Goal: Information Seeking & Learning: Find specific fact

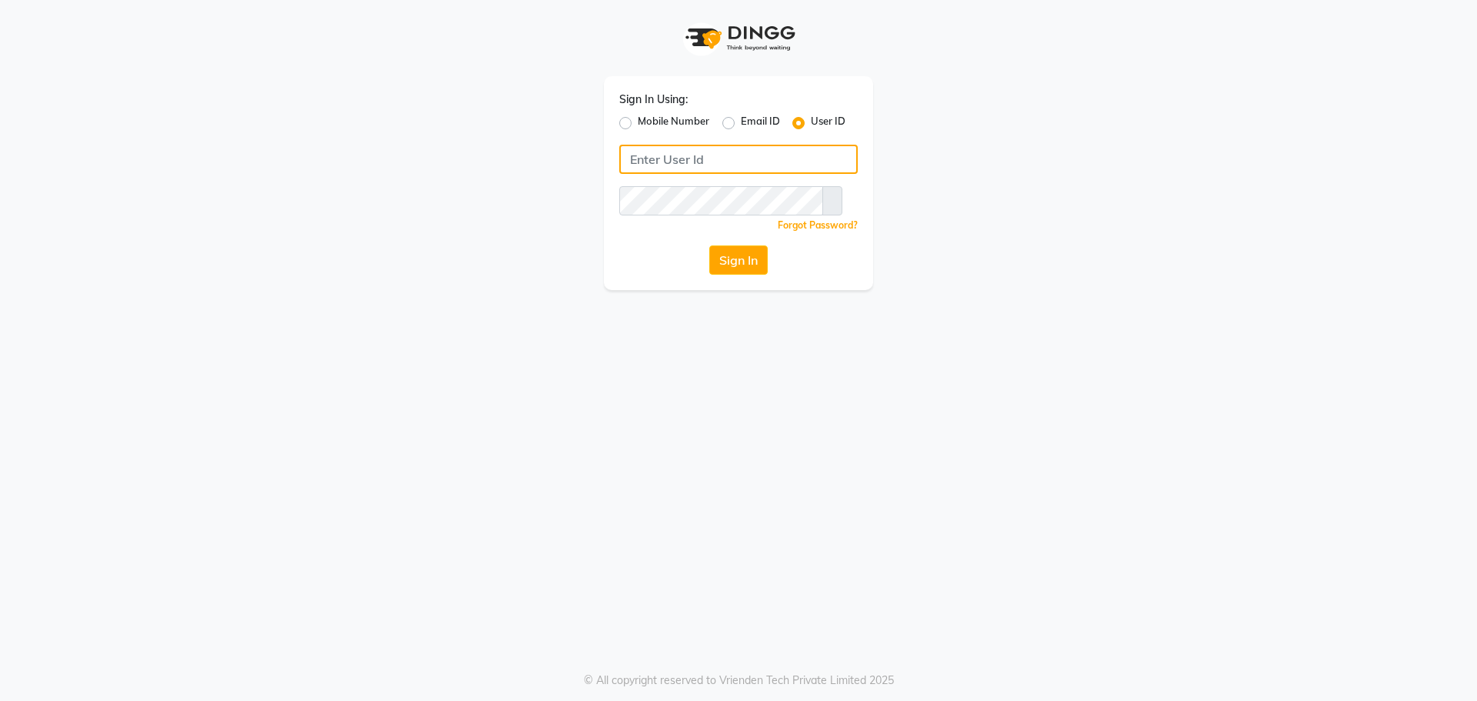
type input "9888893273"
click at [638, 118] on label "Mobile Number" at bounding box center [674, 123] width 72 height 18
click at [638, 118] on input "Mobile Number" at bounding box center [643, 119] width 10 height 10
radio input "true"
radio input "false"
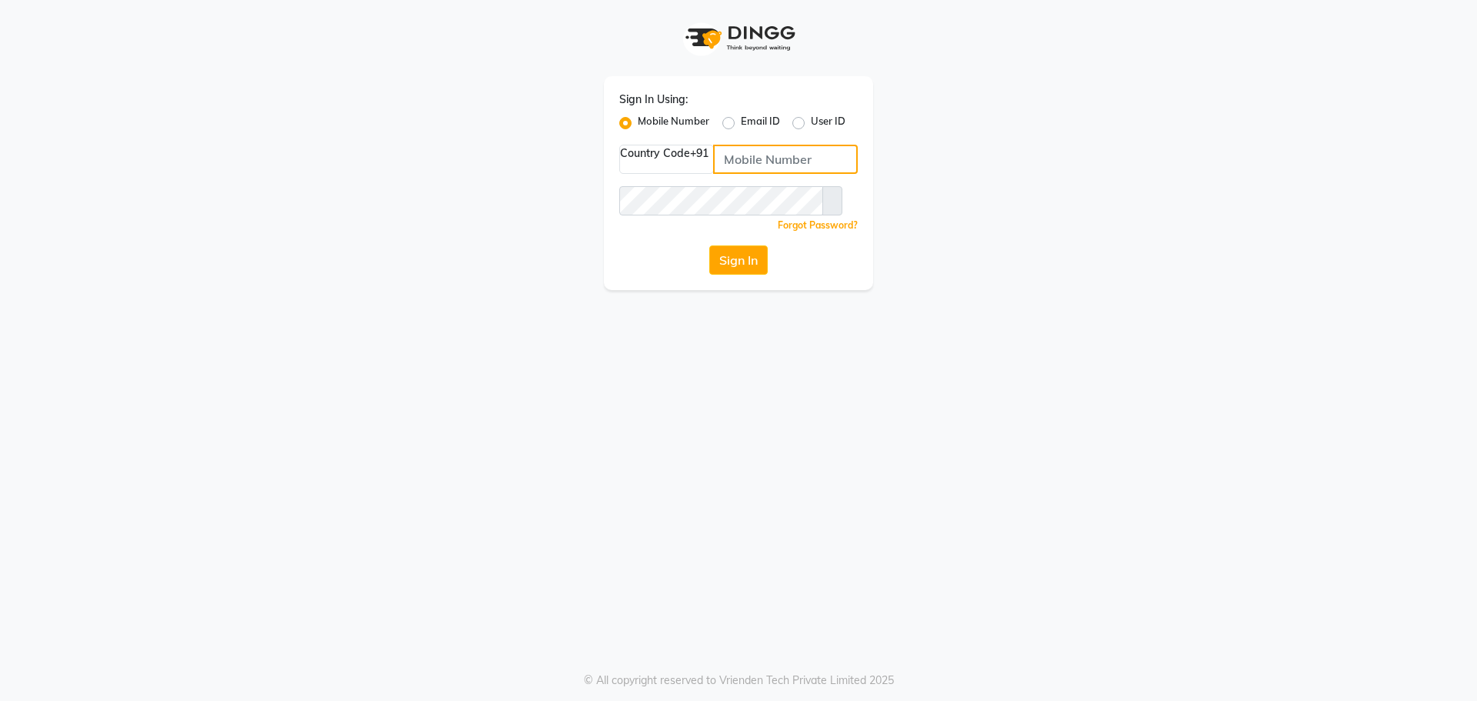
click at [780, 167] on input "Username" at bounding box center [785, 159] width 145 height 29
type input "9888893273"
click at [752, 261] on button "Sign In" at bounding box center [738, 259] width 58 height 29
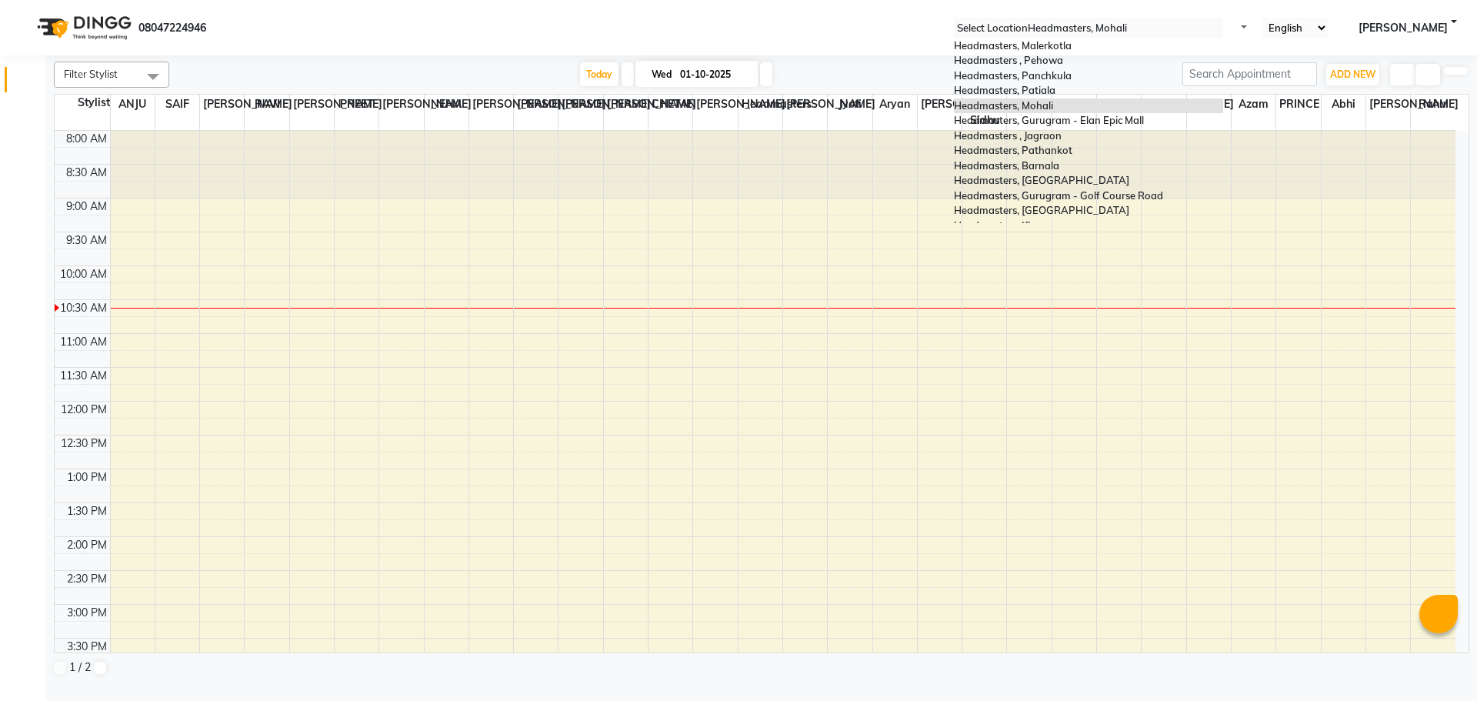
click at [1108, 28] on input "text" at bounding box center [1088, 28] width 269 height 15
click at [1113, 126] on span "Headmasters, Gurugram - Elan Epic Mall" at bounding box center [1049, 120] width 190 height 12
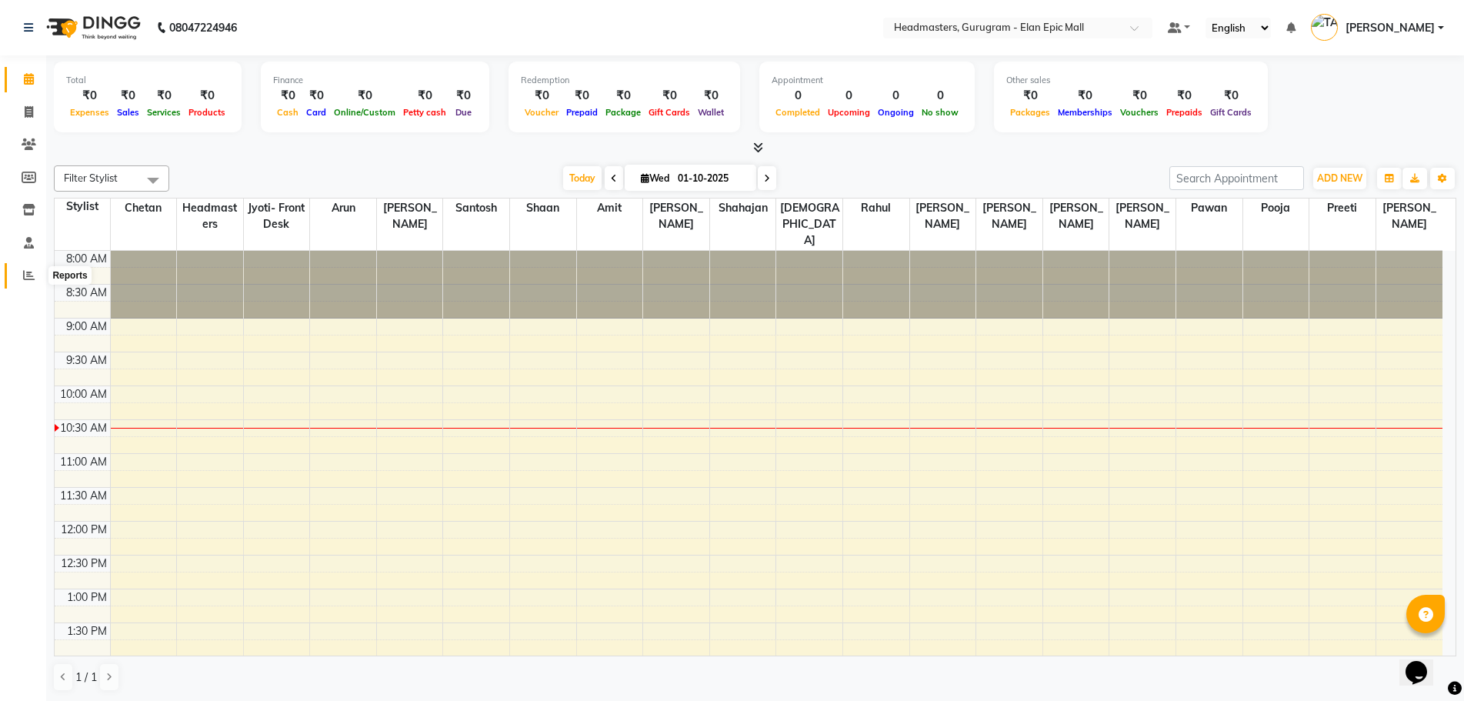
click at [34, 274] on icon at bounding box center [29, 275] width 12 height 12
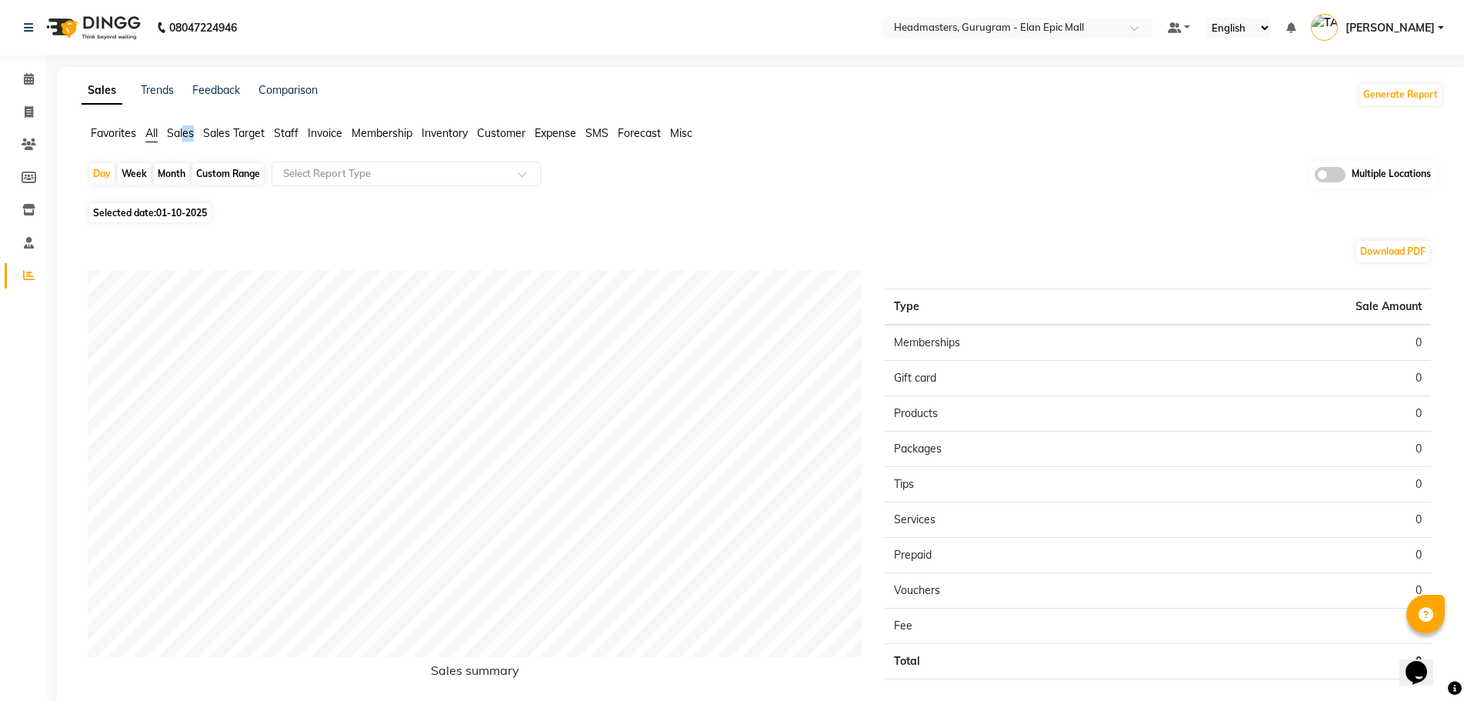
drag, startPoint x: 172, startPoint y: 145, endPoint x: 185, endPoint y: 138, distance: 15.2
click at [185, 138] on div "Favorites All Sales Sales Target Staff Invoice Membership Inventory Customer Ex…" at bounding box center [762, 139] width 1385 height 29
click at [179, 131] on span "Sales" at bounding box center [180, 133] width 27 height 14
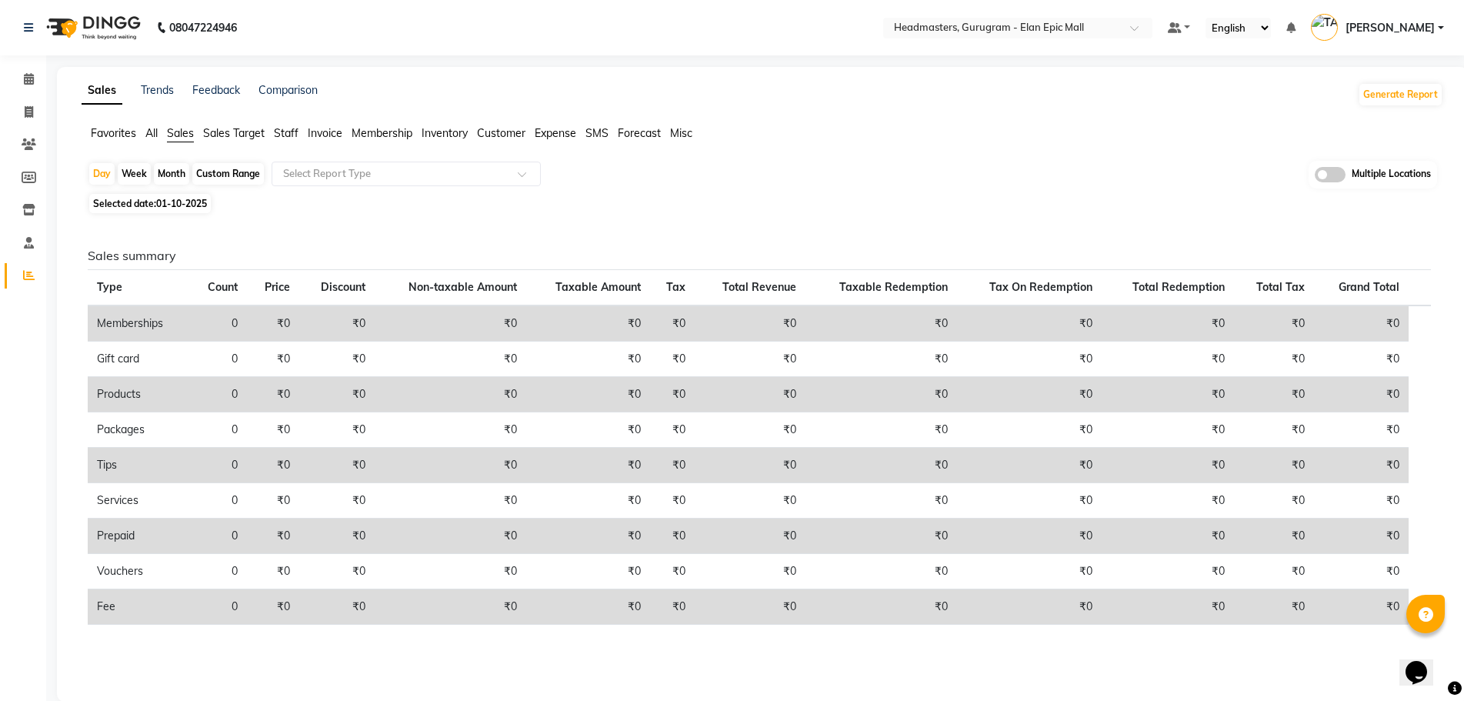
click at [176, 199] on span "01-10-2025" at bounding box center [181, 204] width 51 height 12
select select "10"
select select "2025"
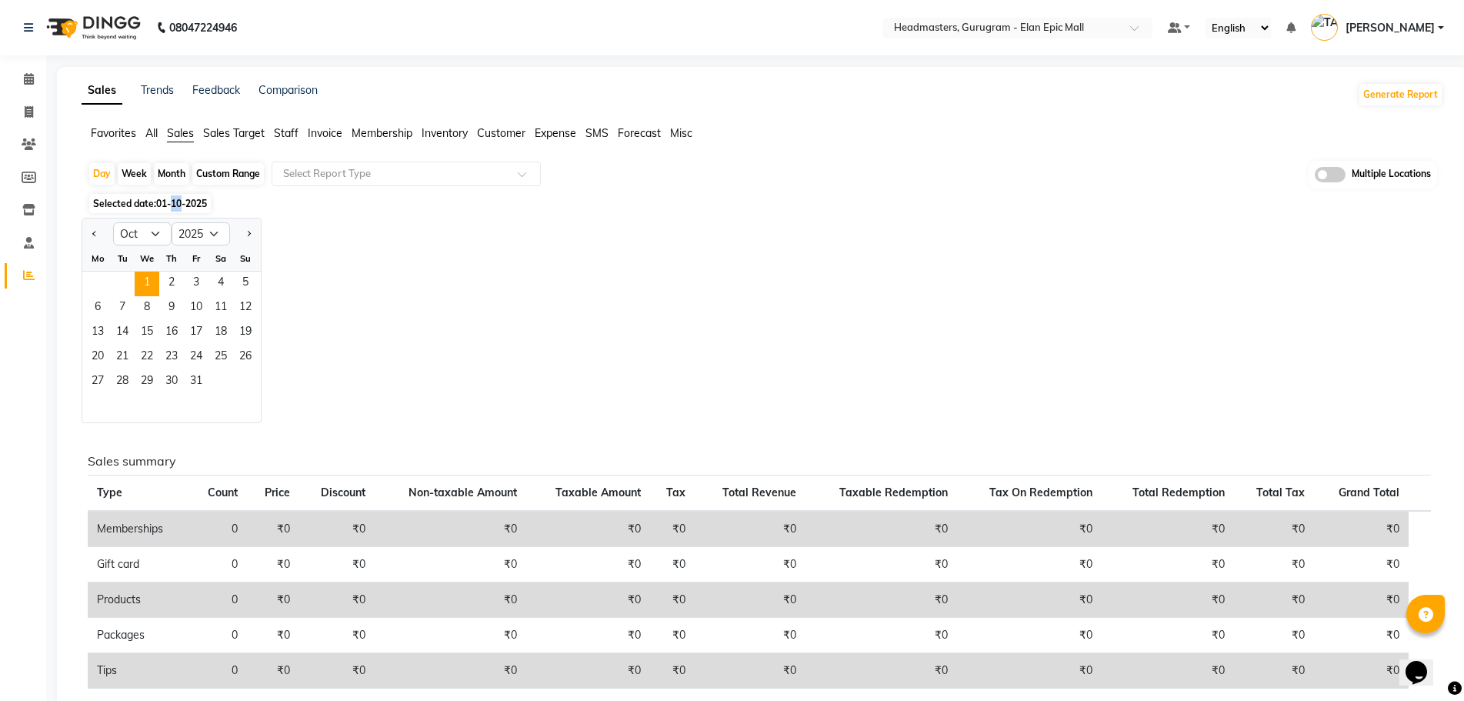
click at [176, 199] on span "01-10-2025" at bounding box center [181, 204] width 51 height 12
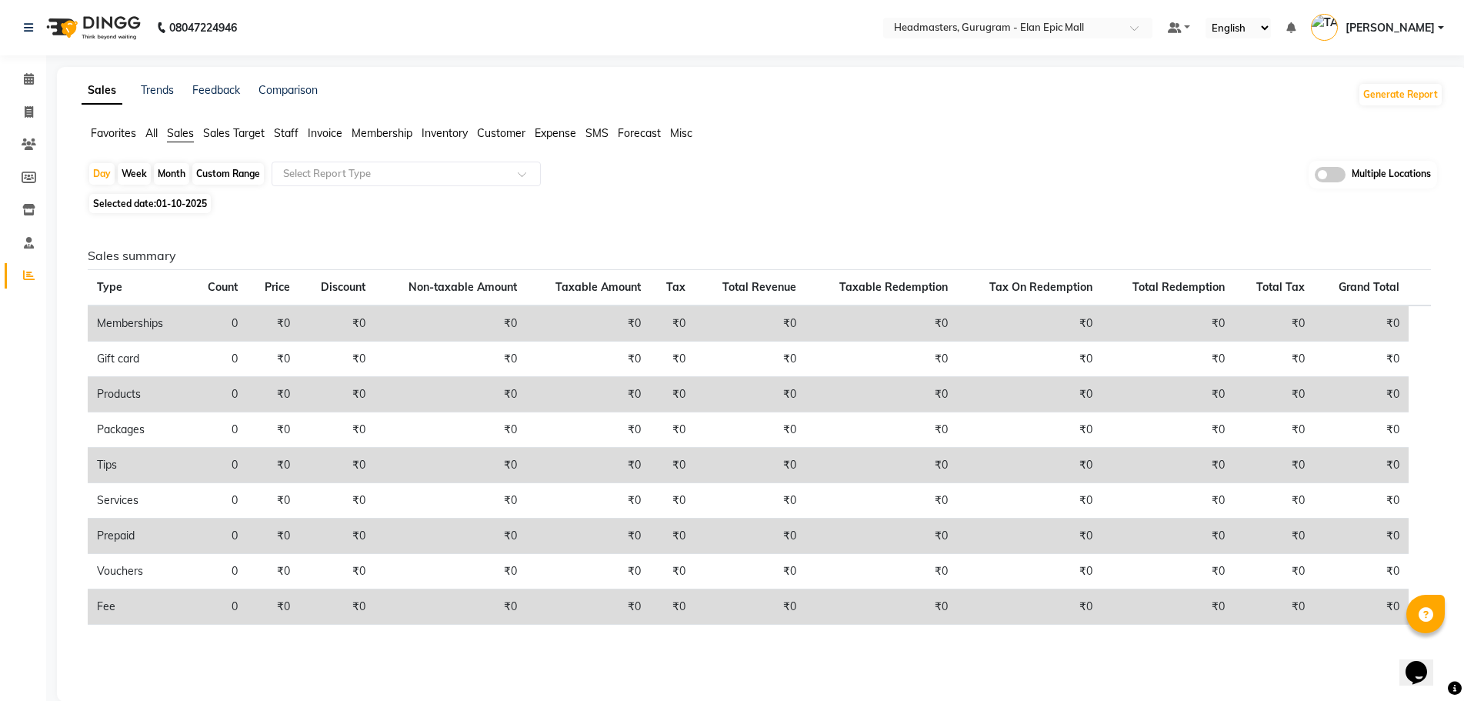
click at [192, 204] on span "01-10-2025" at bounding box center [181, 204] width 51 height 12
select select "10"
select select "2025"
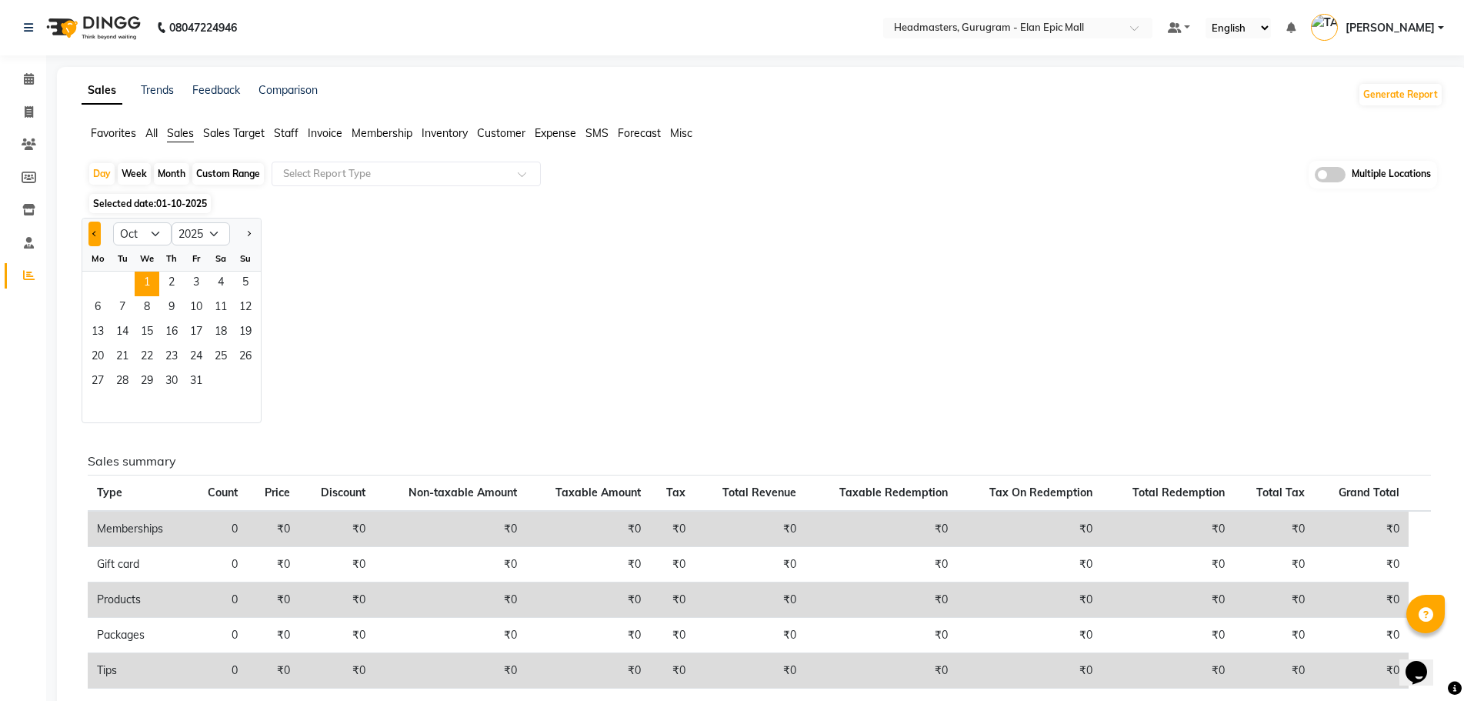
click at [93, 241] on button "Previous month" at bounding box center [94, 234] width 12 height 25
select select "9"
click at [124, 382] on span "30" at bounding box center [122, 382] width 25 height 25
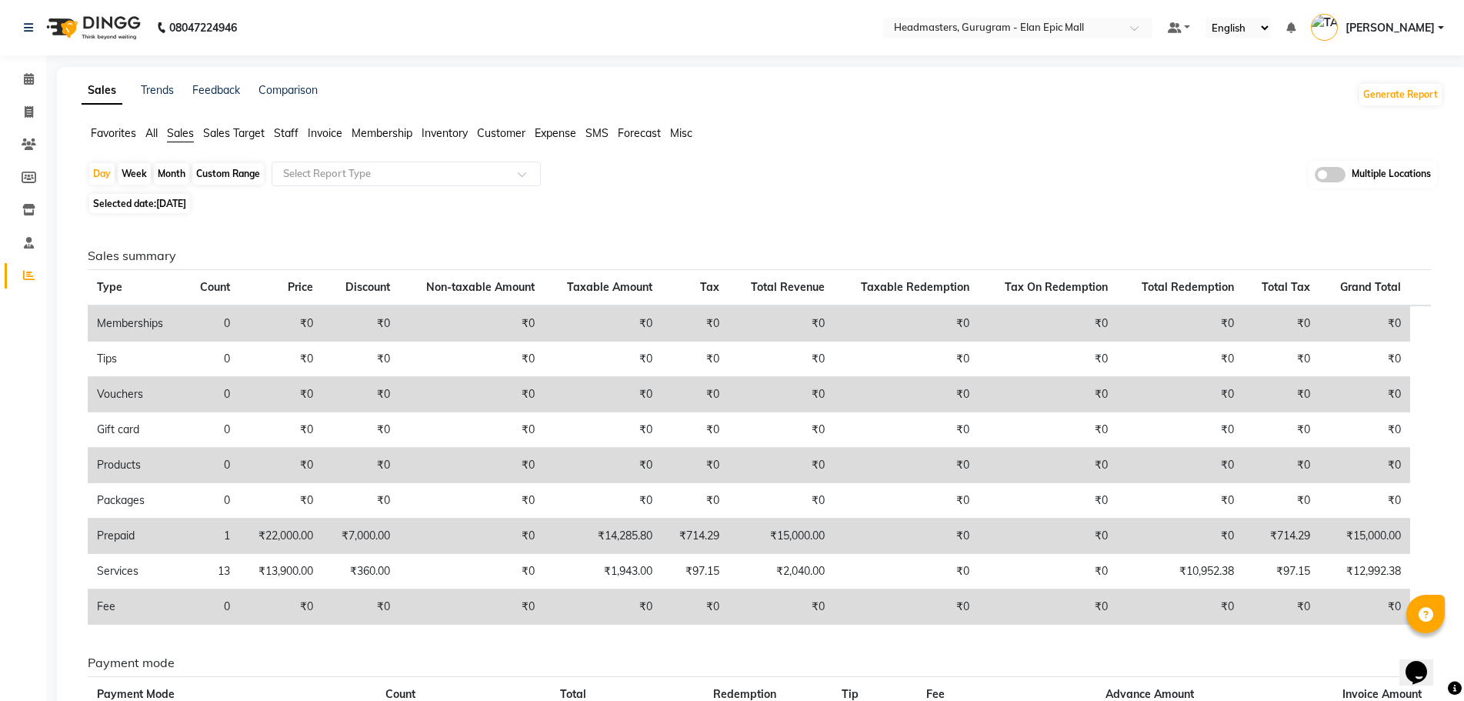
click at [493, 700] on html "08047224946 Select Location × Headmasters, Gurugram - Elan Epic Mall Default Pa…" at bounding box center [732, 350] width 1464 height 701
click at [596, 244] on div "Sales summary Type Count Price Discount Non-taxable Amount Taxable Amount Tax T…" at bounding box center [759, 540] width 1368 height 645
click at [175, 87] on div "Sales Trends Feedback Comparison" at bounding box center [200, 94] width 236 height 25
click at [158, 89] on link "Trends" at bounding box center [157, 90] width 33 height 14
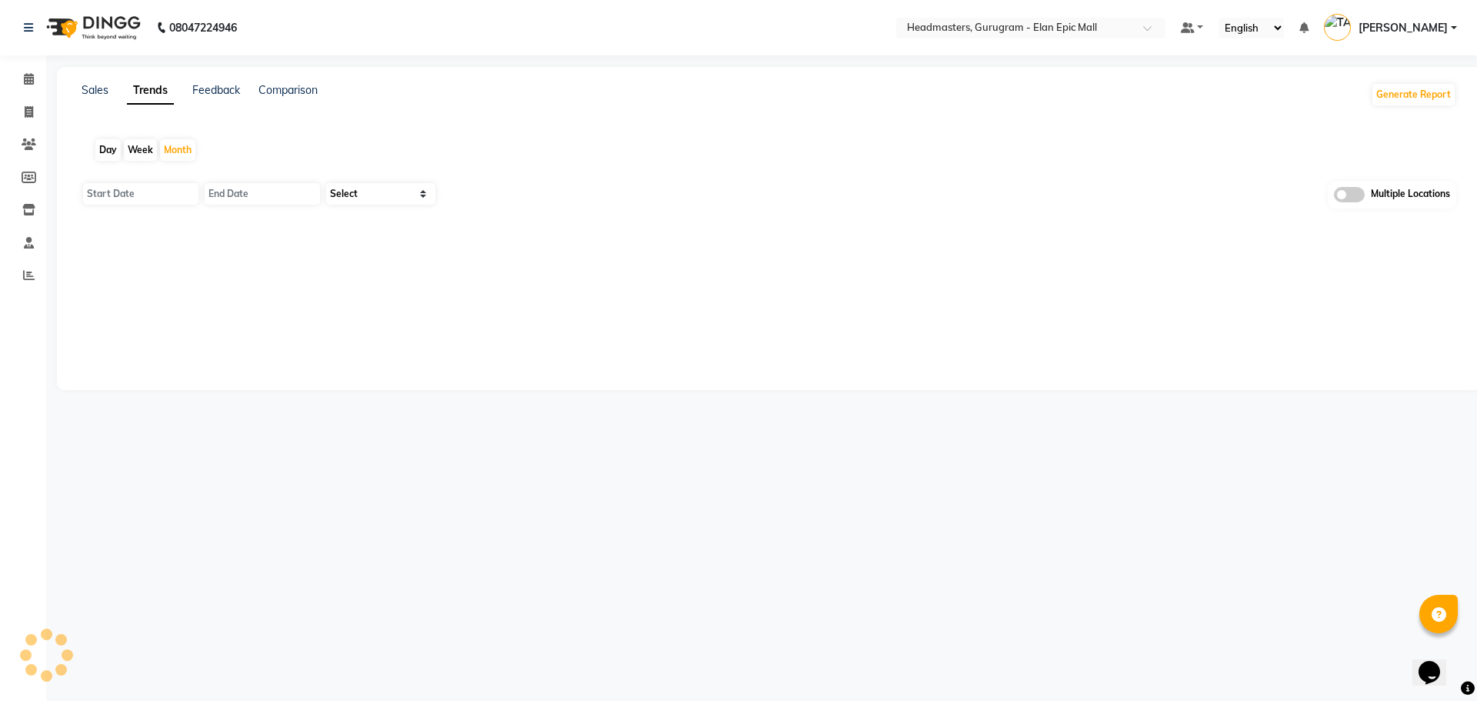
type input "01-10-2025"
type input "31-10-2025"
select select "by_client"
click at [98, 92] on link "Sales" at bounding box center [95, 90] width 27 height 14
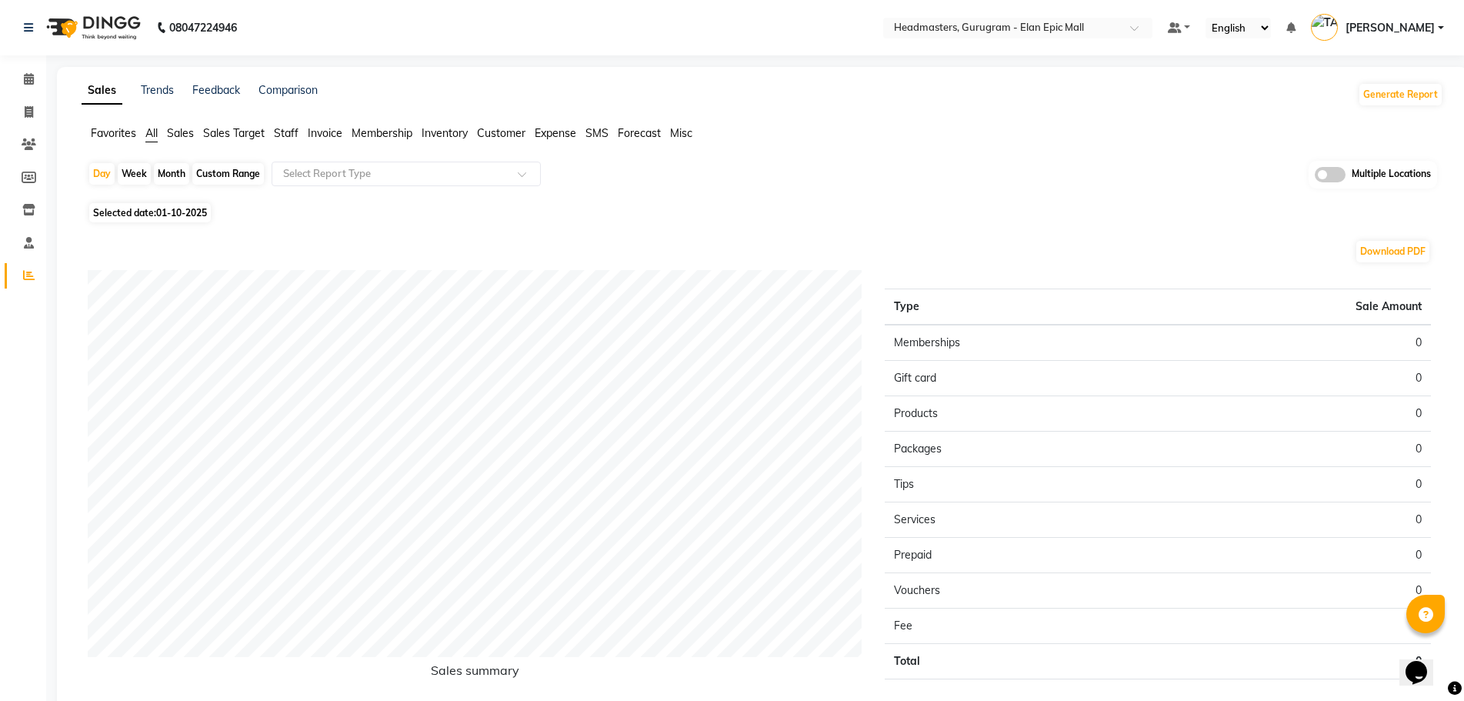
click at [102, 136] on span "Favorites" at bounding box center [113, 133] width 45 height 14
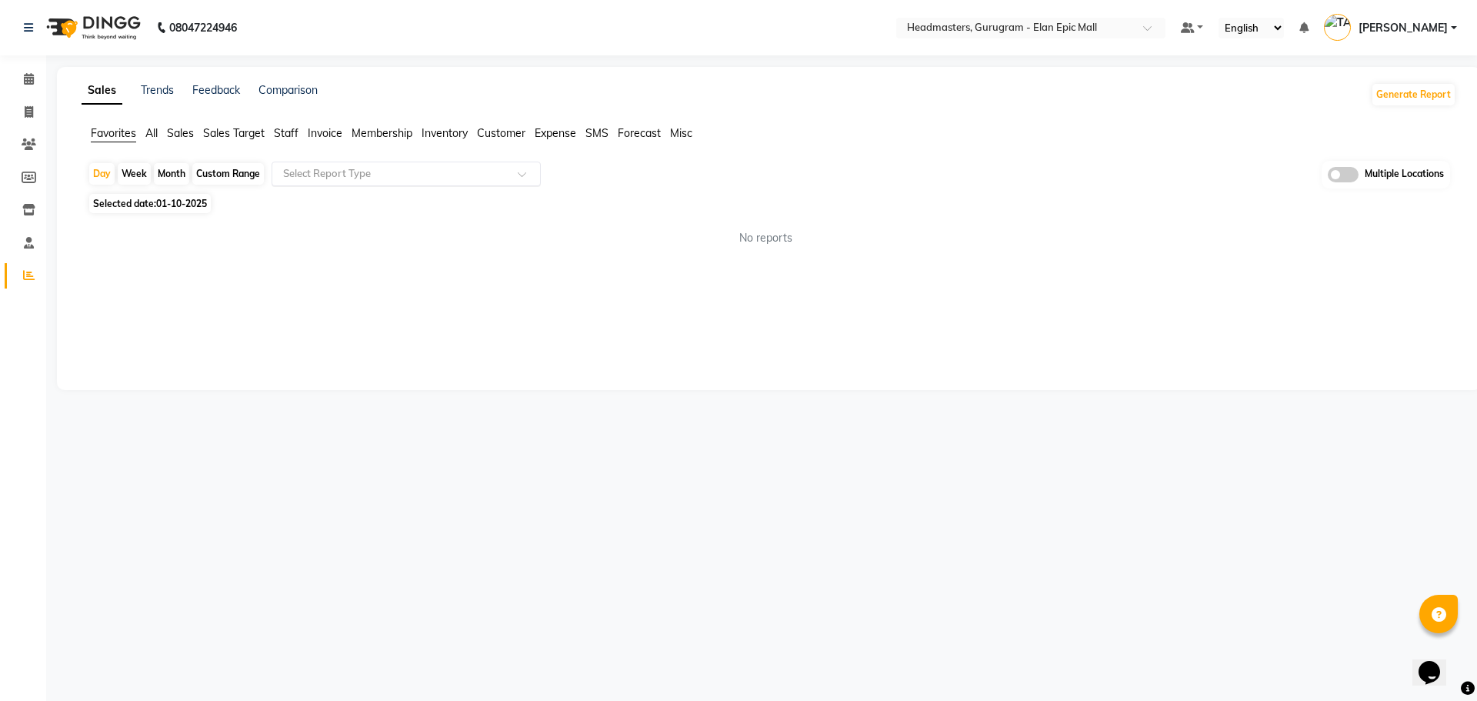
click at [277, 163] on div "Select Report Type" at bounding box center [406, 174] width 269 height 25
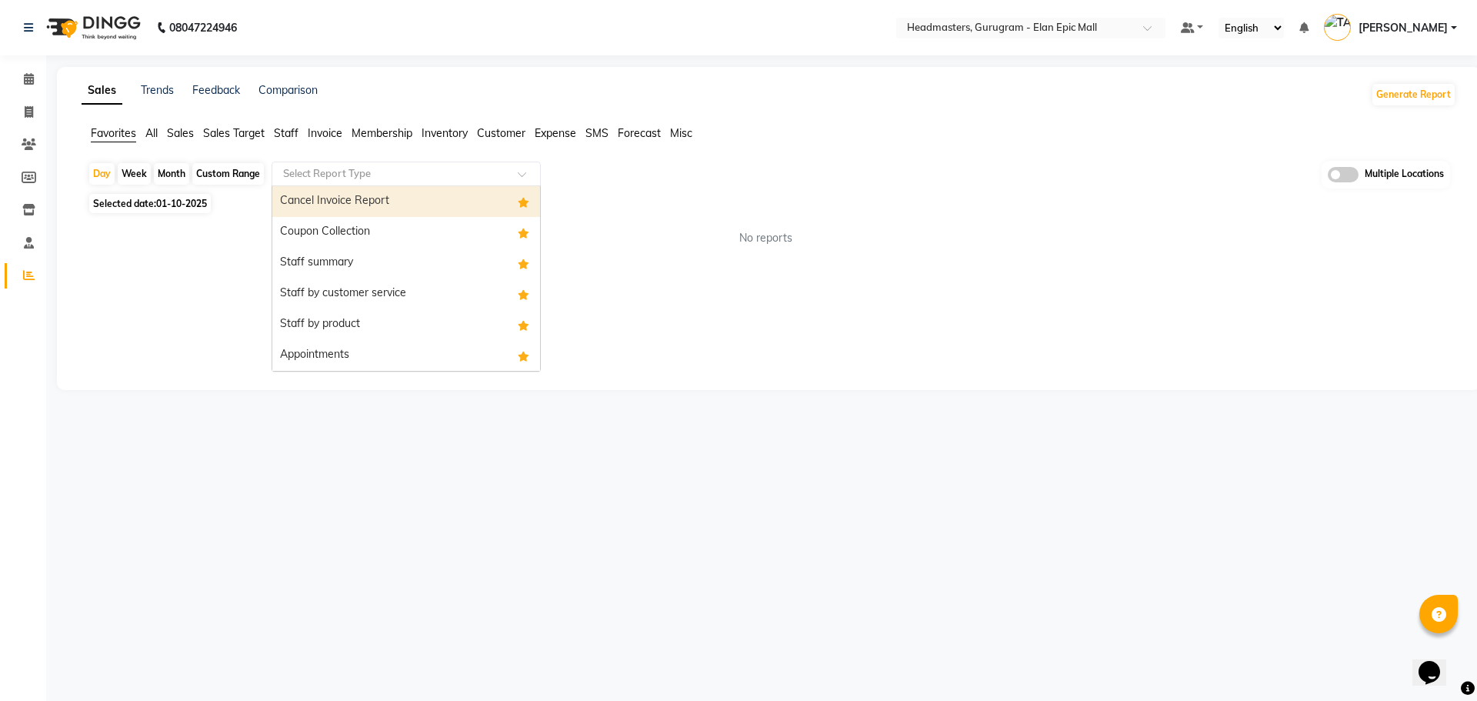
click at [313, 213] on div "Cancel Invoice Report" at bounding box center [406, 201] width 268 height 31
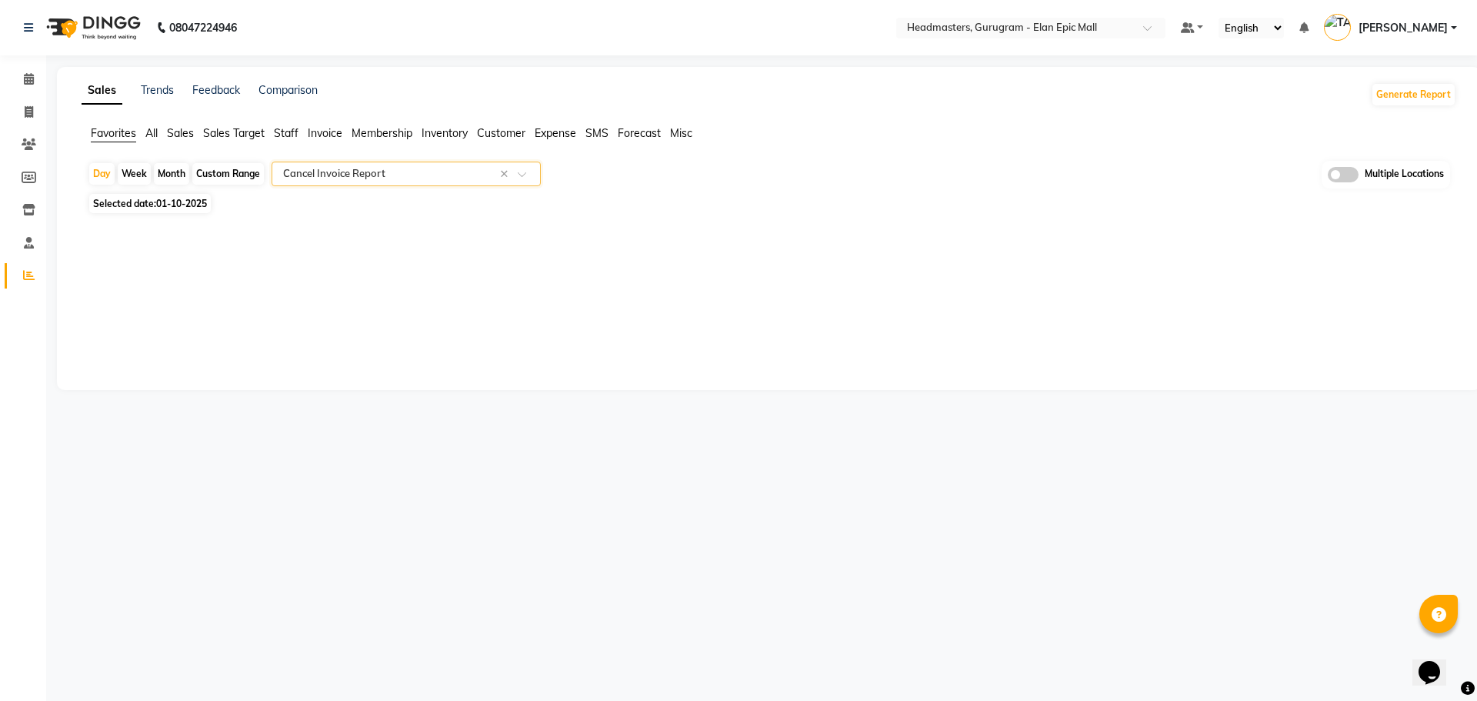
click at [318, 179] on input "text" at bounding box center [391, 173] width 222 height 15
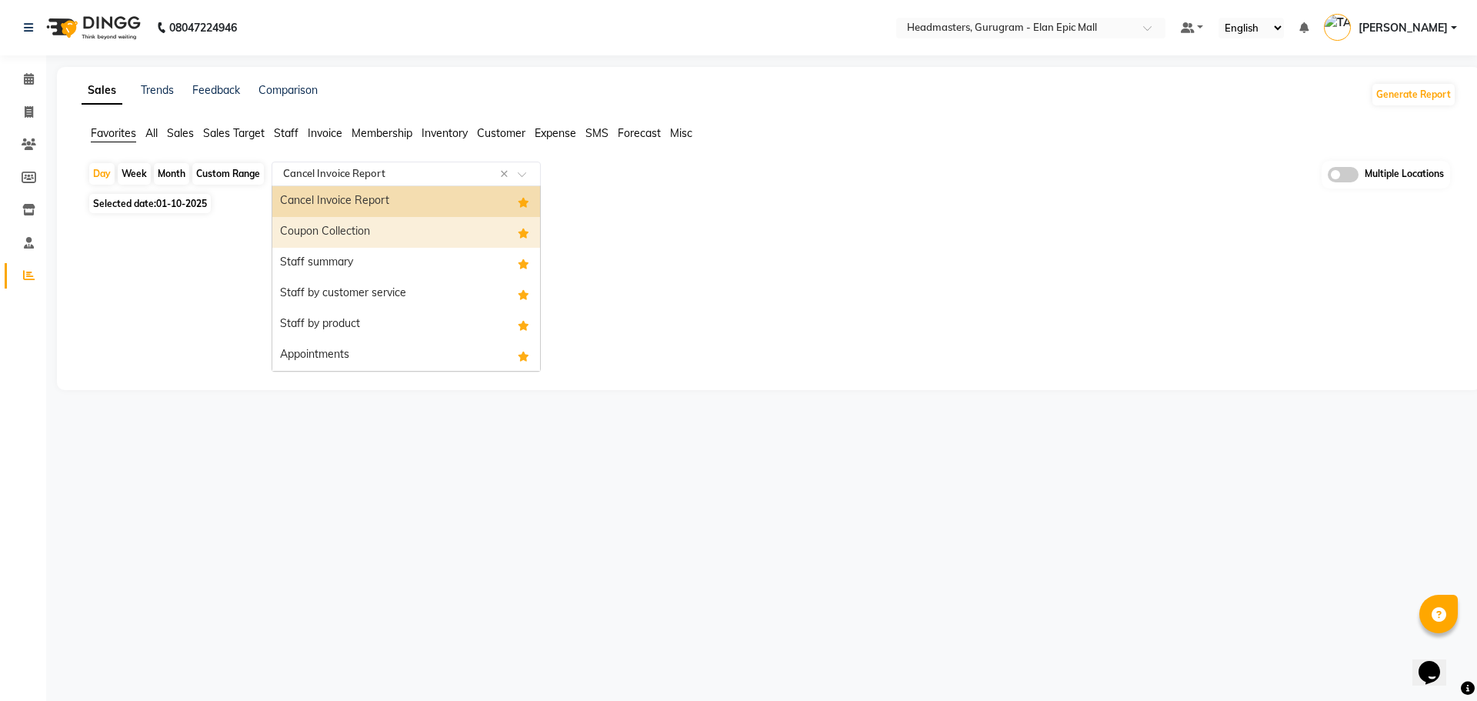
click at [323, 233] on div "Coupon Collection" at bounding box center [406, 232] width 268 height 31
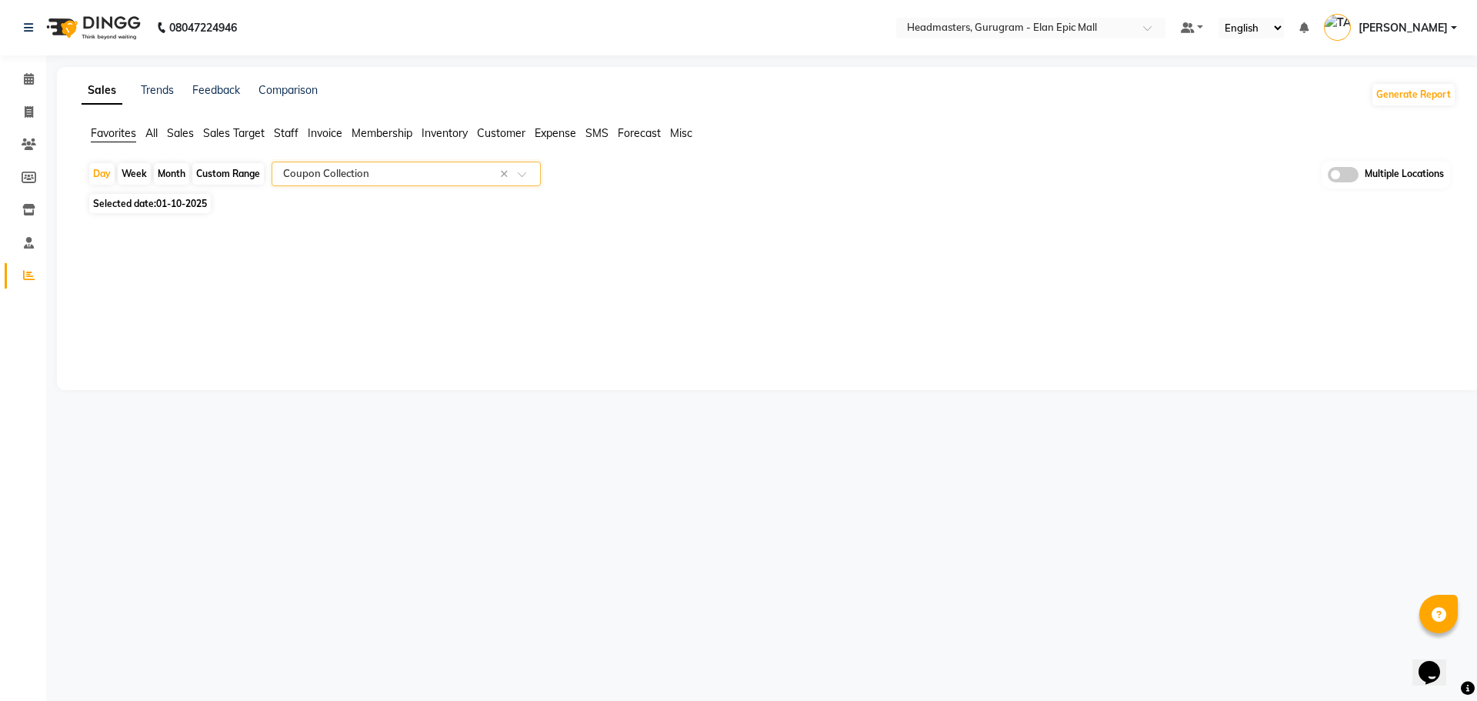
click at [193, 205] on span "01-10-2025" at bounding box center [181, 204] width 51 height 12
select select "10"
select select "2025"
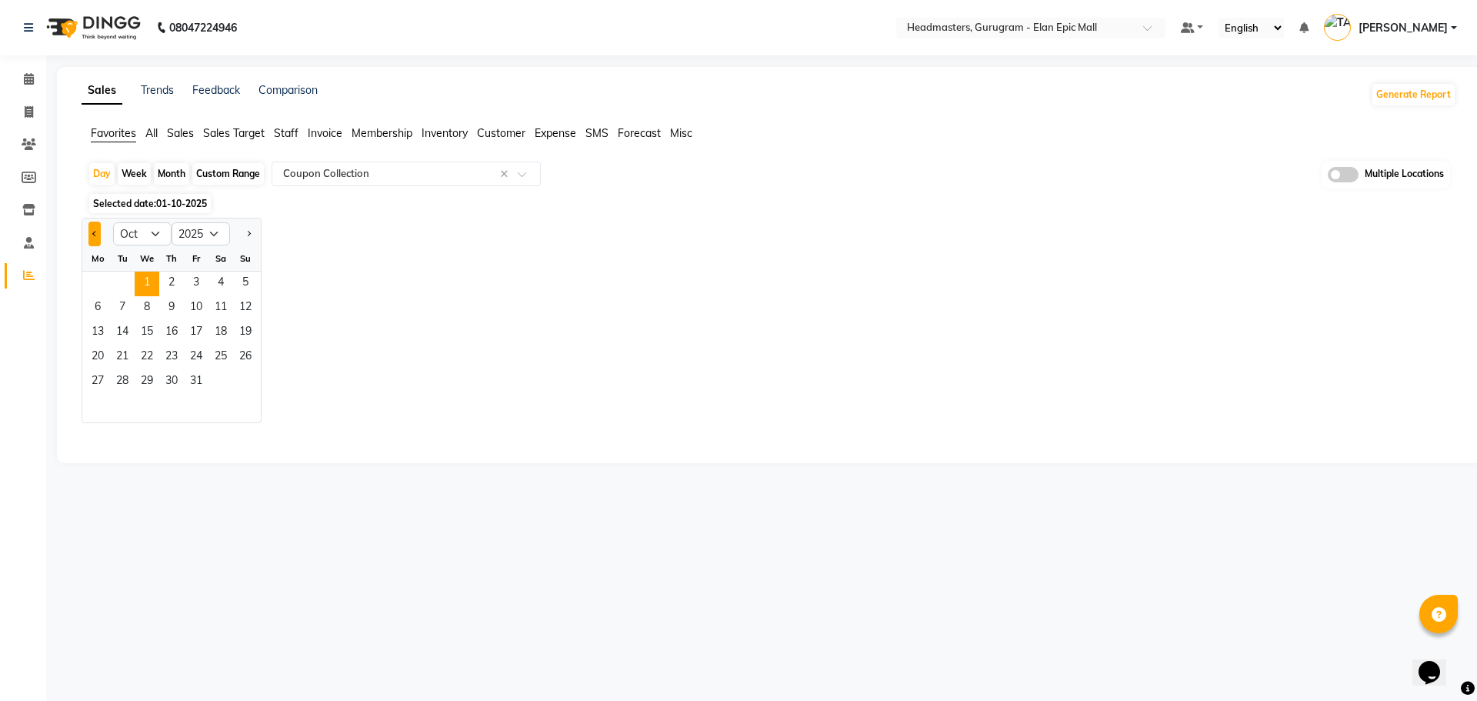
click at [88, 232] on button "Previous month" at bounding box center [94, 234] width 12 height 25
select select "9"
click at [121, 372] on span "30" at bounding box center [122, 382] width 25 height 25
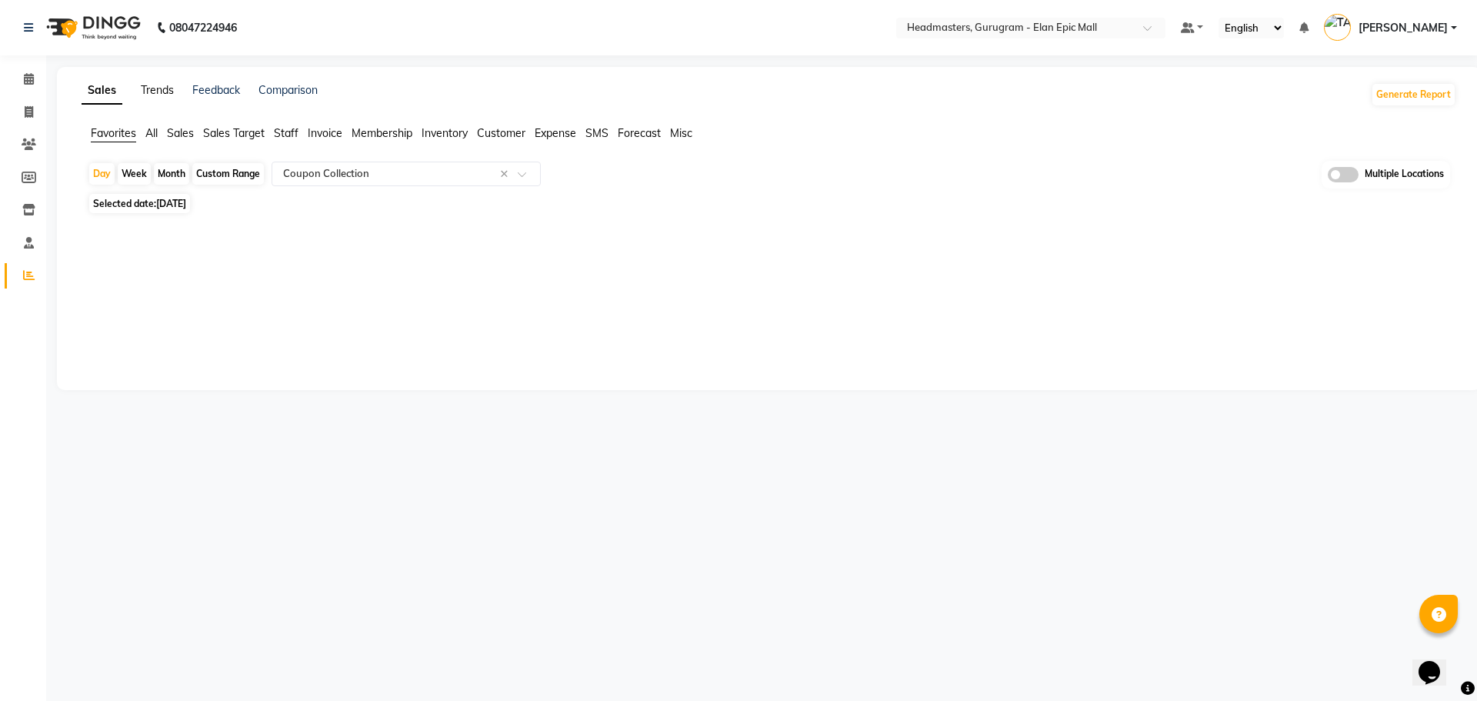
click at [151, 88] on link "Trends" at bounding box center [157, 90] width 33 height 14
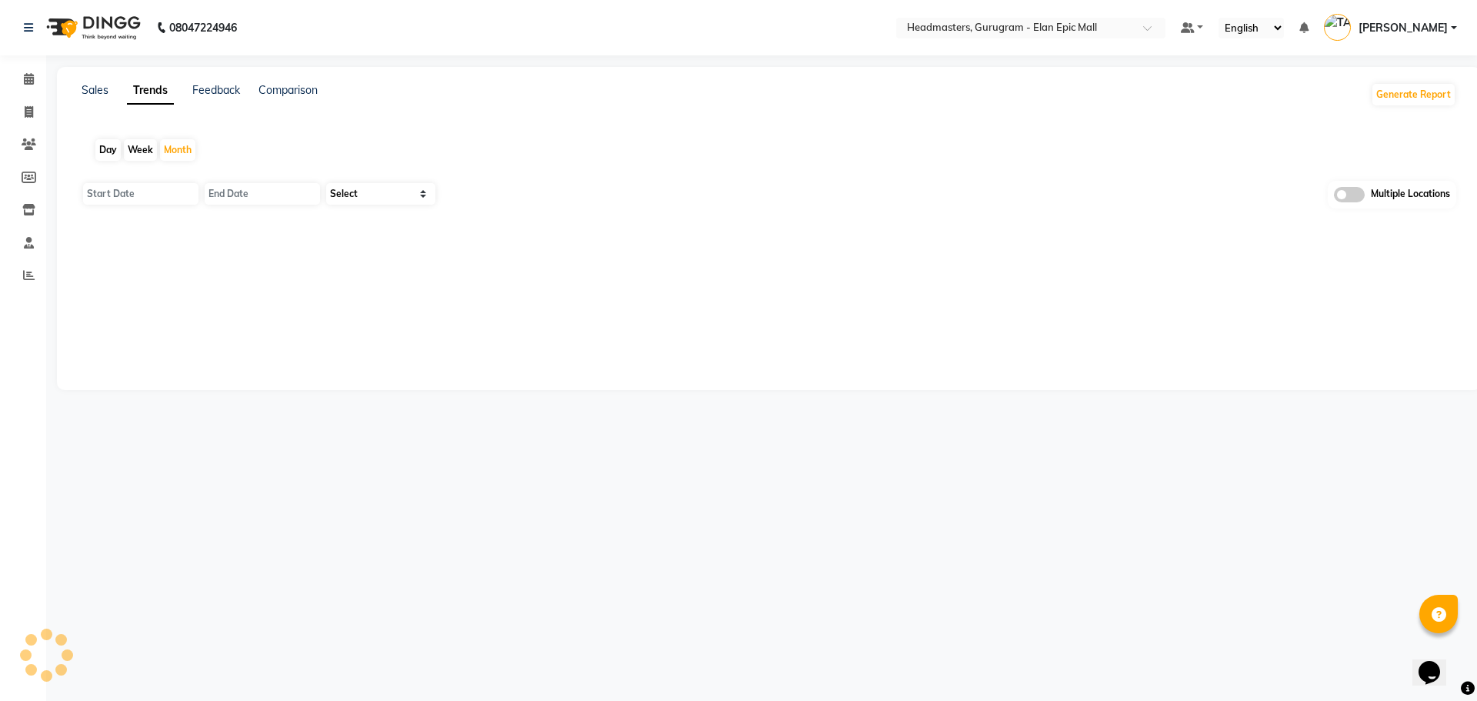
type input "01-10-2025"
type input "31-10-2025"
select select "by_client"
click at [108, 147] on div "Day" at bounding box center [107, 150] width 25 height 22
type input "01-10-2025"
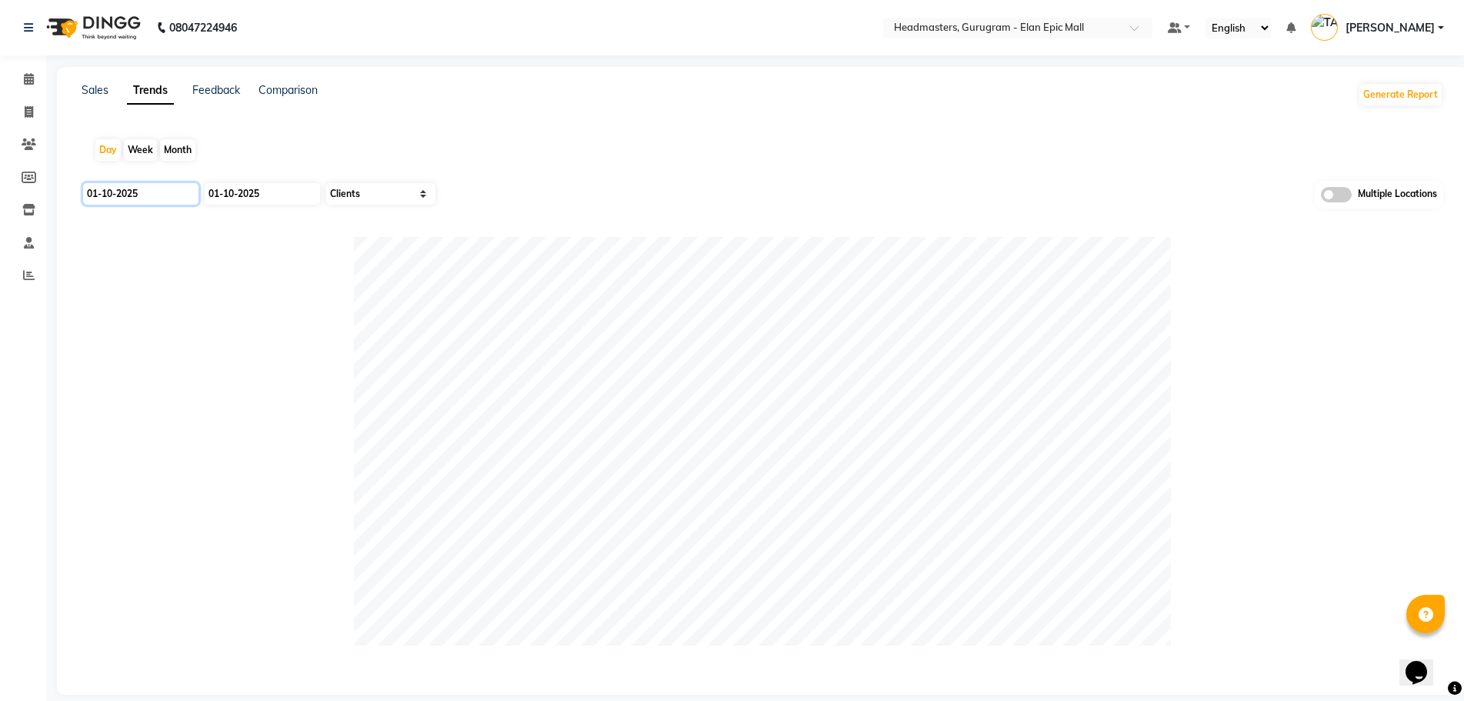
click at [122, 194] on input "01-10-2025" at bounding box center [140, 194] width 115 height 22
select select "10"
select select "2025"
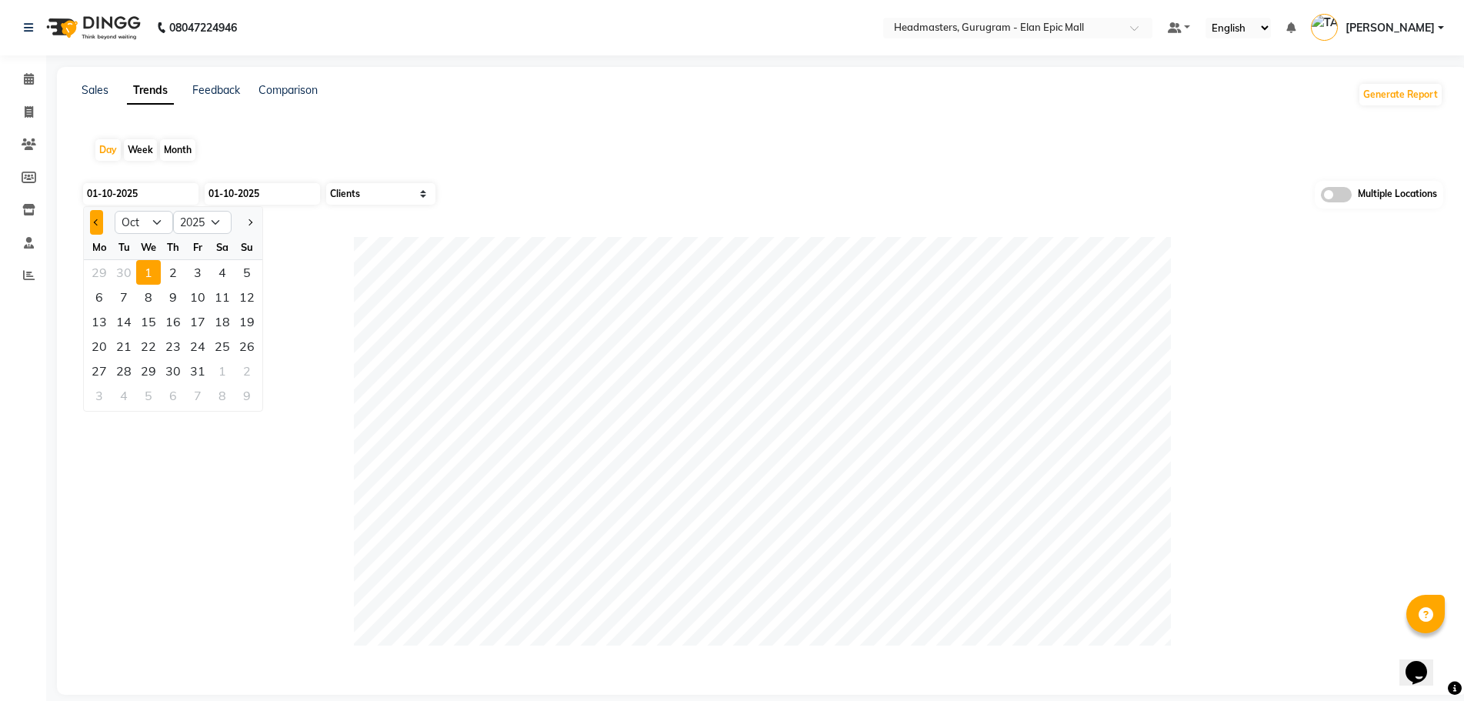
click at [99, 219] on button "Previous month" at bounding box center [96, 222] width 13 height 25
select select "9"
click at [214, 322] on div "20" at bounding box center [222, 321] width 25 height 25
type input "20-09-2025"
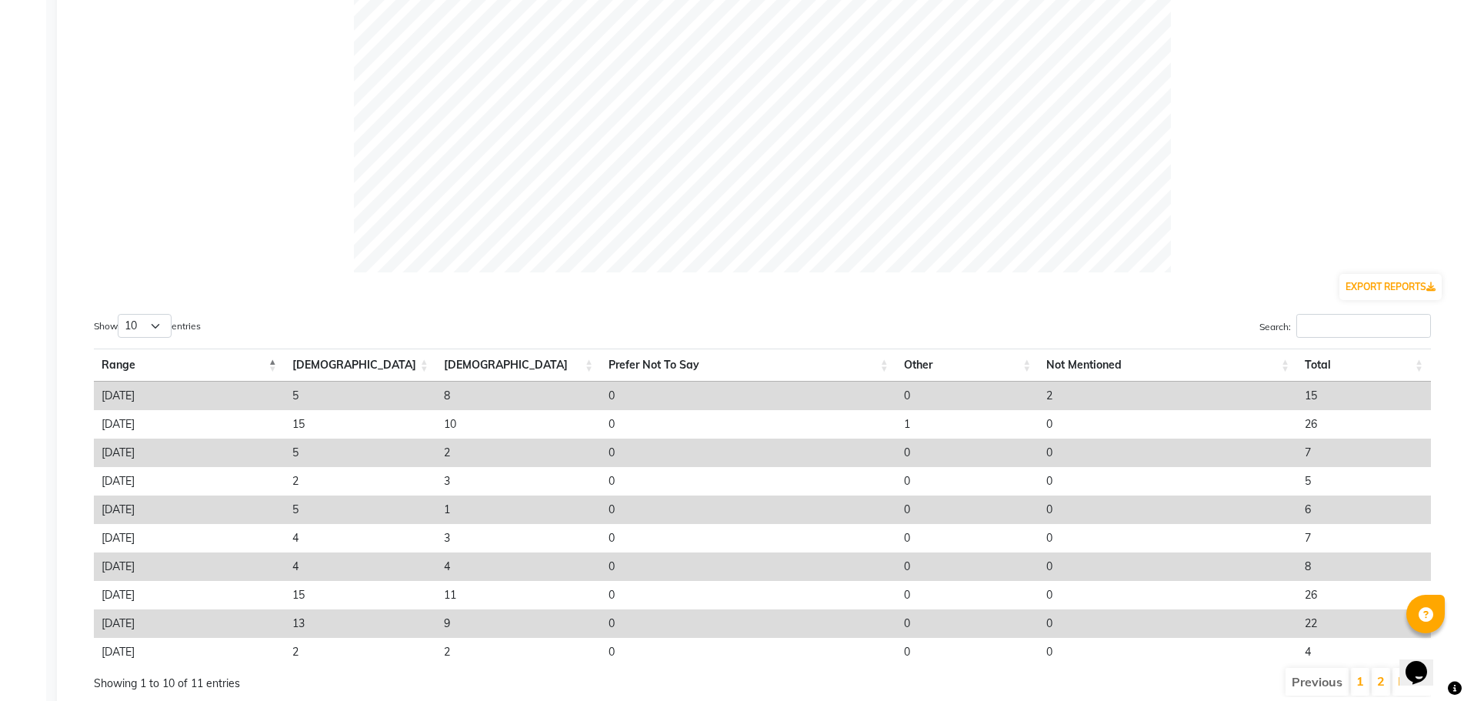
scroll to position [433, 0]
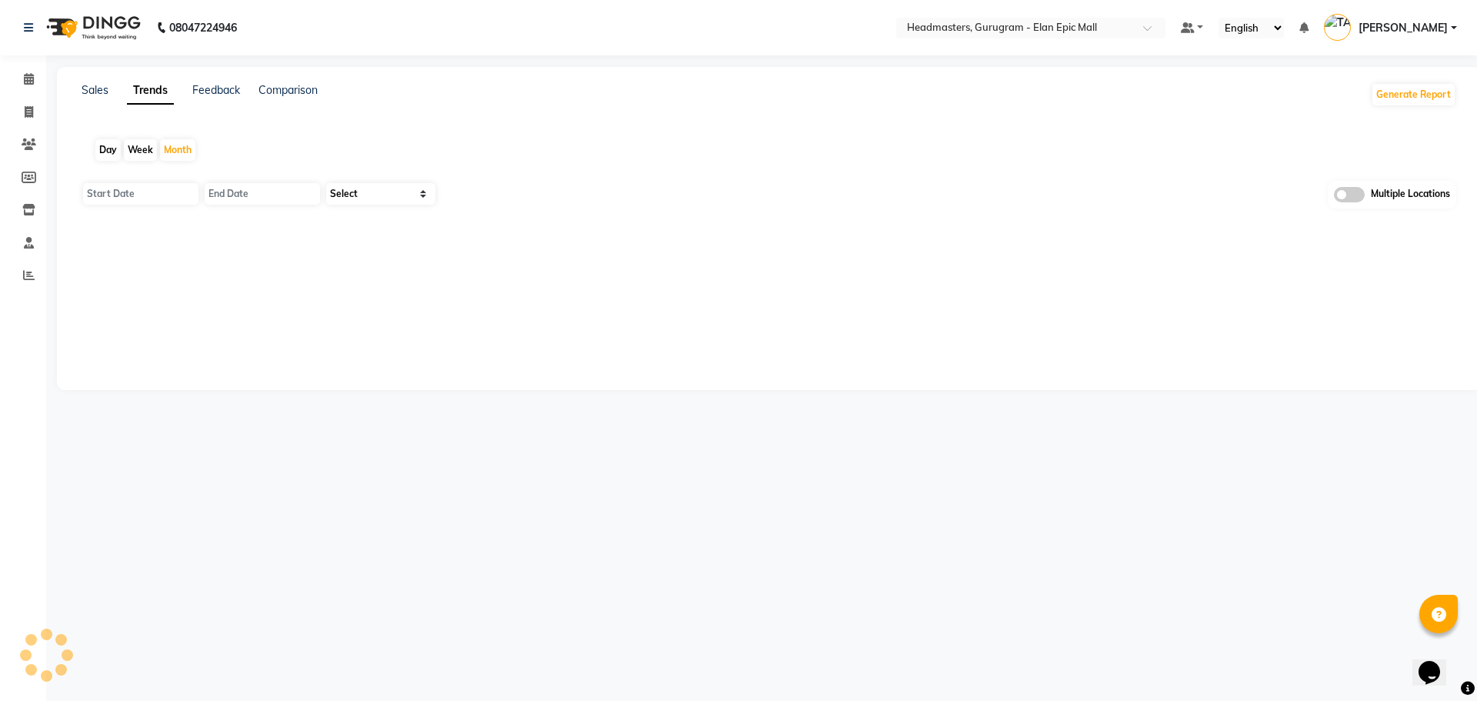
type input "01-10-2025"
type input "31-10-2025"
select select "by_client"
click at [105, 158] on div "Day" at bounding box center [107, 150] width 25 height 22
type input "01-10-2025"
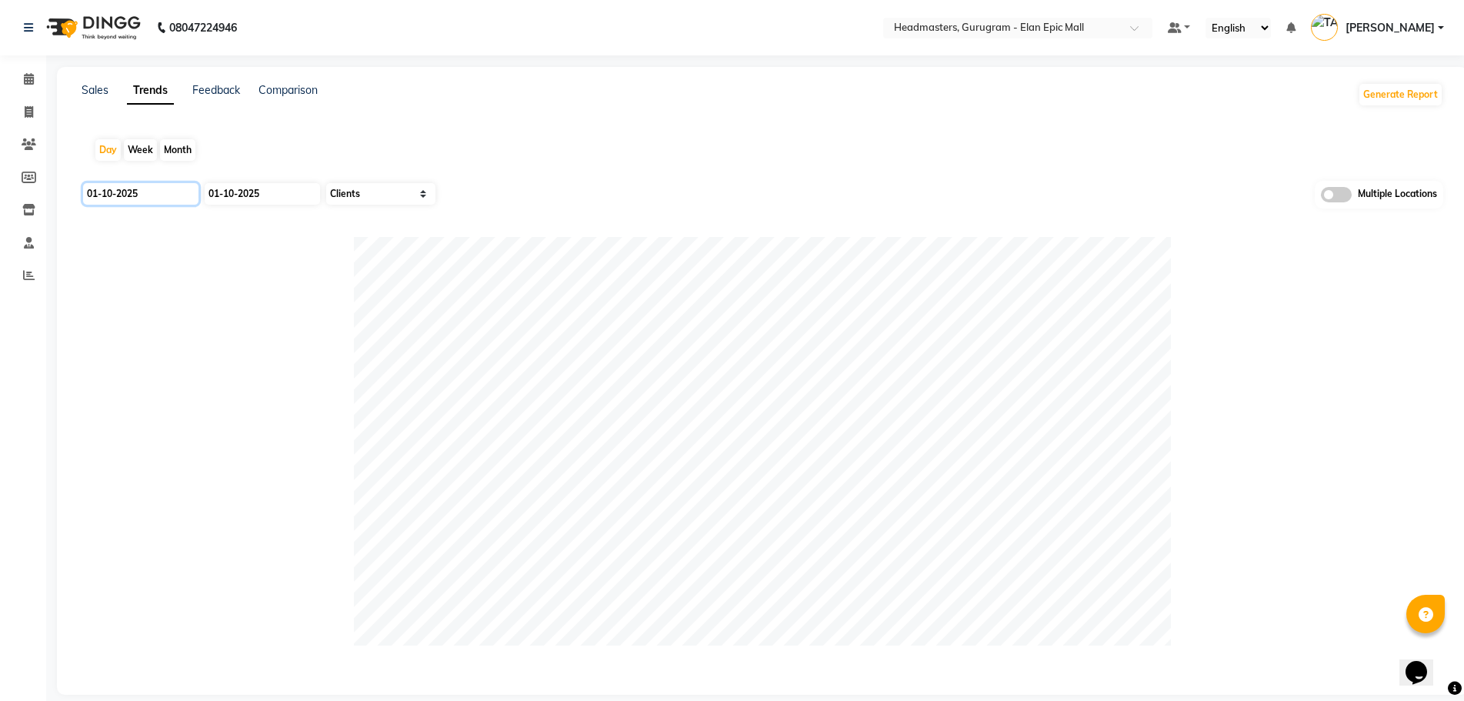
click at [122, 192] on input "01-10-2025" at bounding box center [140, 194] width 115 height 22
select select "10"
select select "2025"
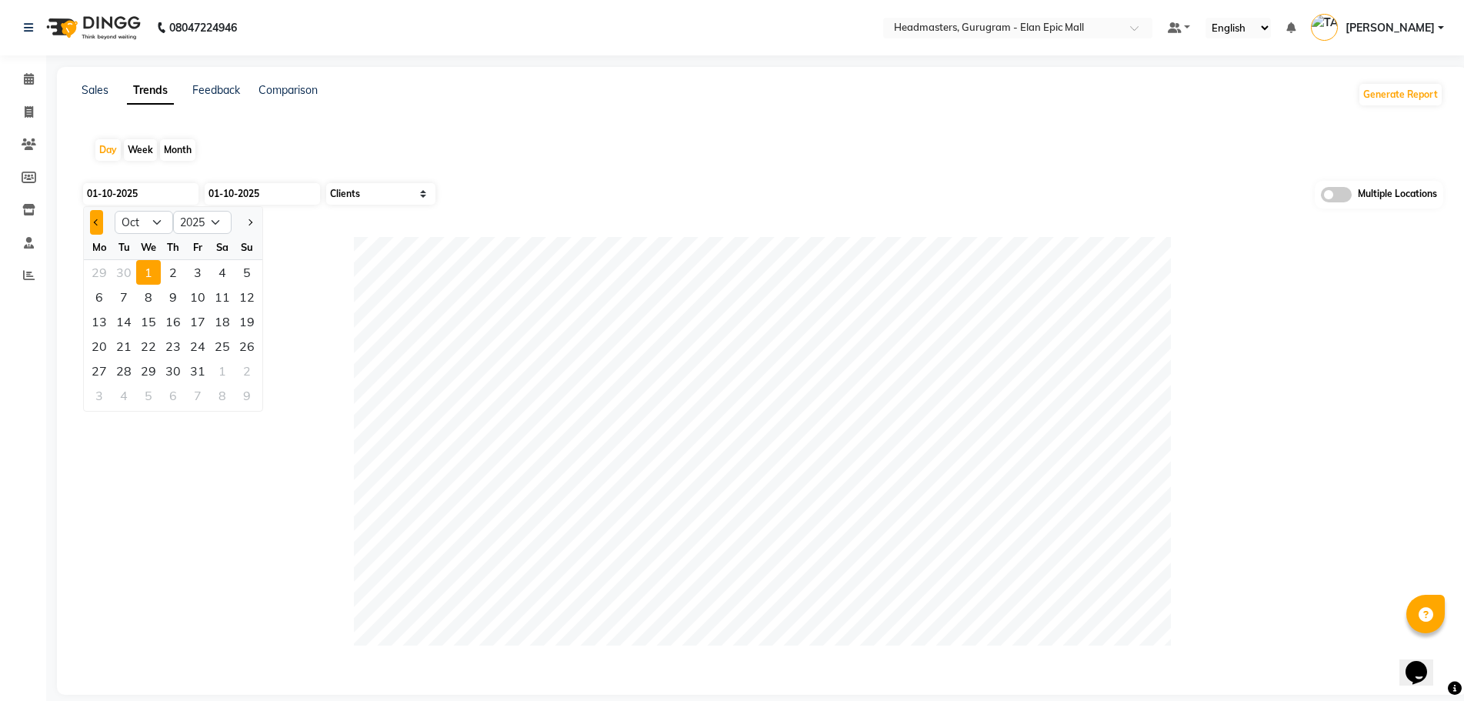
click at [98, 225] on button "Previous month" at bounding box center [96, 222] width 13 height 25
select select "9"
click at [214, 328] on div "20" at bounding box center [222, 321] width 25 height 25
type input "20-09-2025"
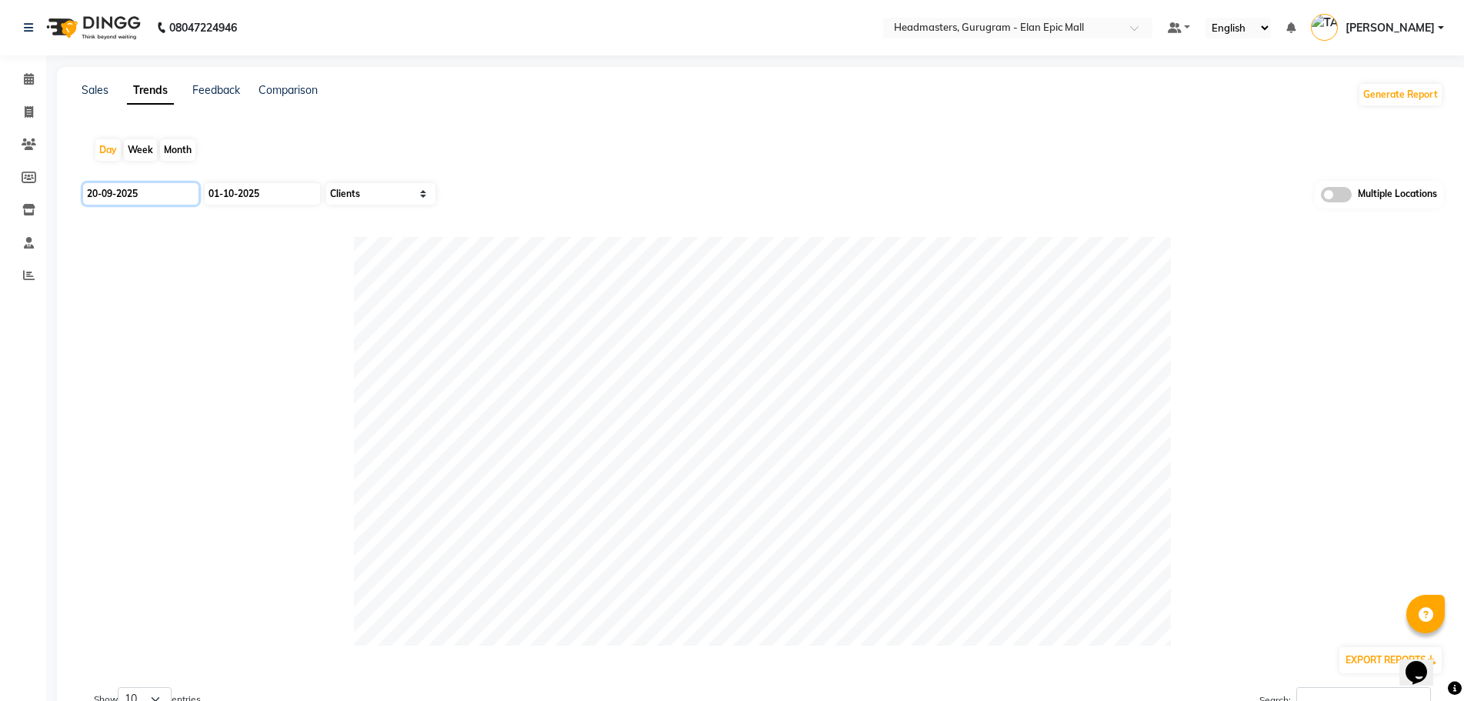
scroll to position [433, 0]
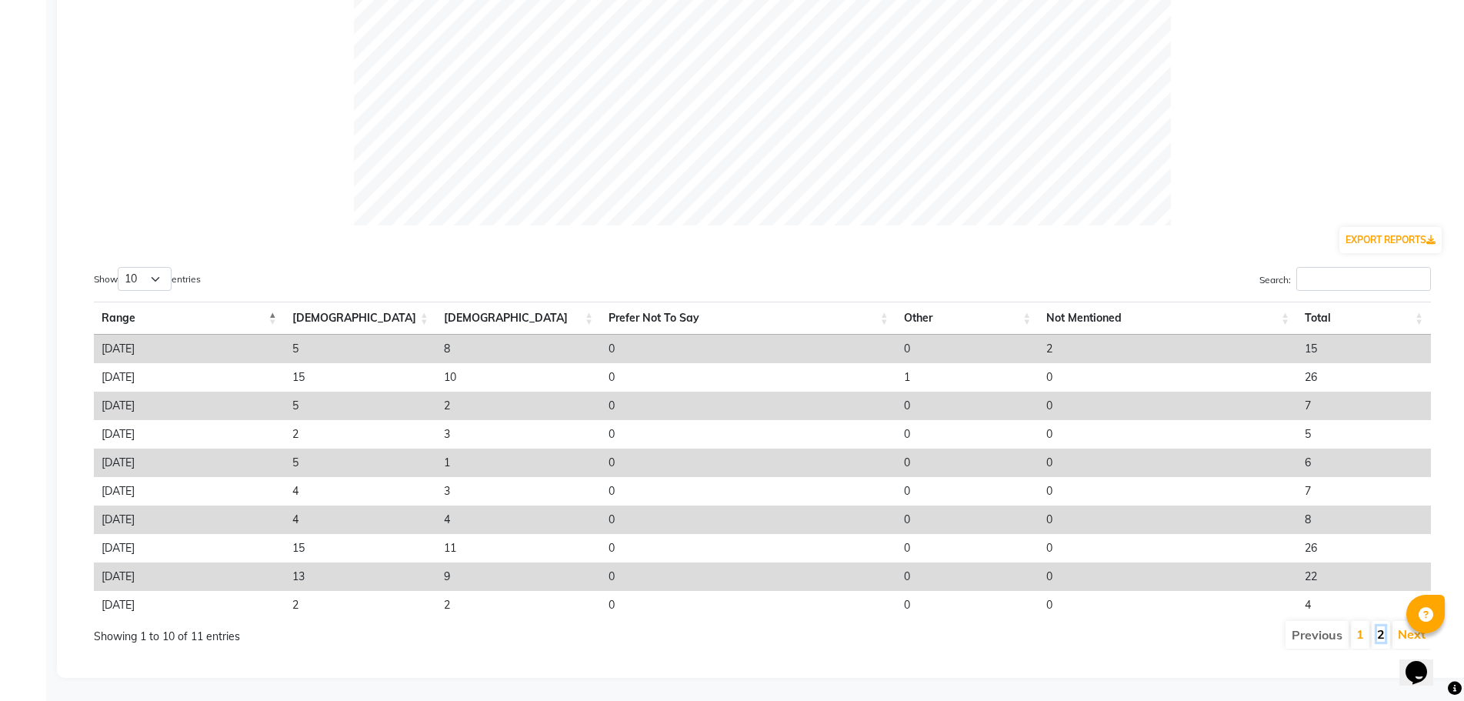
click at [1379, 626] on link "2" at bounding box center [1381, 633] width 8 height 15
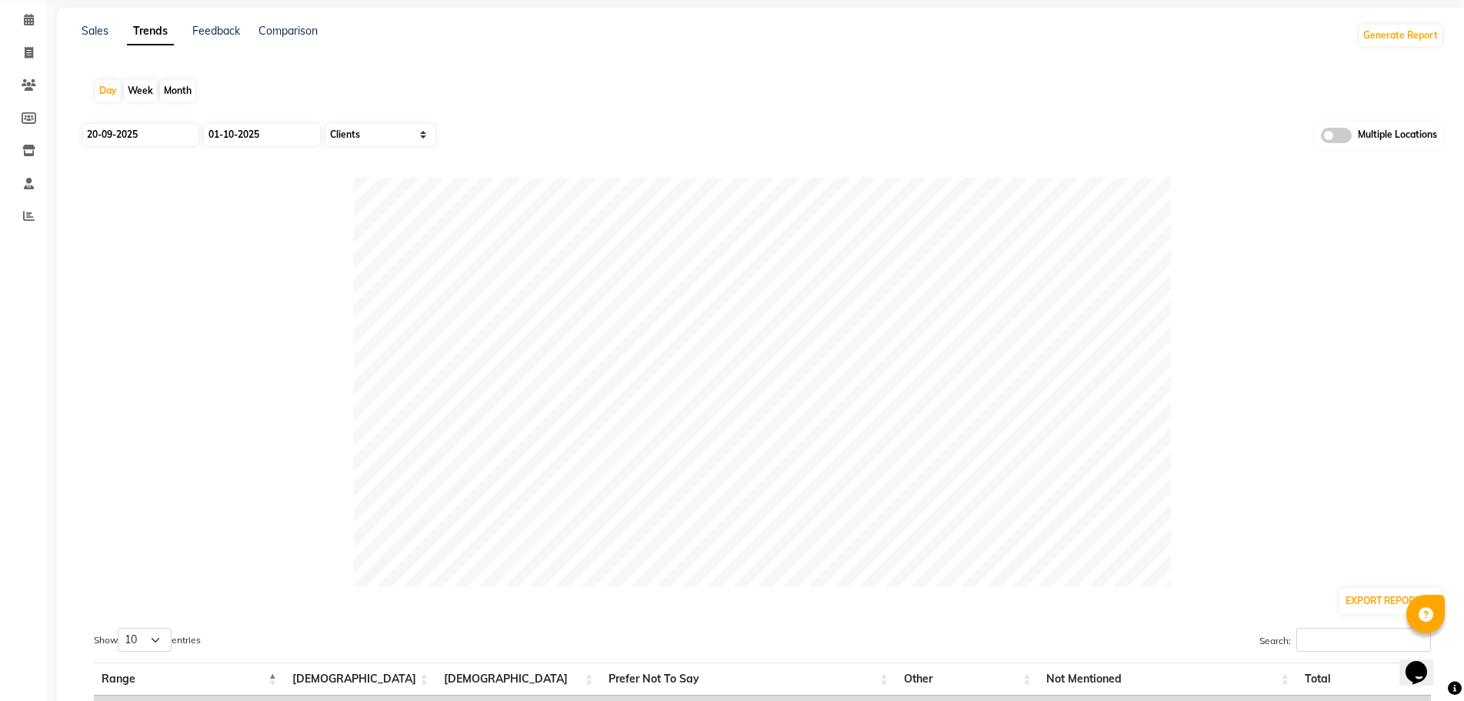
scroll to position [0, 0]
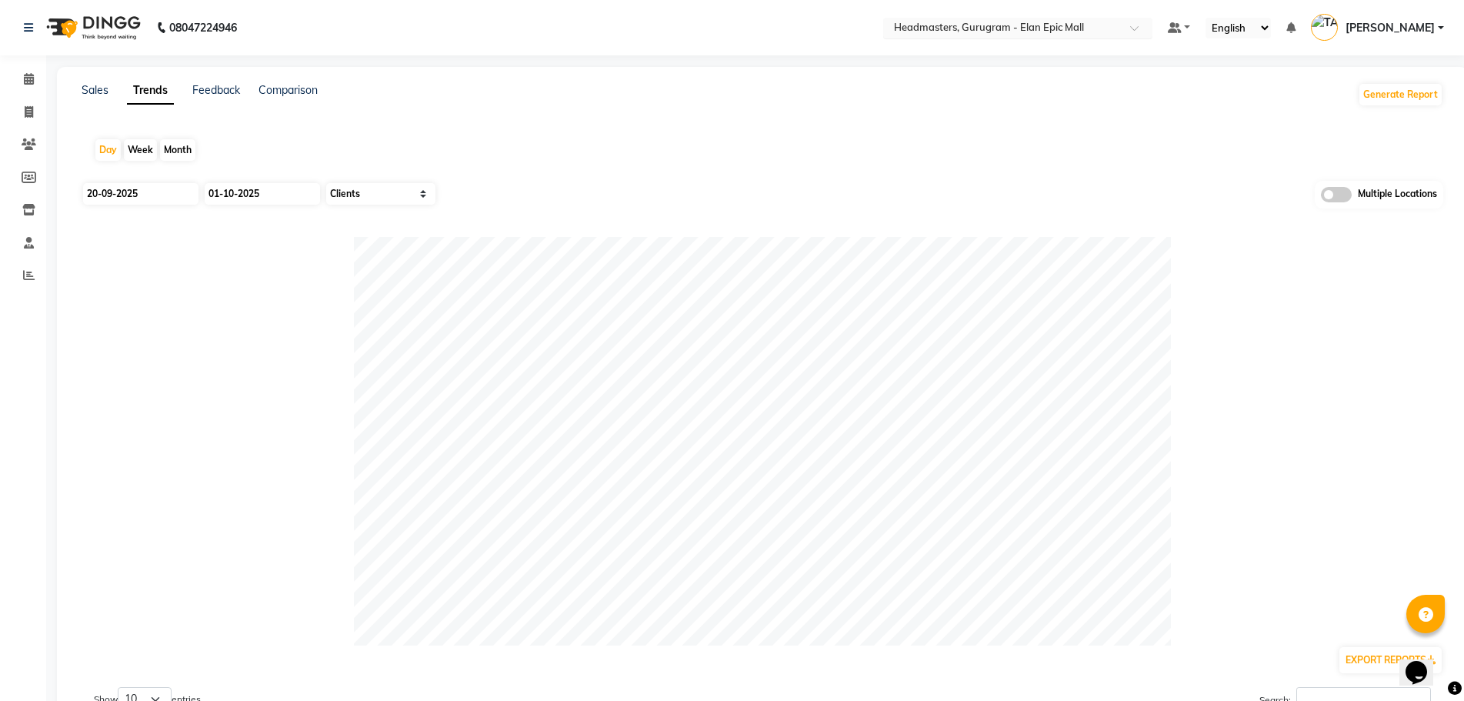
click at [1042, 29] on input "text" at bounding box center [1002, 29] width 223 height 15
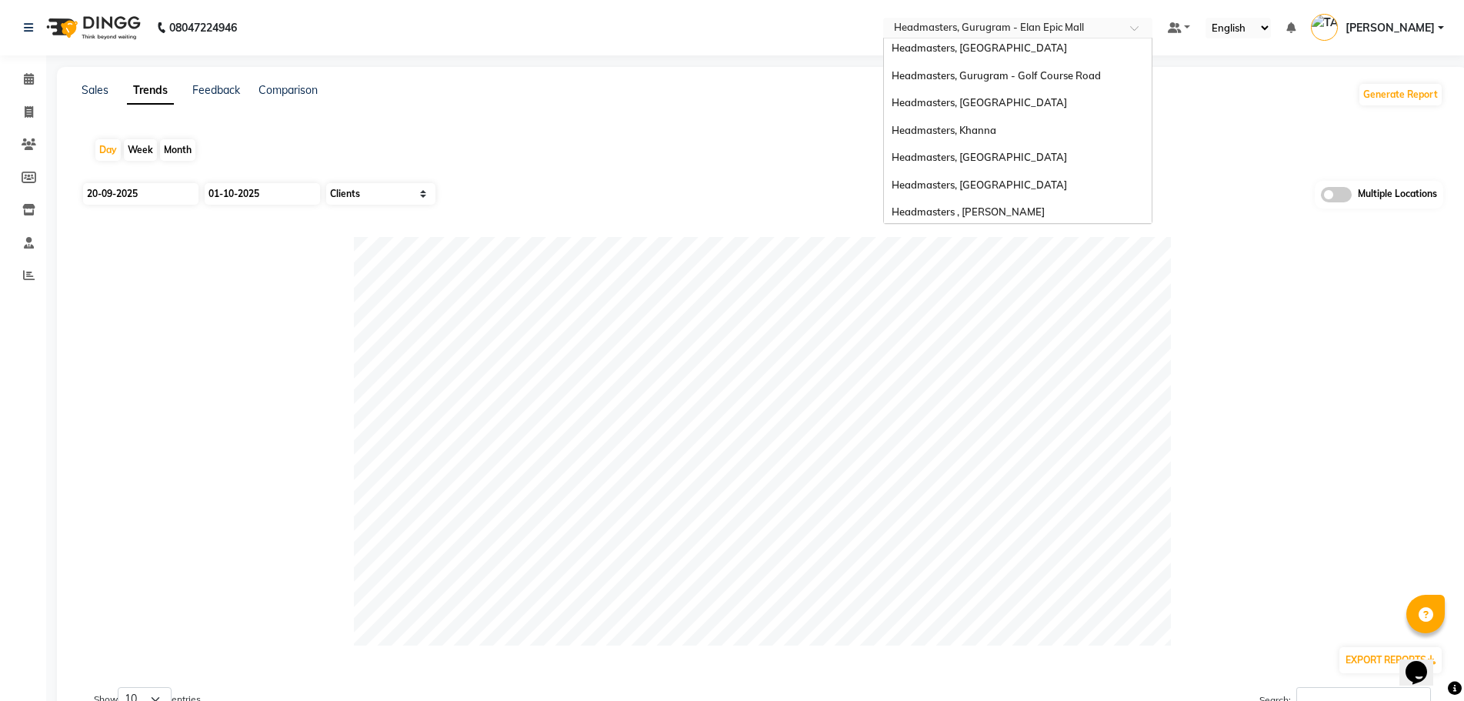
scroll to position [252, 0]
click at [1091, 151] on div "Headmasters, Sangrur" at bounding box center [1018, 155] width 268 height 28
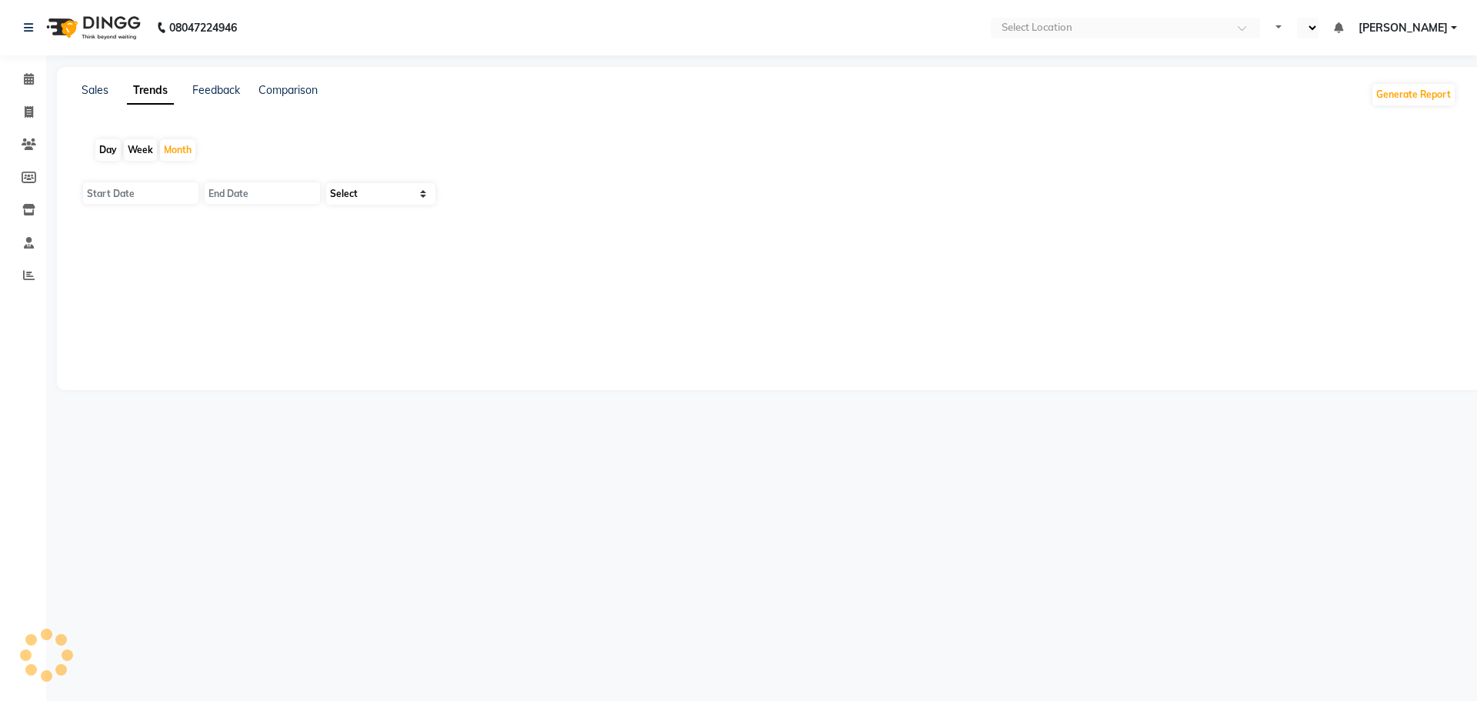
select select "en"
type input "01-10-2025"
type input "[DATE]"
select select "by_client"
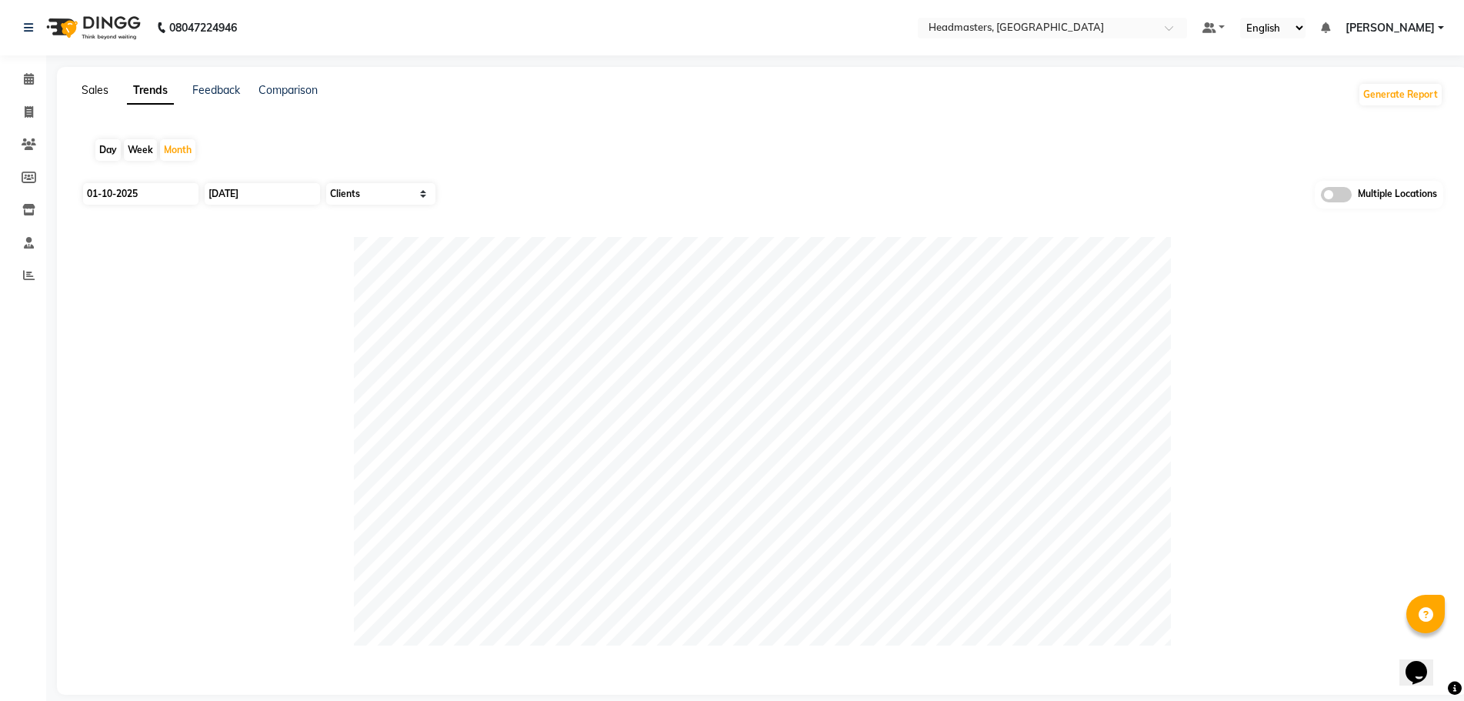
click at [91, 93] on link "Sales" at bounding box center [95, 90] width 27 height 14
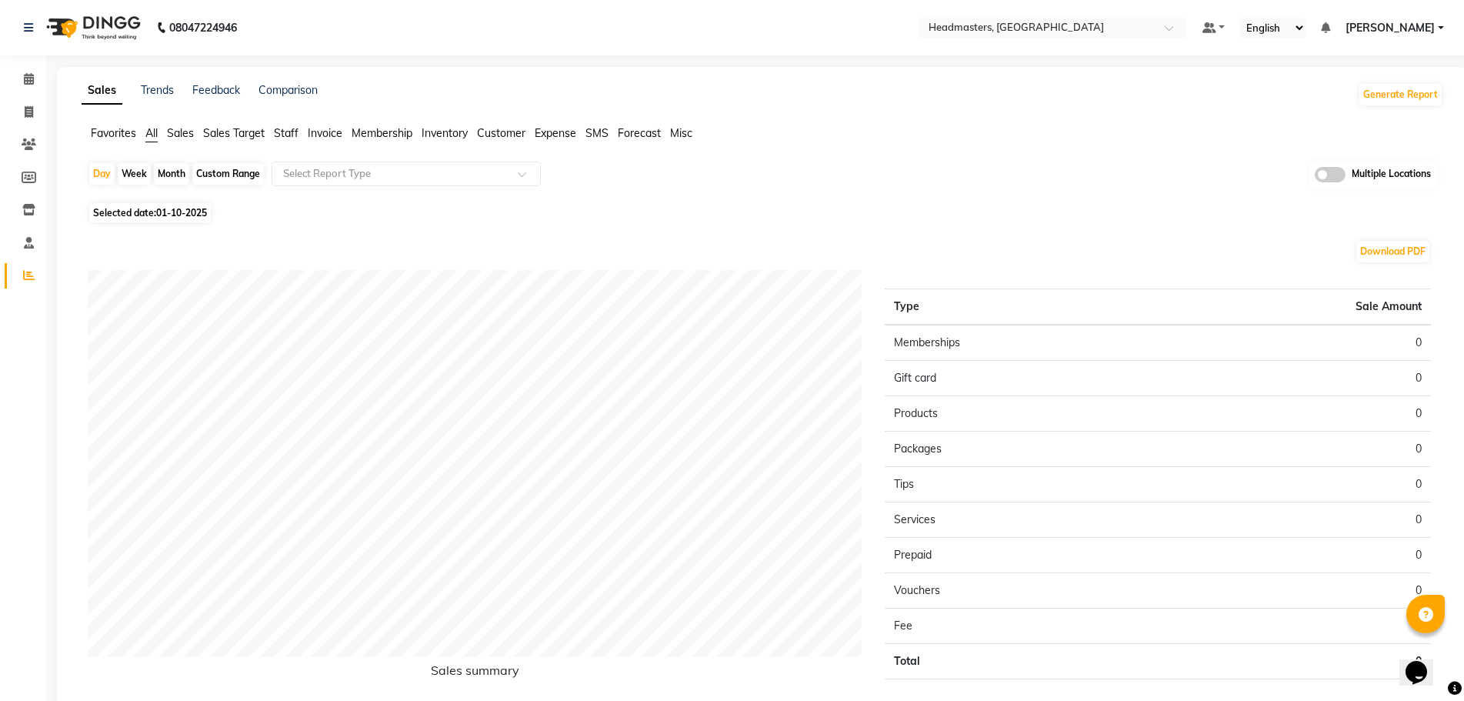
drag, startPoint x: 177, startPoint y: 130, endPoint x: 179, endPoint y: 140, distance: 10.1
click at [177, 130] on span "Sales" at bounding box center [180, 133] width 27 height 14
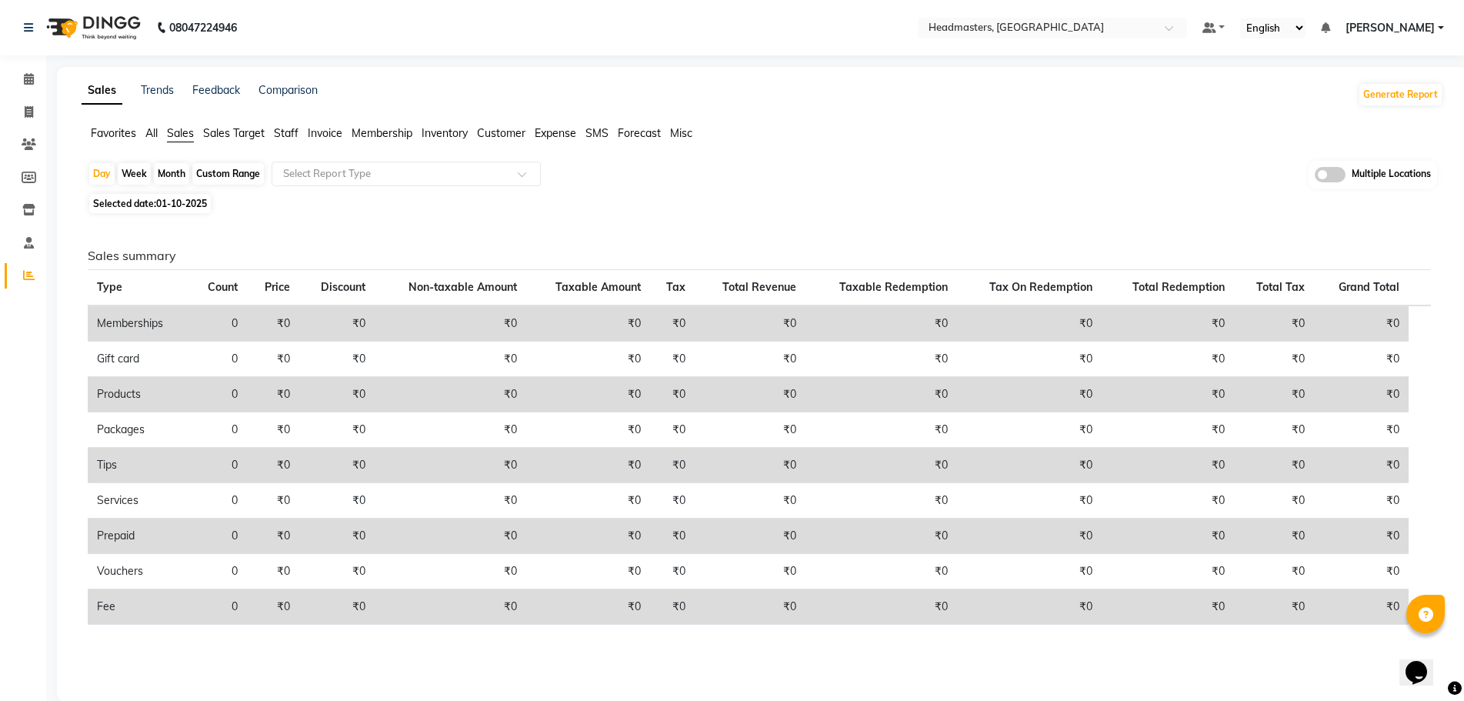
click at [182, 196] on span "Selected date: 01-10-2025" at bounding box center [150, 203] width 122 height 19
select select "10"
select select "2025"
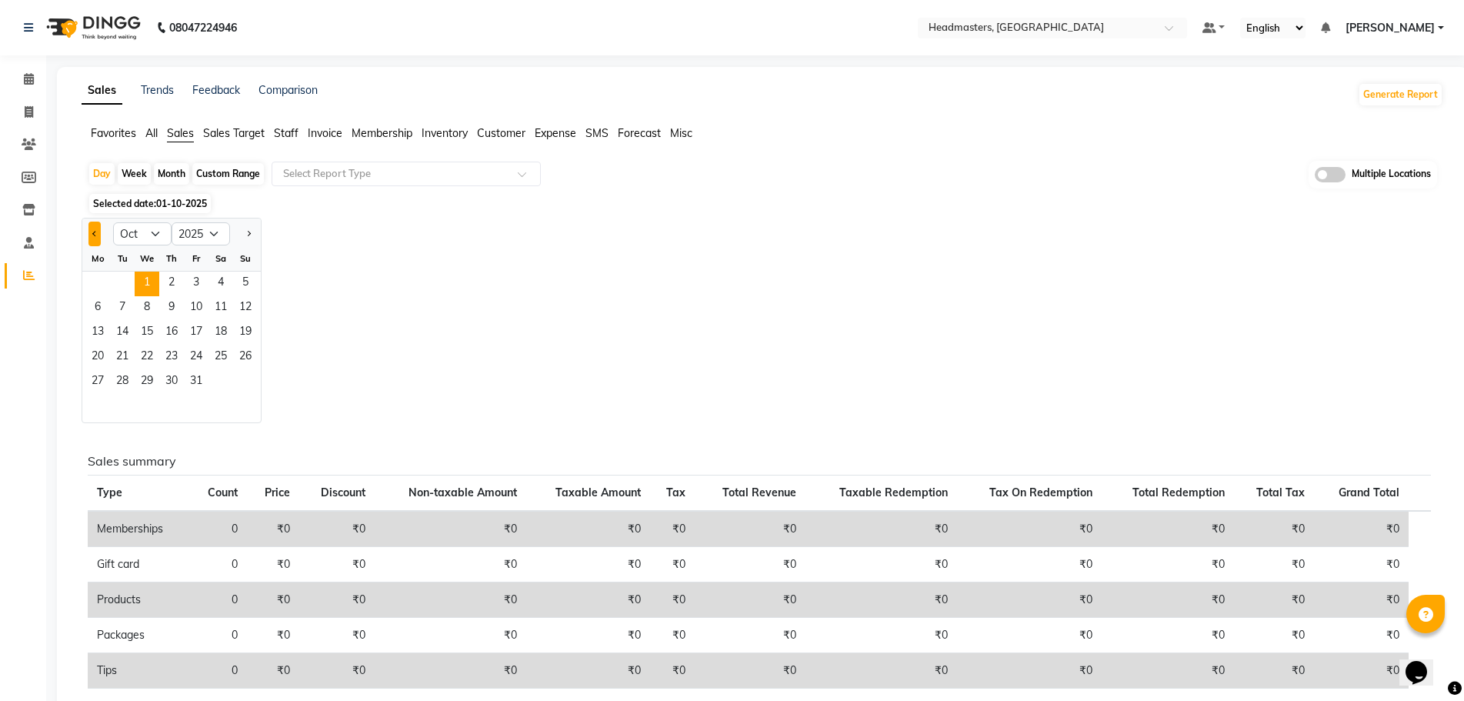
click at [94, 232] on span "Previous month" at bounding box center [94, 232] width 5 height 5
select select "9"
click at [130, 377] on span "30" at bounding box center [122, 382] width 25 height 25
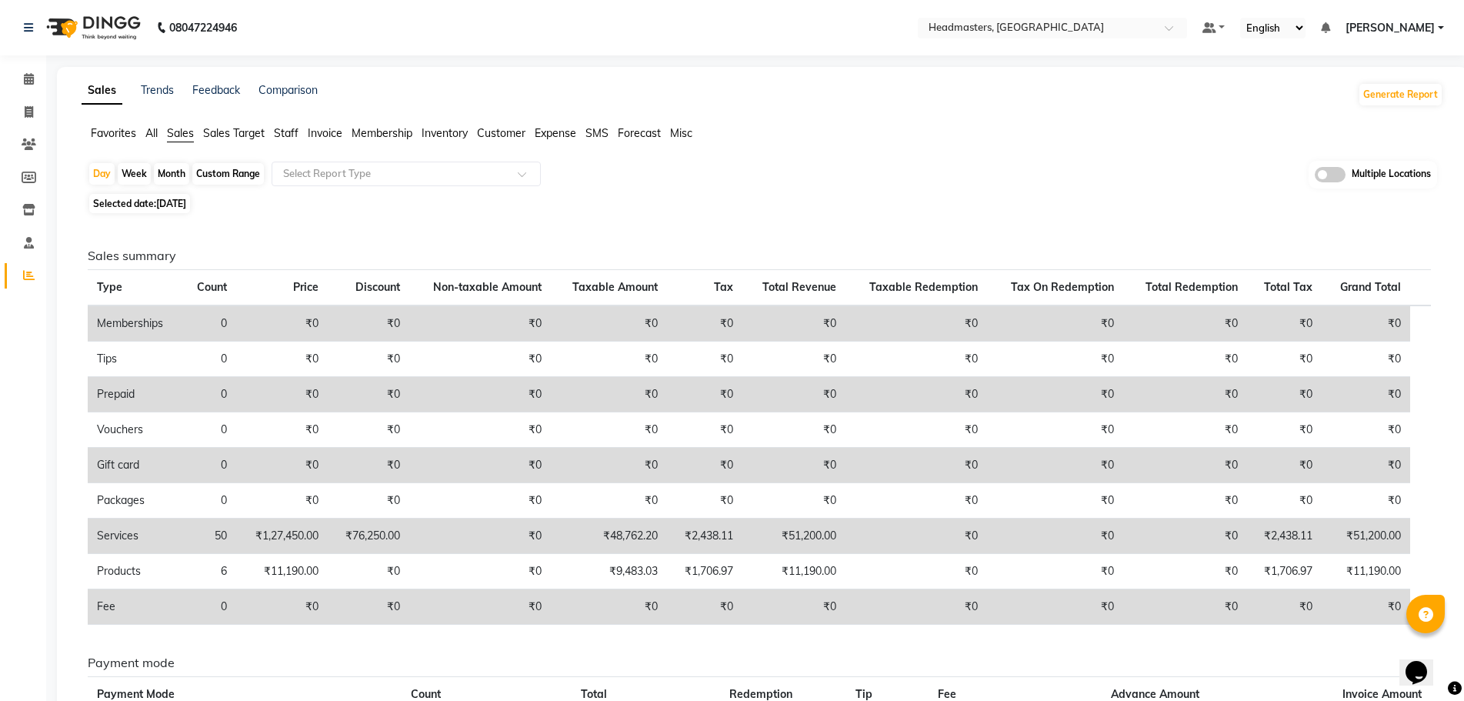
click at [122, 135] on span "Favorites" at bounding box center [113, 133] width 45 height 14
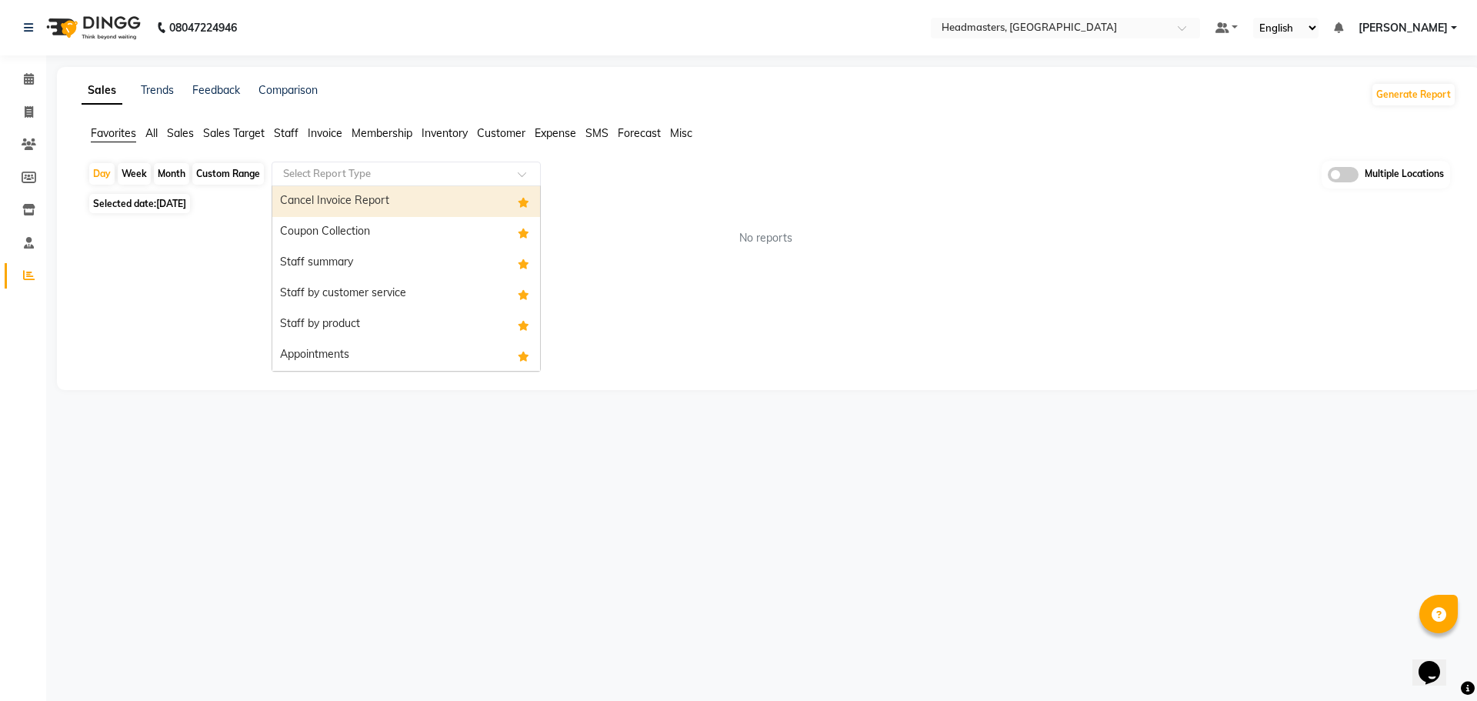
click at [344, 170] on input "text" at bounding box center [391, 173] width 222 height 15
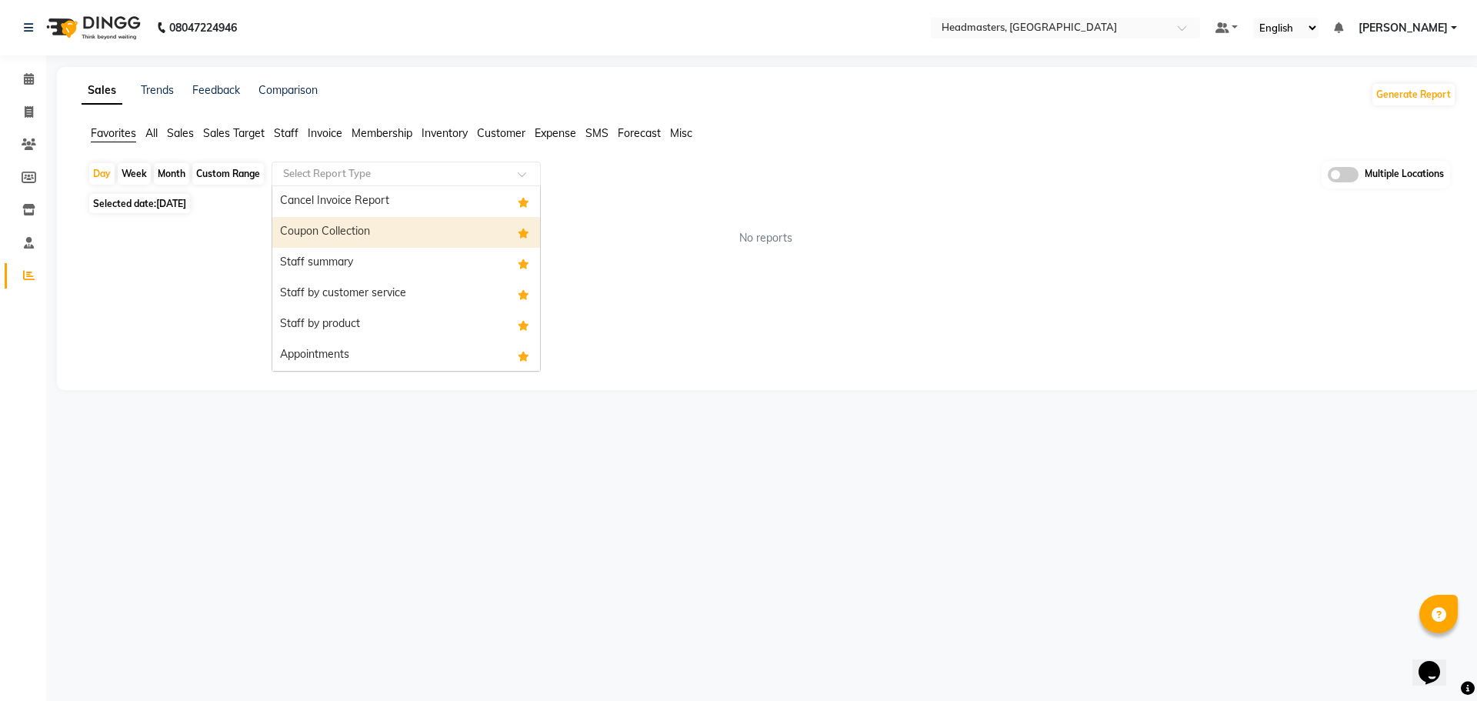
click at [353, 220] on div "Coupon Collection" at bounding box center [406, 232] width 268 height 31
select select "full_report"
select select "csv"
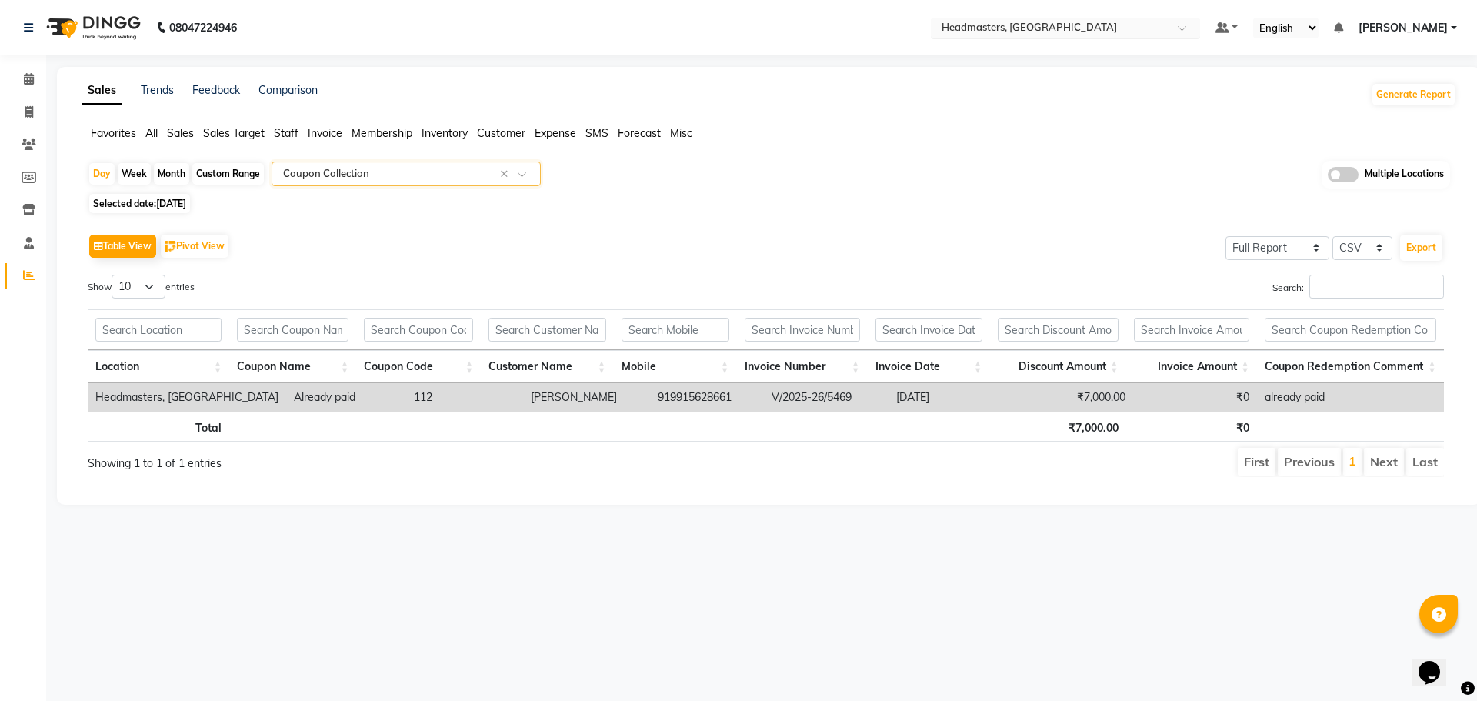
click at [1103, 18] on div "Select Location × Headmasters, Sangrur" at bounding box center [1065, 28] width 269 height 21
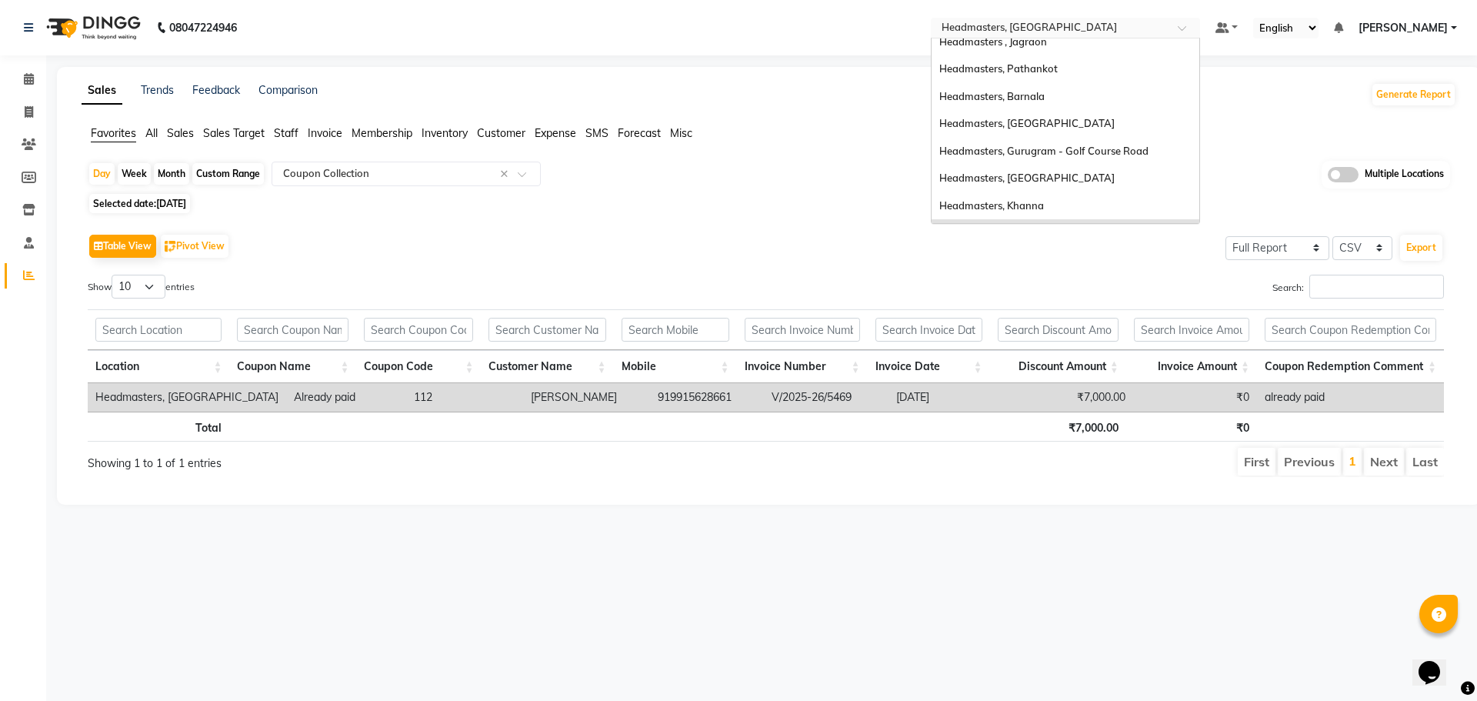
scroll to position [175, 0]
click at [1133, 119] on div "Headmasters, [GEOGRAPHIC_DATA]" at bounding box center [1066, 122] width 268 height 28
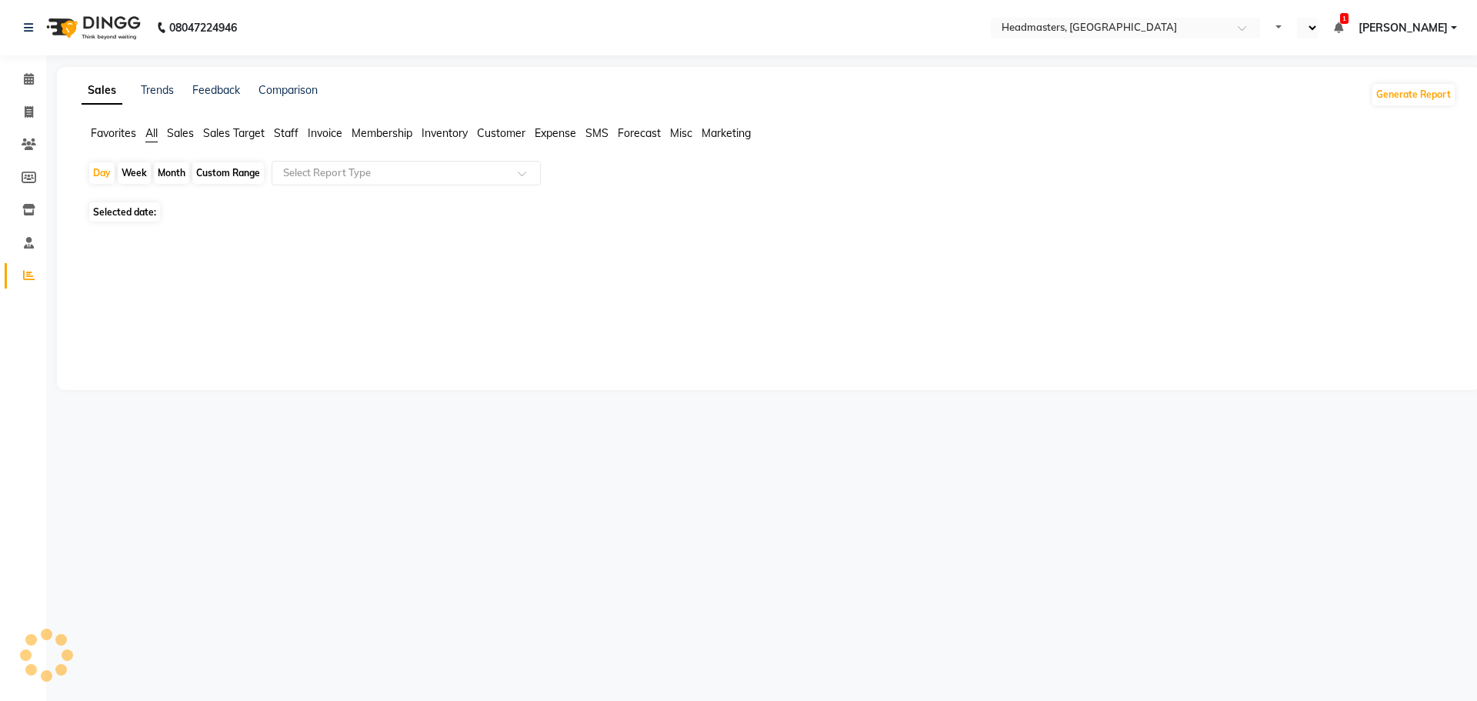
select select "en"
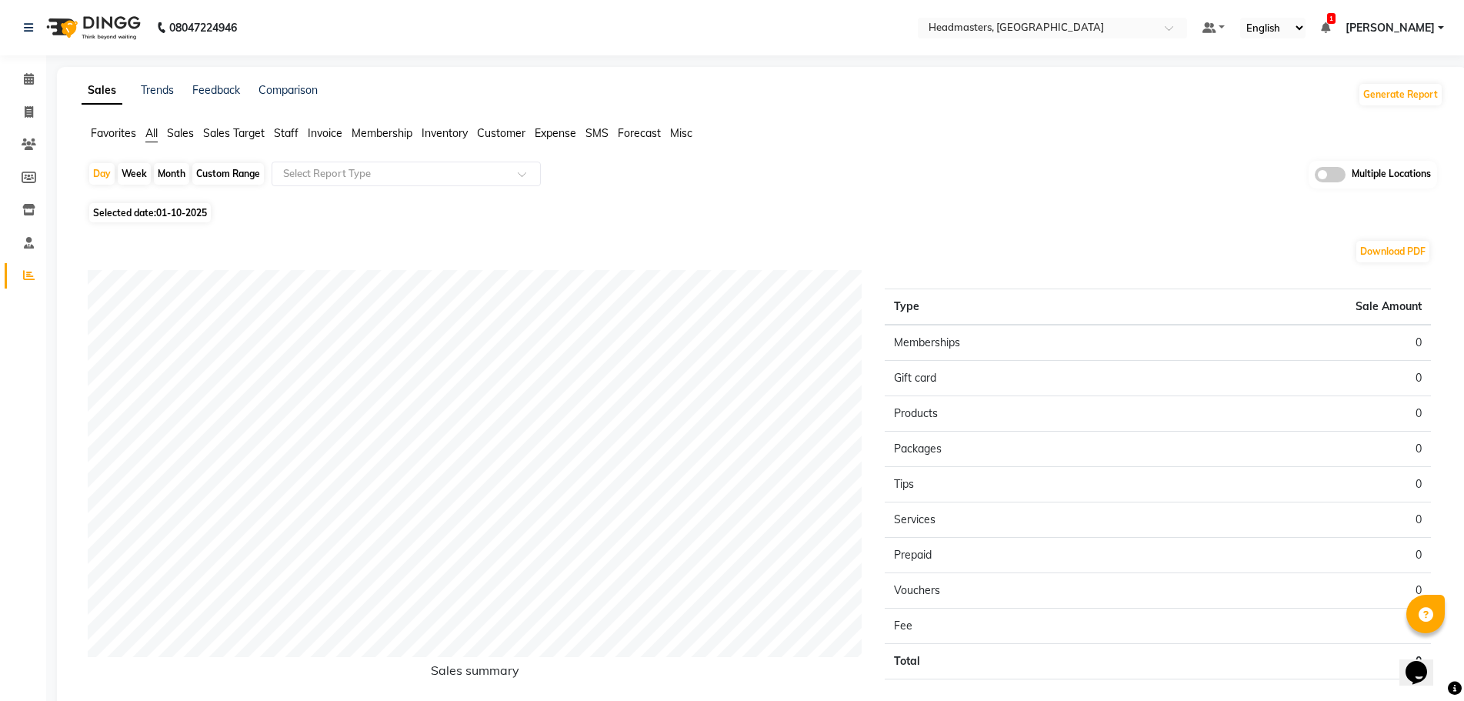
click at [176, 136] on span "Sales" at bounding box center [180, 133] width 27 height 14
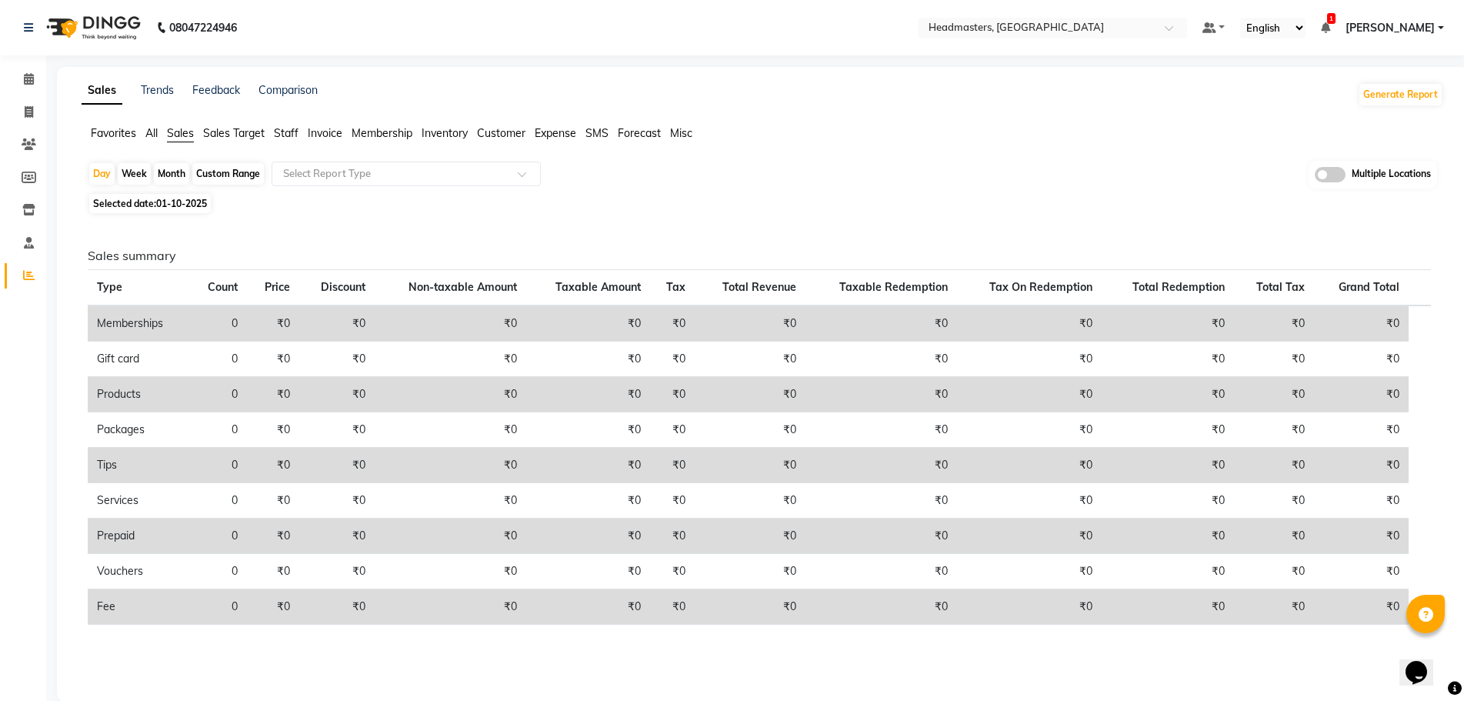
click at [165, 204] on span "01-10-2025" at bounding box center [181, 204] width 51 height 12
select select "10"
select select "2025"
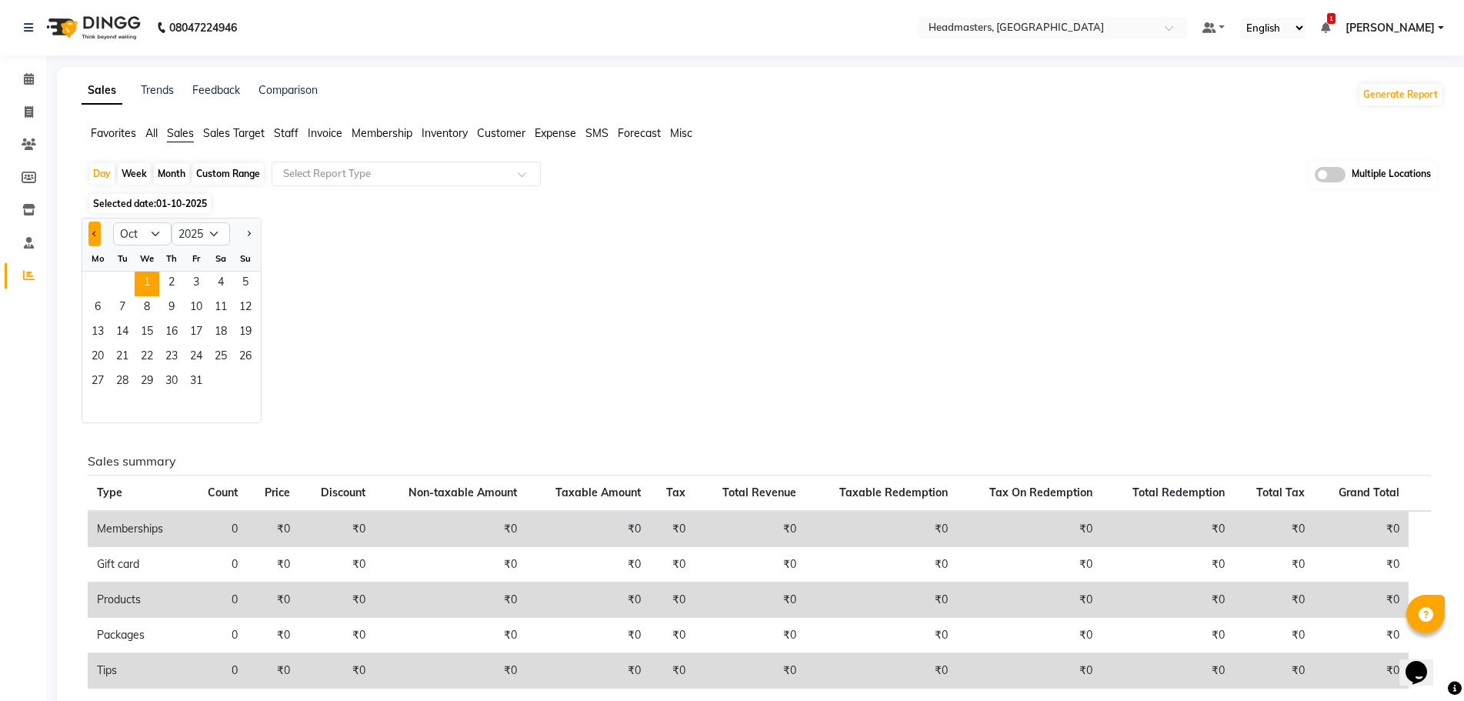
click at [100, 235] on button "Previous month" at bounding box center [94, 234] width 12 height 25
select select "9"
click at [122, 372] on span "30" at bounding box center [122, 382] width 25 height 25
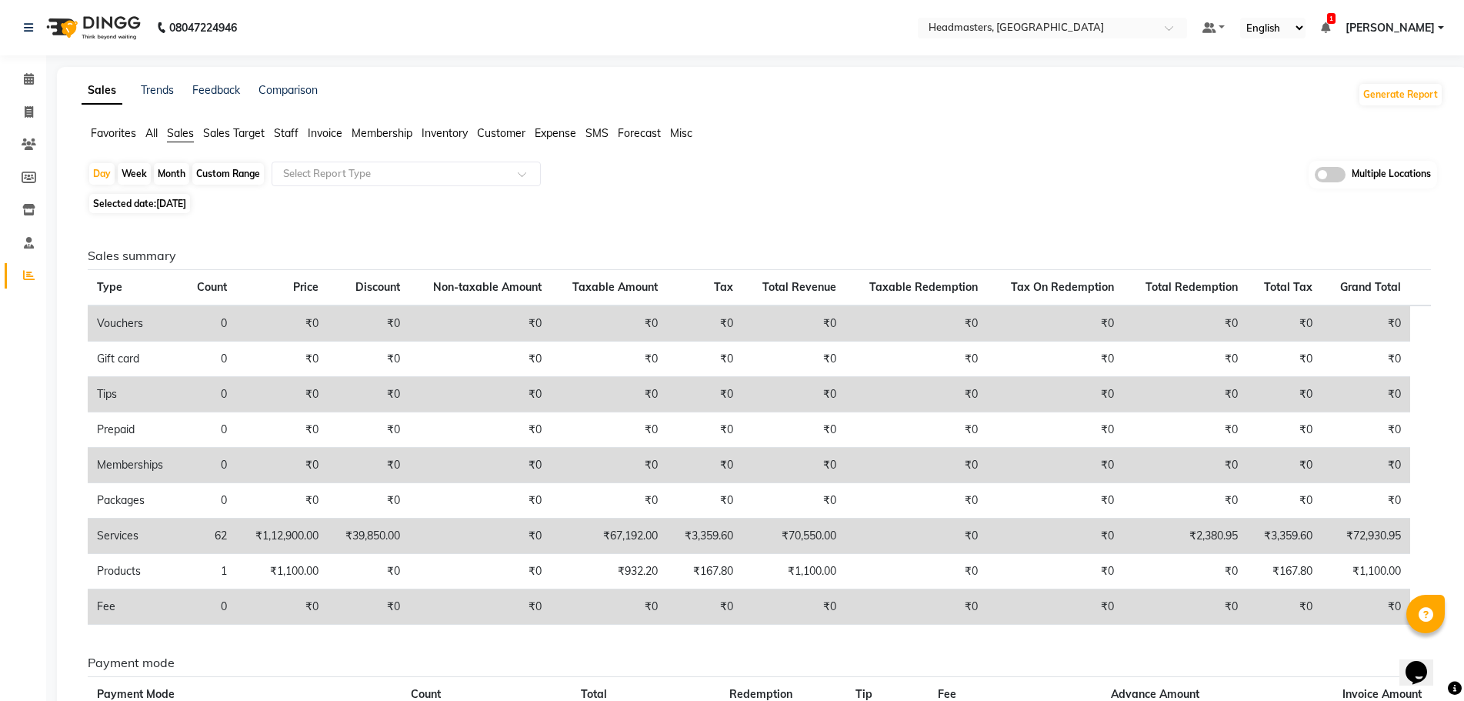
click at [114, 132] on span "Favorites" at bounding box center [113, 133] width 45 height 14
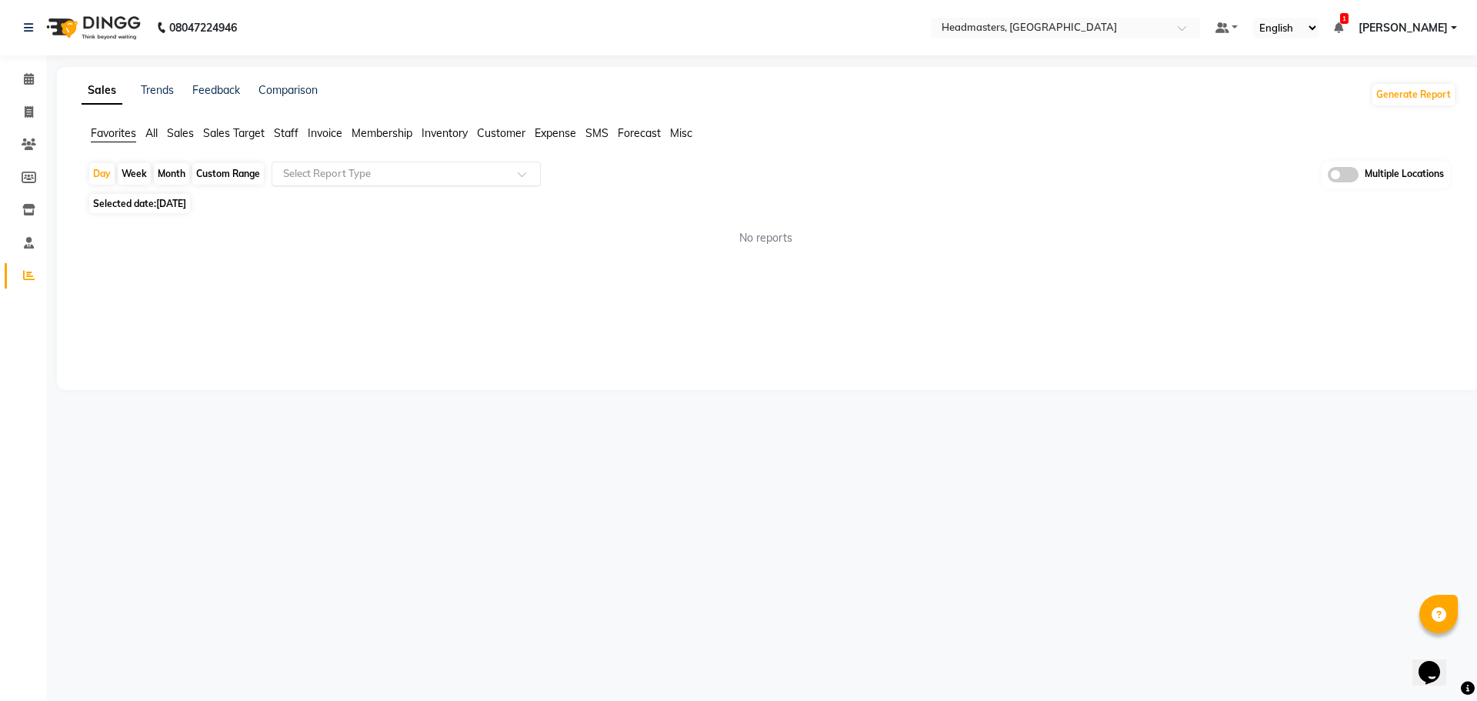
click at [325, 182] on div "Select Report Type" at bounding box center [406, 174] width 269 height 25
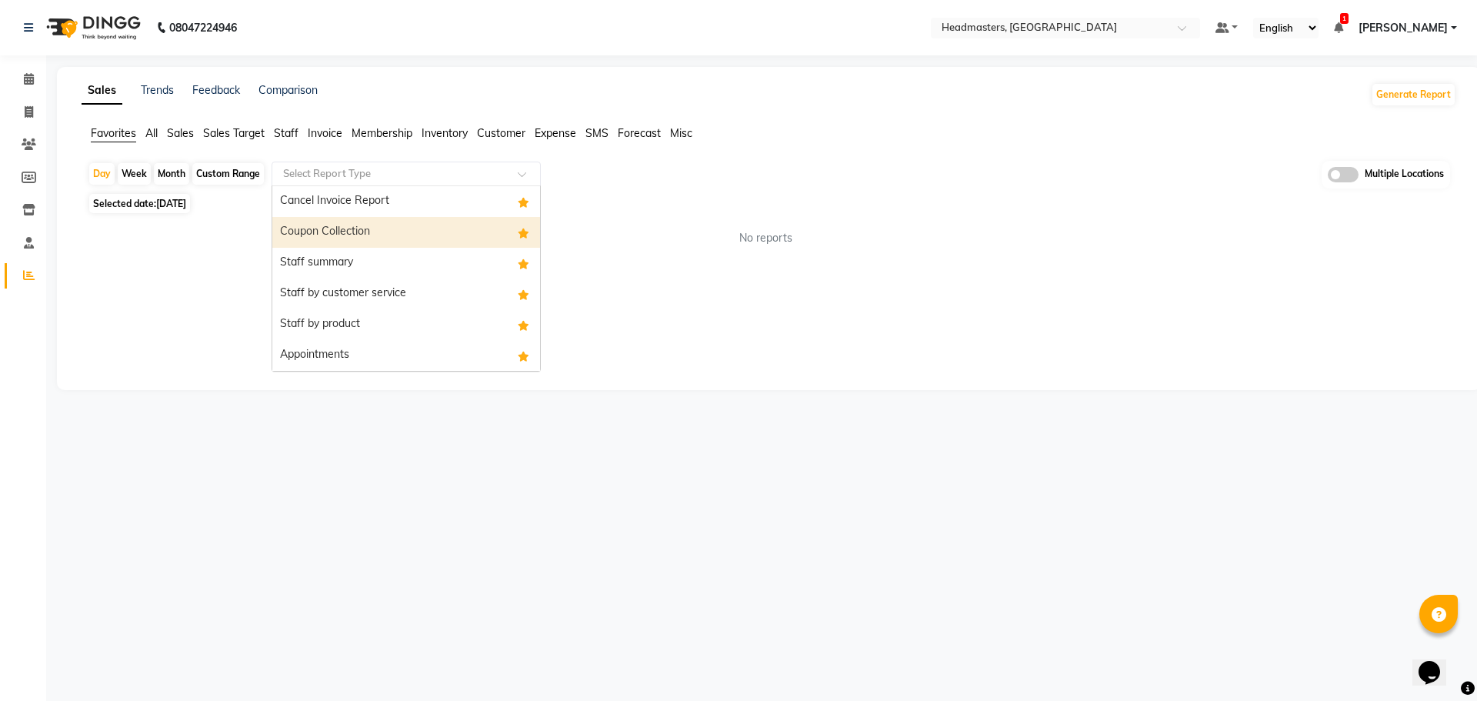
click at [342, 241] on div "Coupon Collection" at bounding box center [406, 232] width 268 height 31
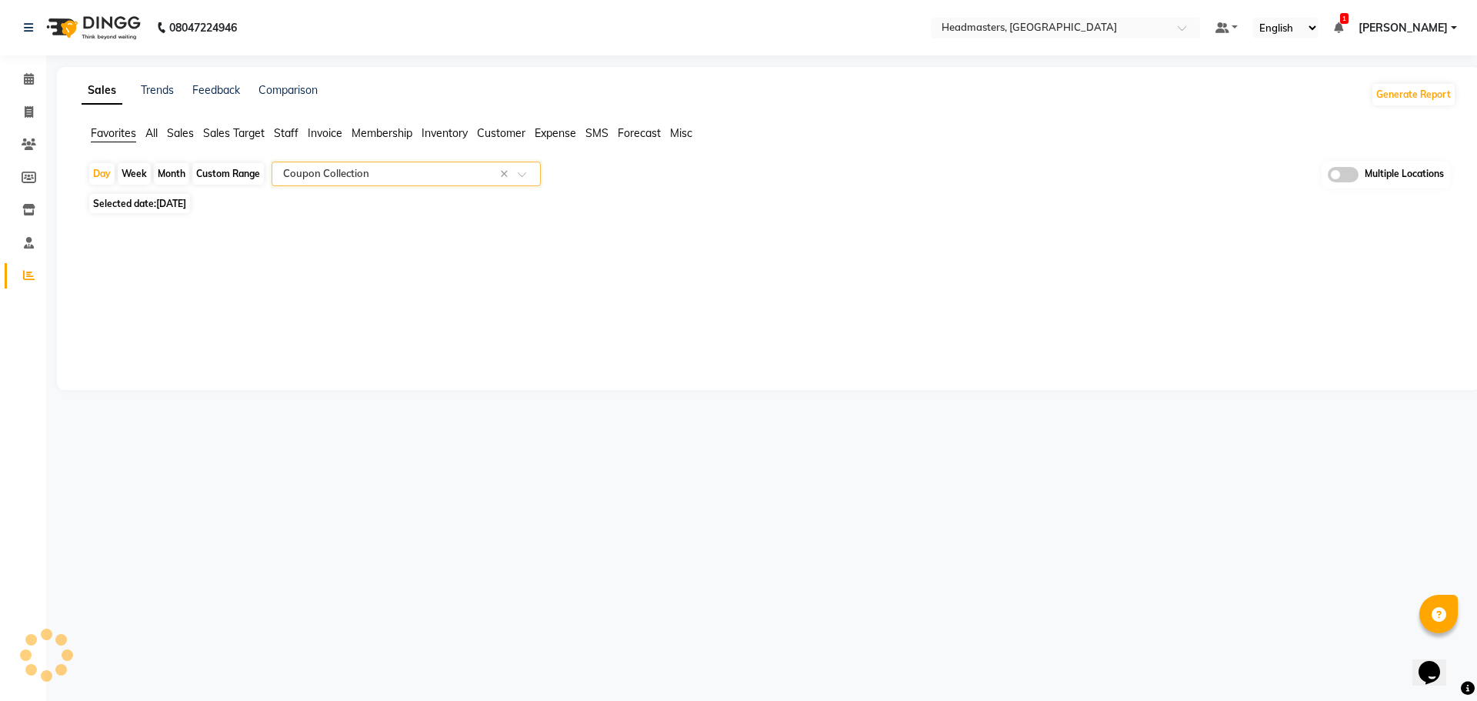
select select "full_report"
select select "csv"
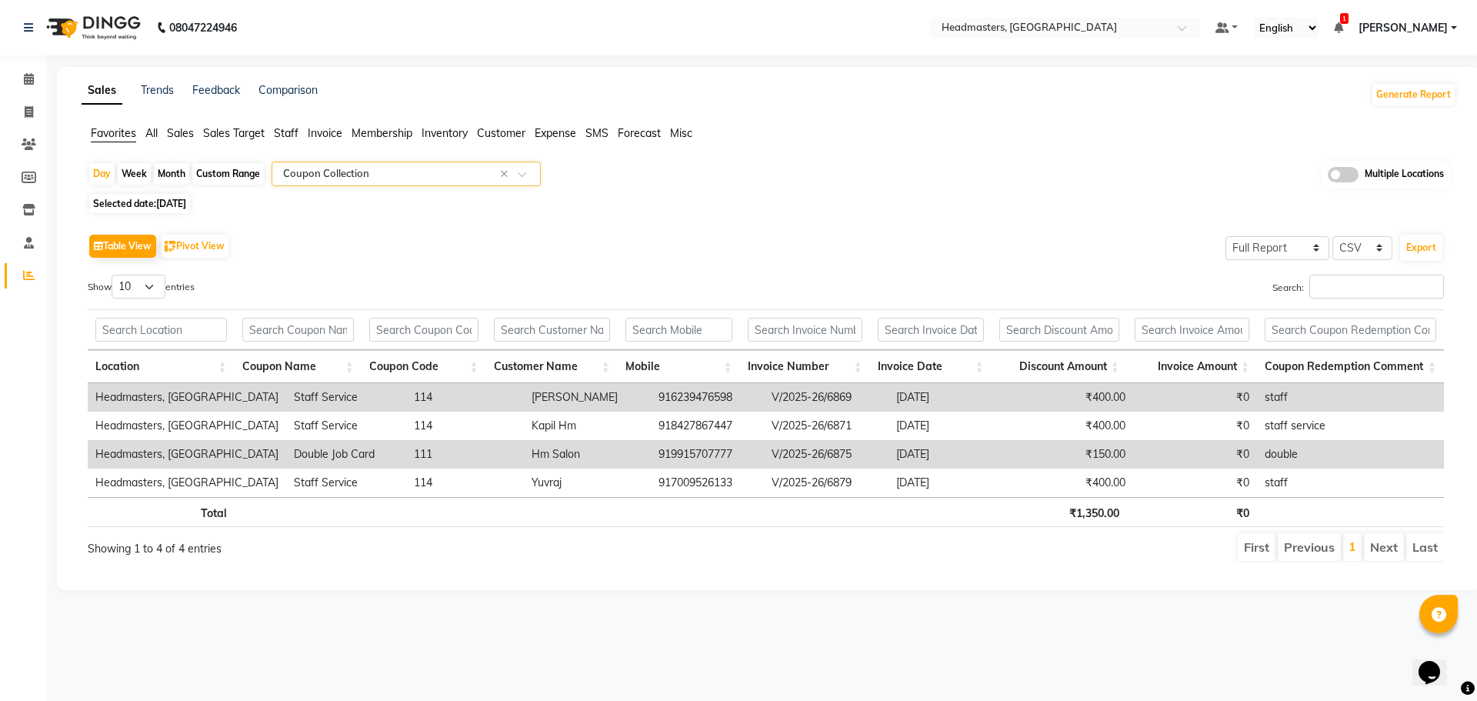
click at [349, 363] on th "Coupon Name" at bounding box center [298, 366] width 127 height 33
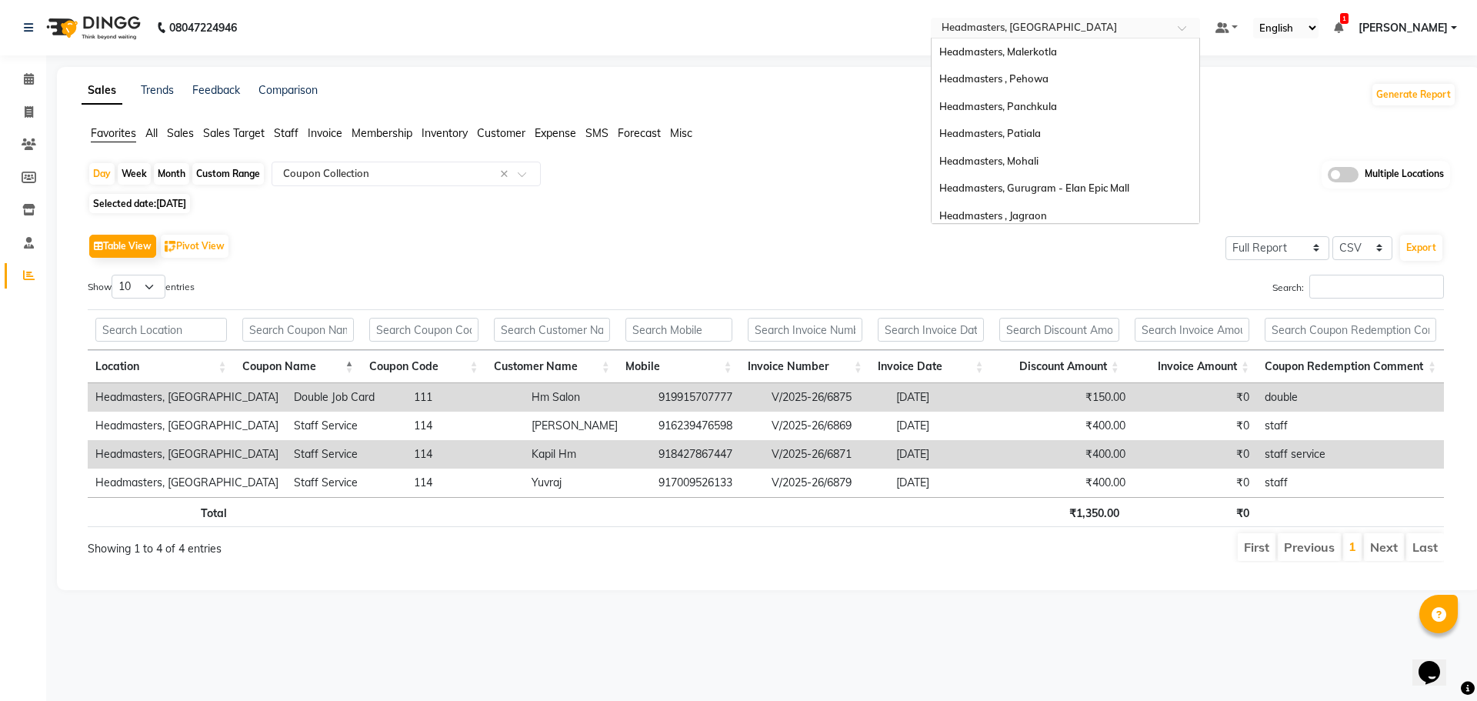
click at [1041, 24] on input "text" at bounding box center [1050, 29] width 223 height 15
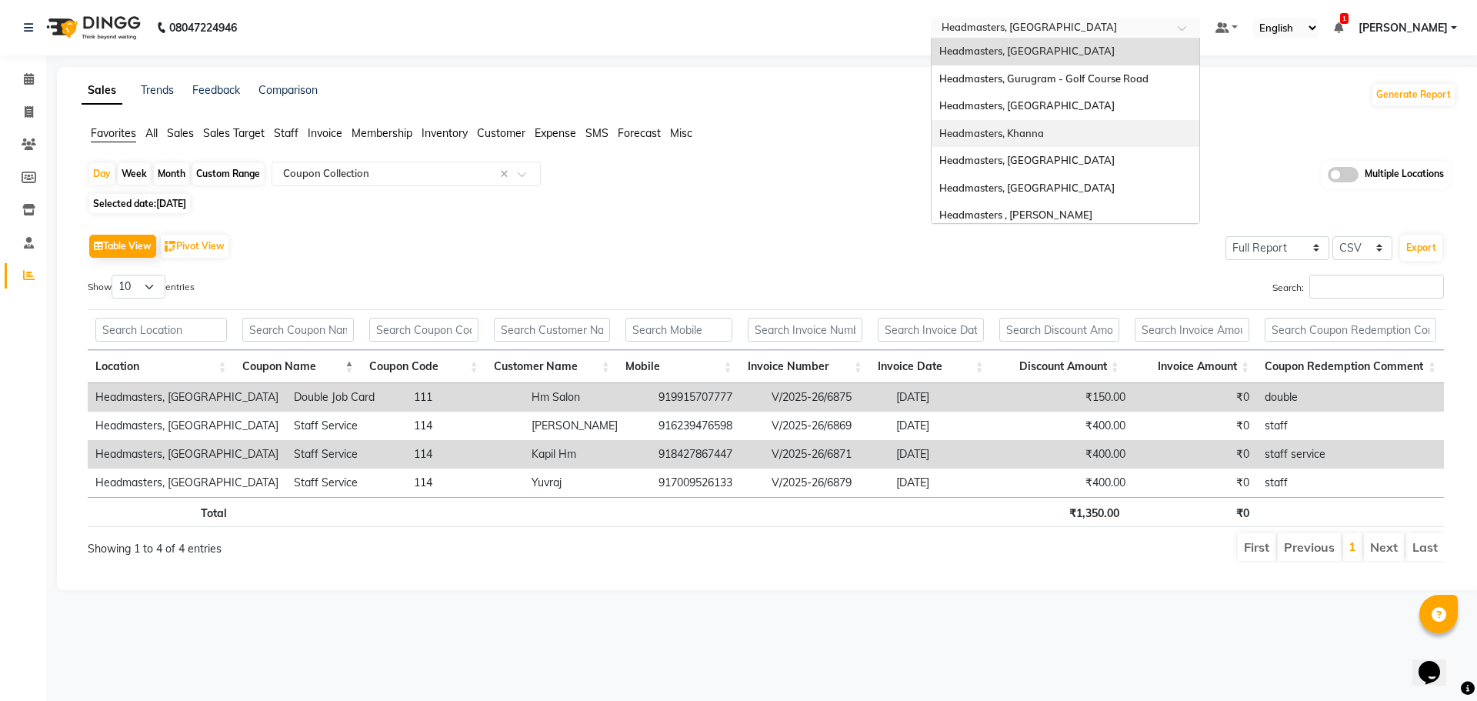
click at [1044, 127] on span "Headmasters, Khanna" at bounding box center [991, 133] width 105 height 12
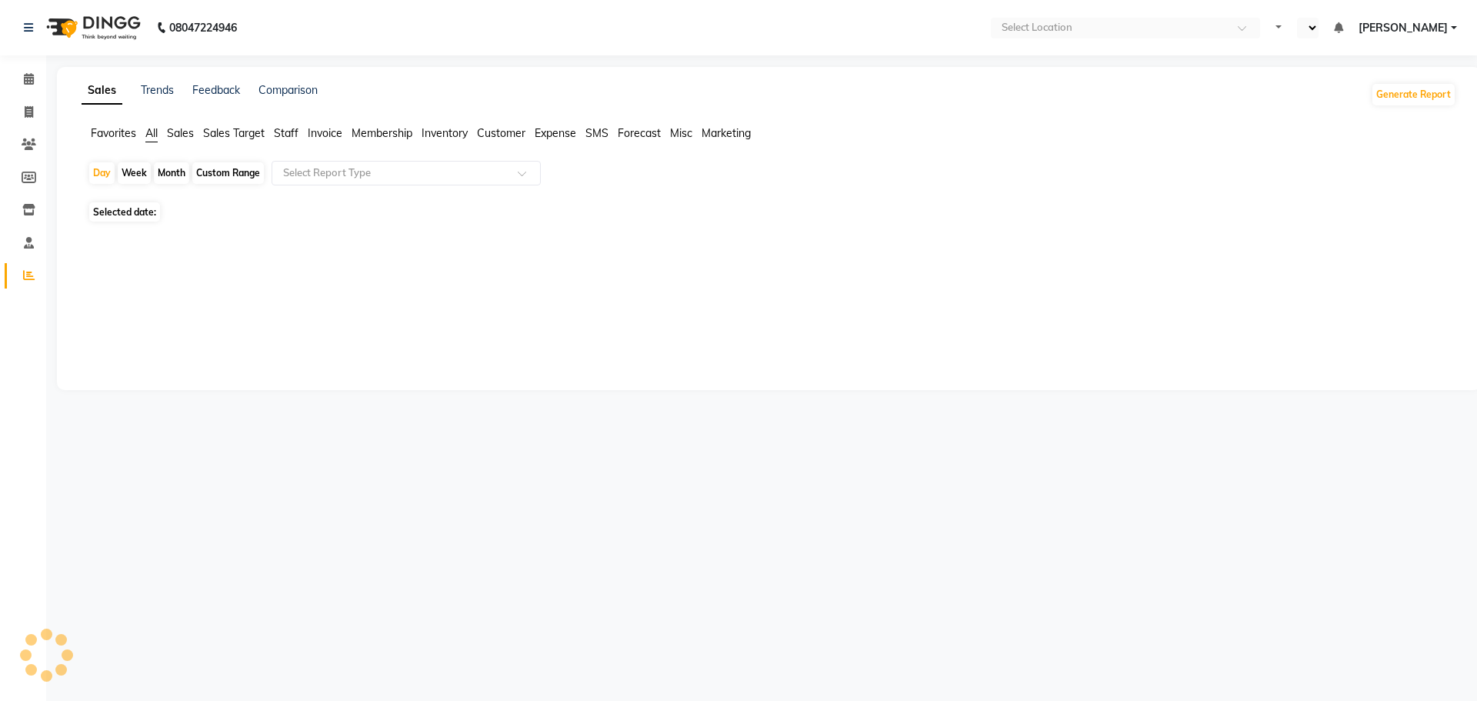
select select "en"
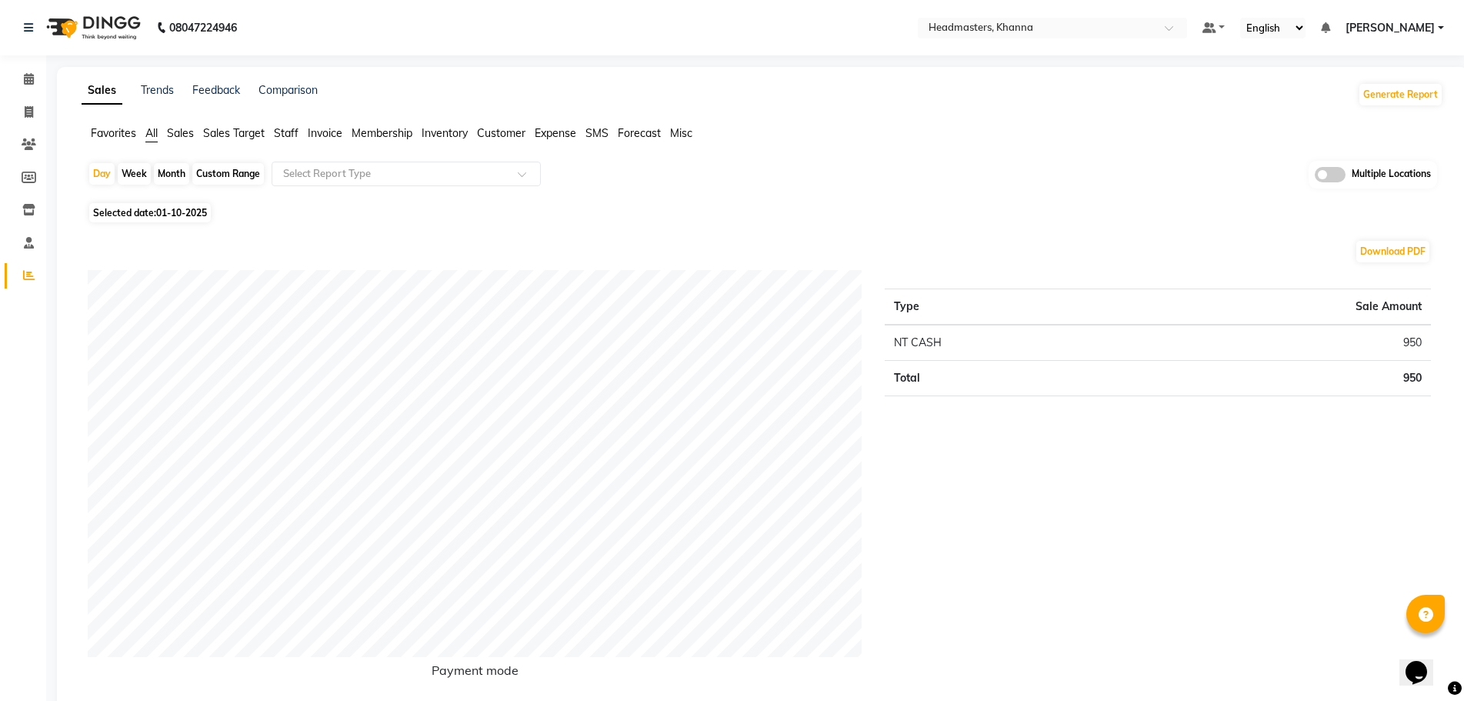
click at [174, 132] on span "Sales" at bounding box center [180, 133] width 27 height 14
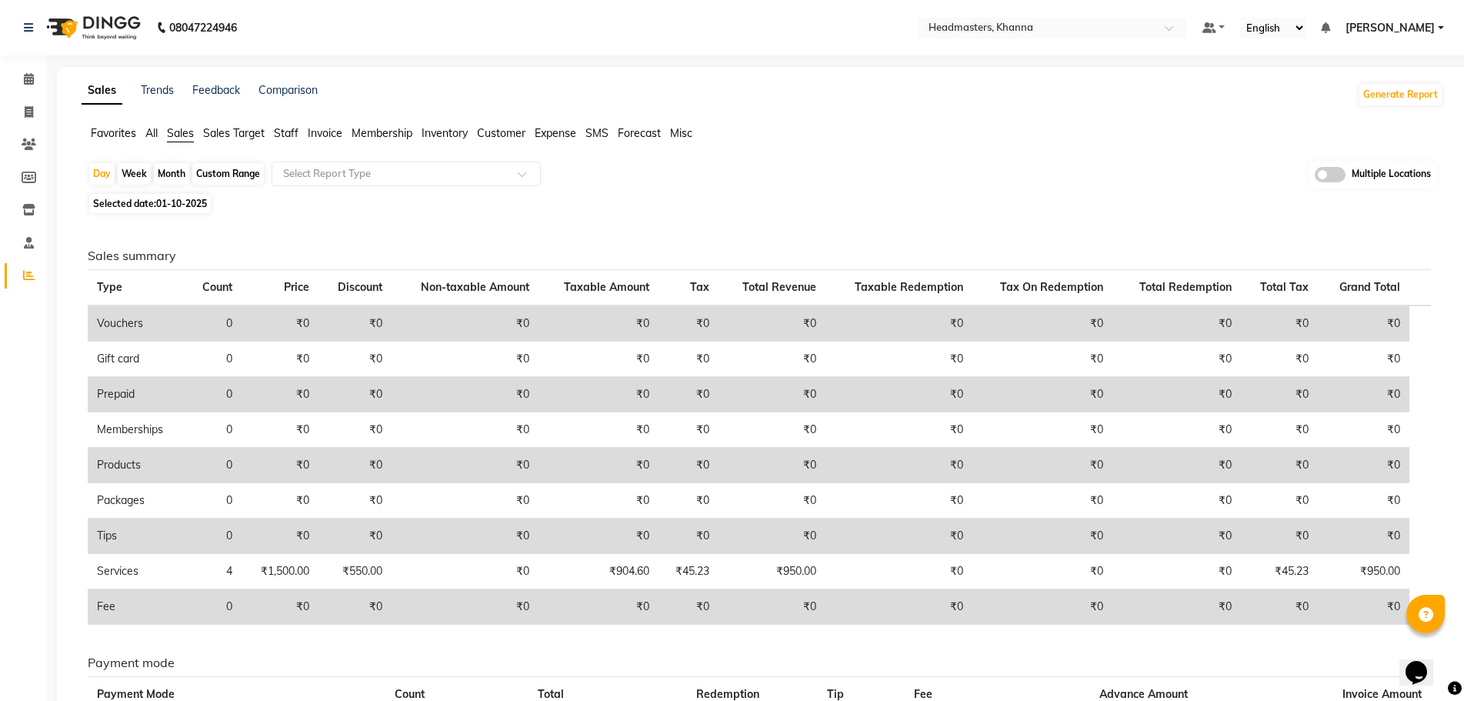
click at [173, 195] on span "Selected date: [DATE]" at bounding box center [150, 203] width 122 height 19
select select "10"
select select "2025"
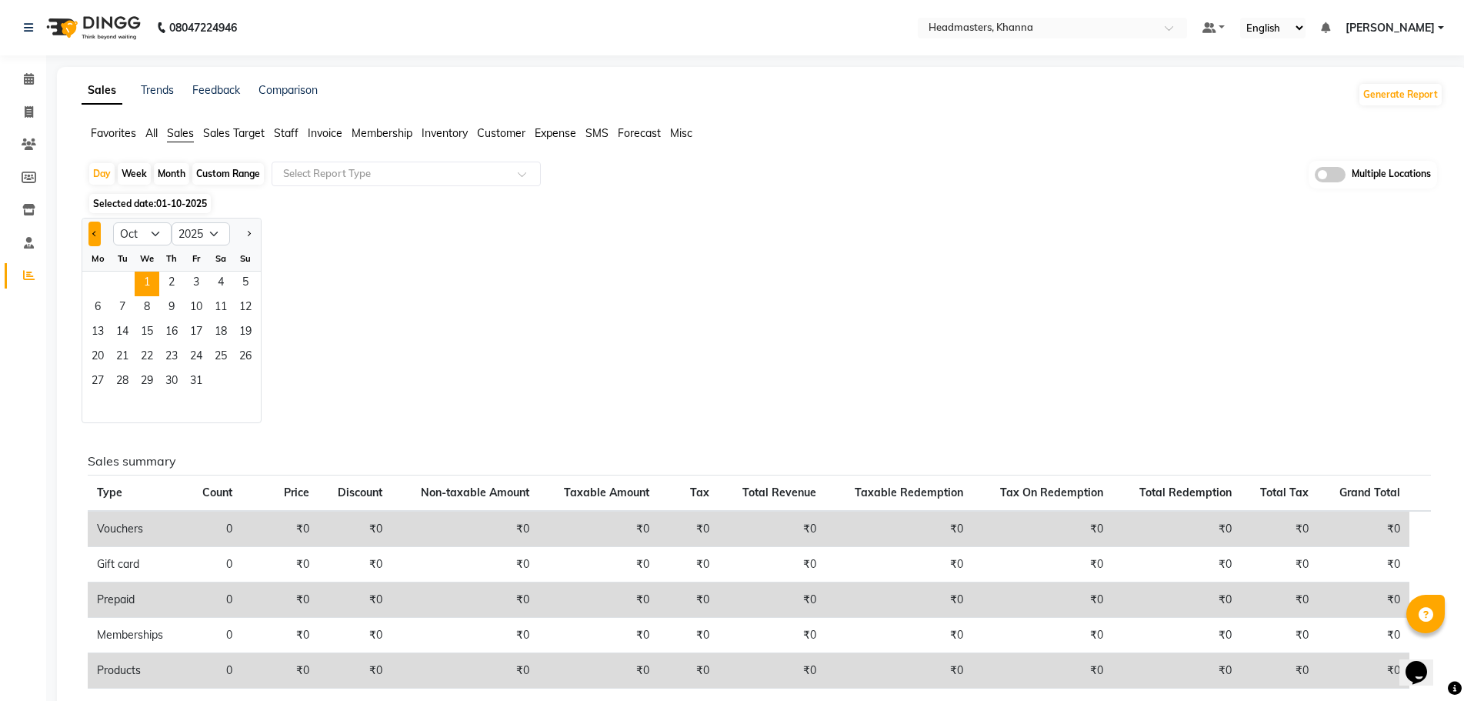
click at [98, 232] on button "Previous month" at bounding box center [94, 234] width 12 height 25
select select "9"
click at [127, 385] on span "30" at bounding box center [122, 382] width 25 height 25
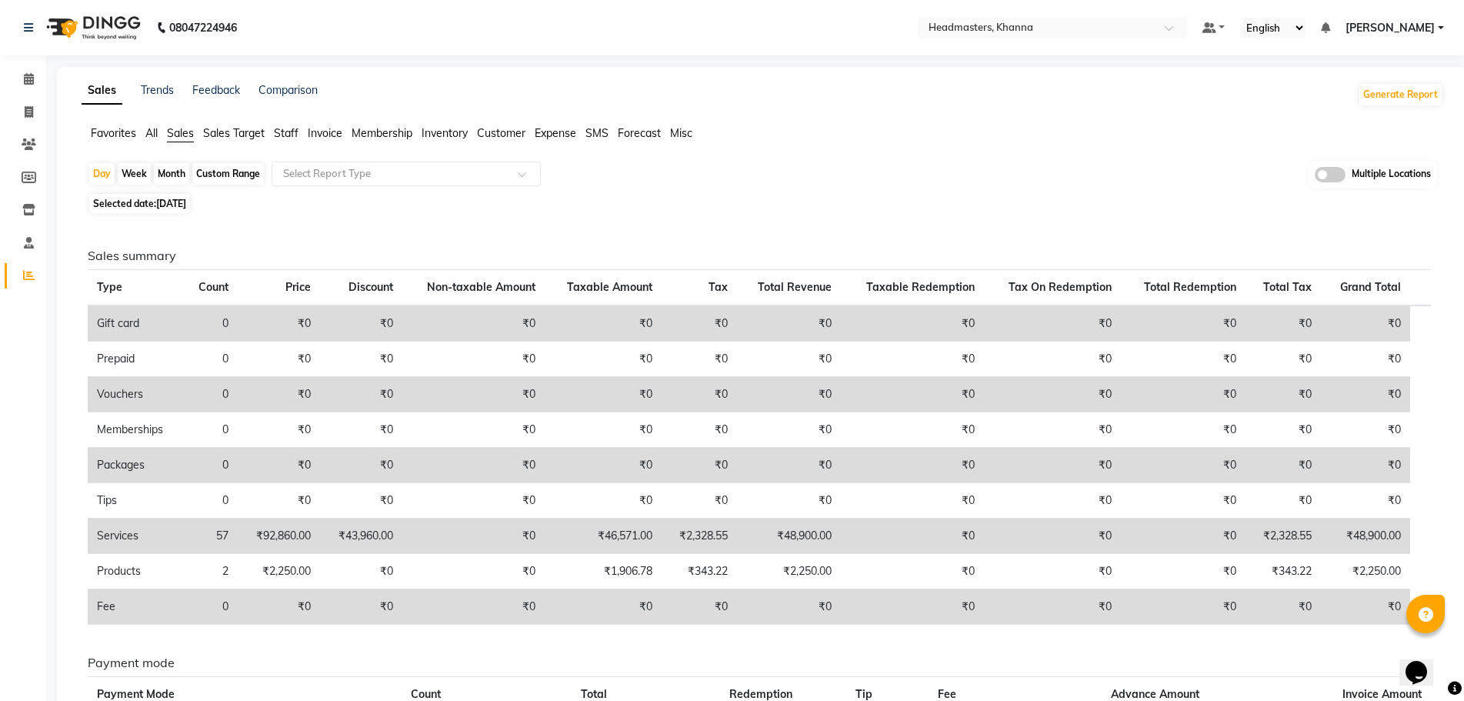
click at [122, 127] on span "Favorites" at bounding box center [113, 133] width 45 height 14
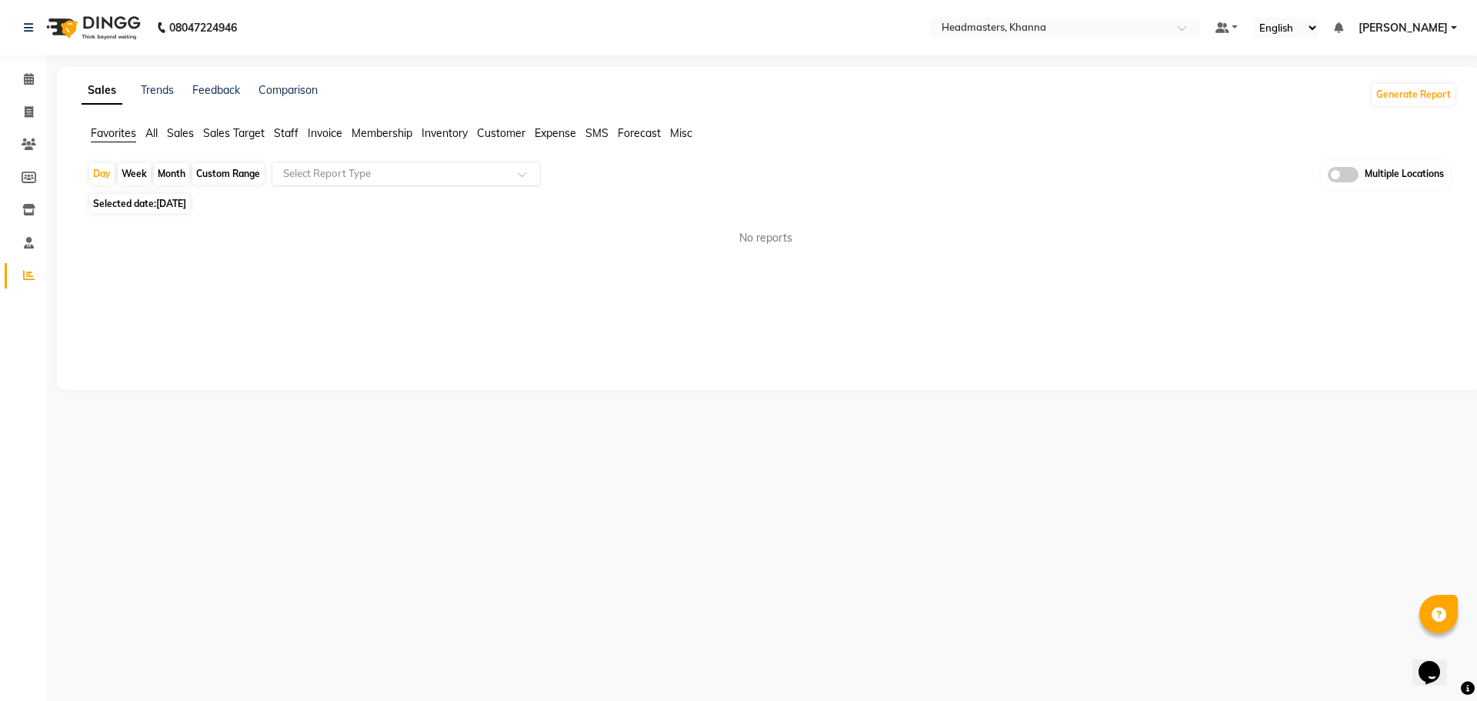
click at [281, 167] on input "text" at bounding box center [391, 173] width 222 height 15
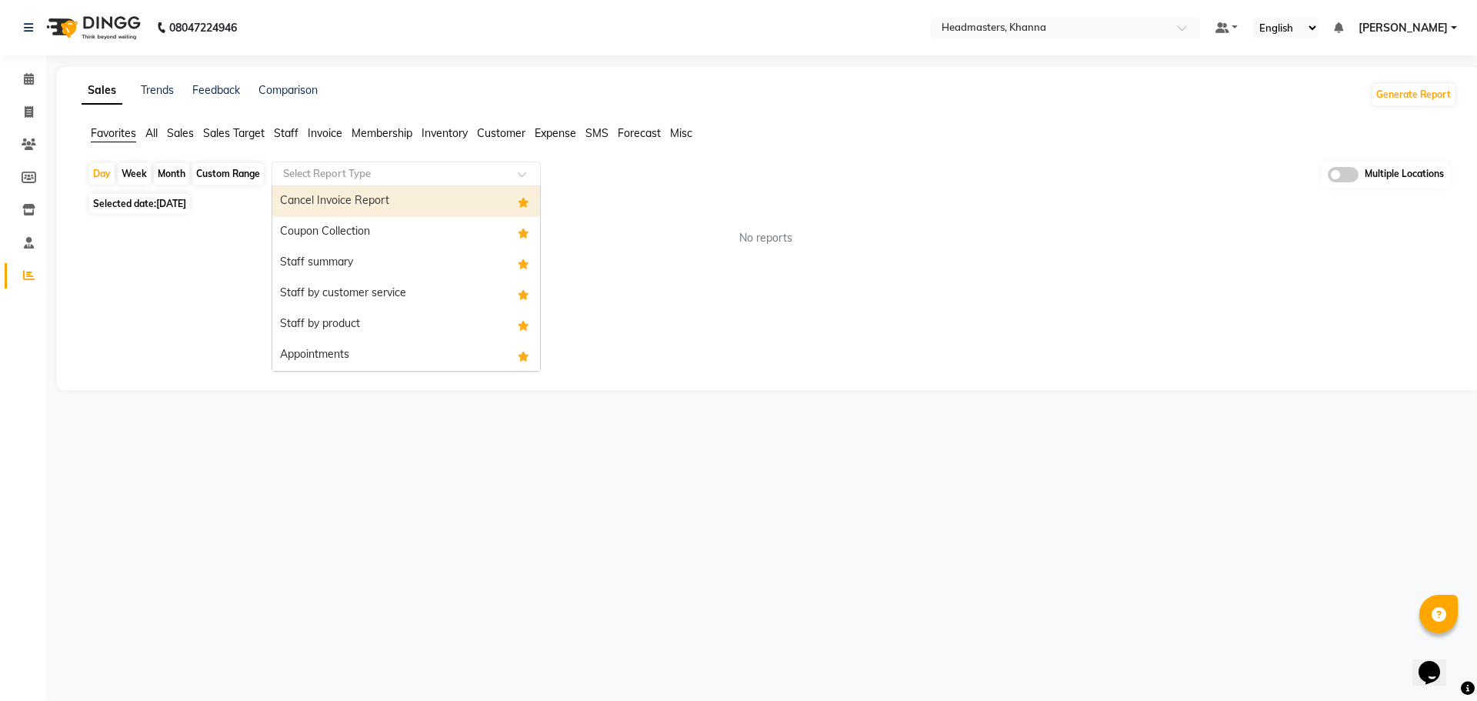
click at [312, 222] on div "Coupon Collection" at bounding box center [406, 232] width 268 height 31
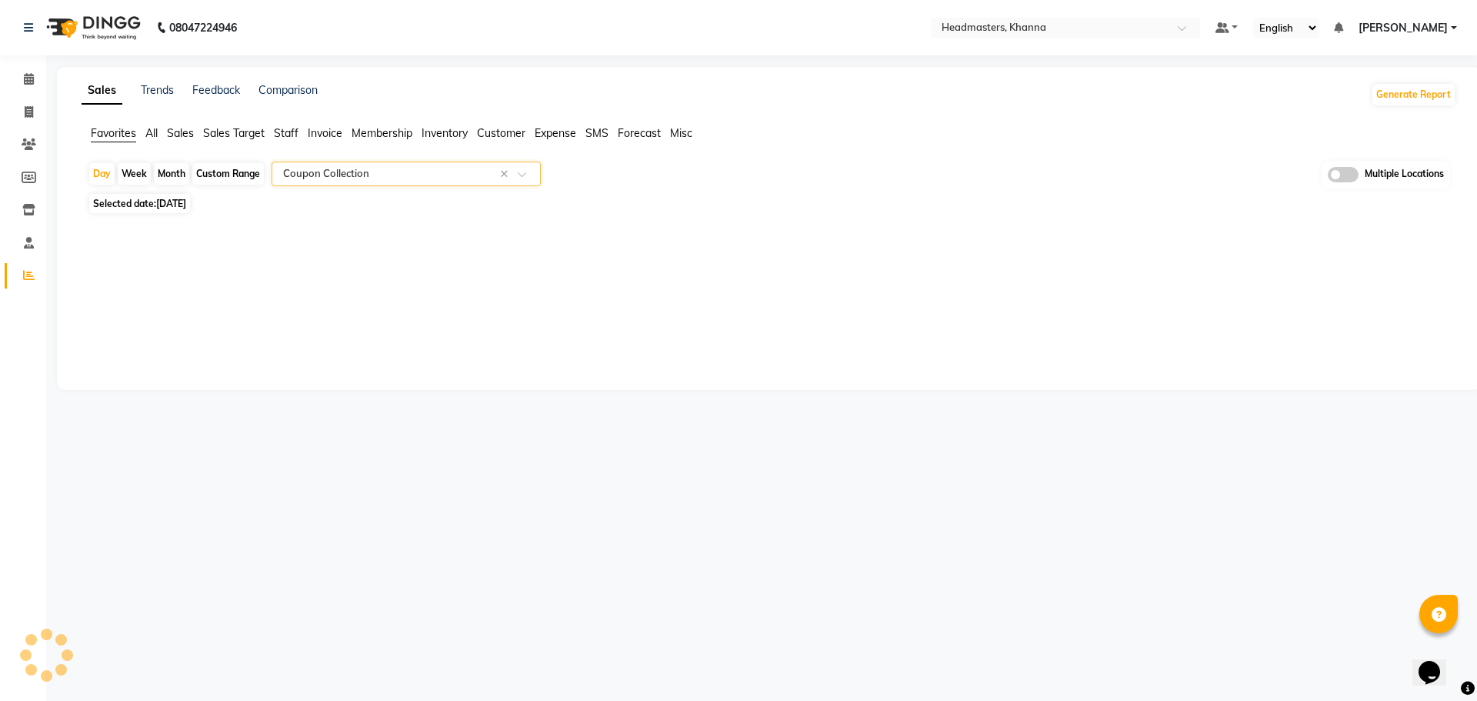
select select "full_report"
select select "csv"
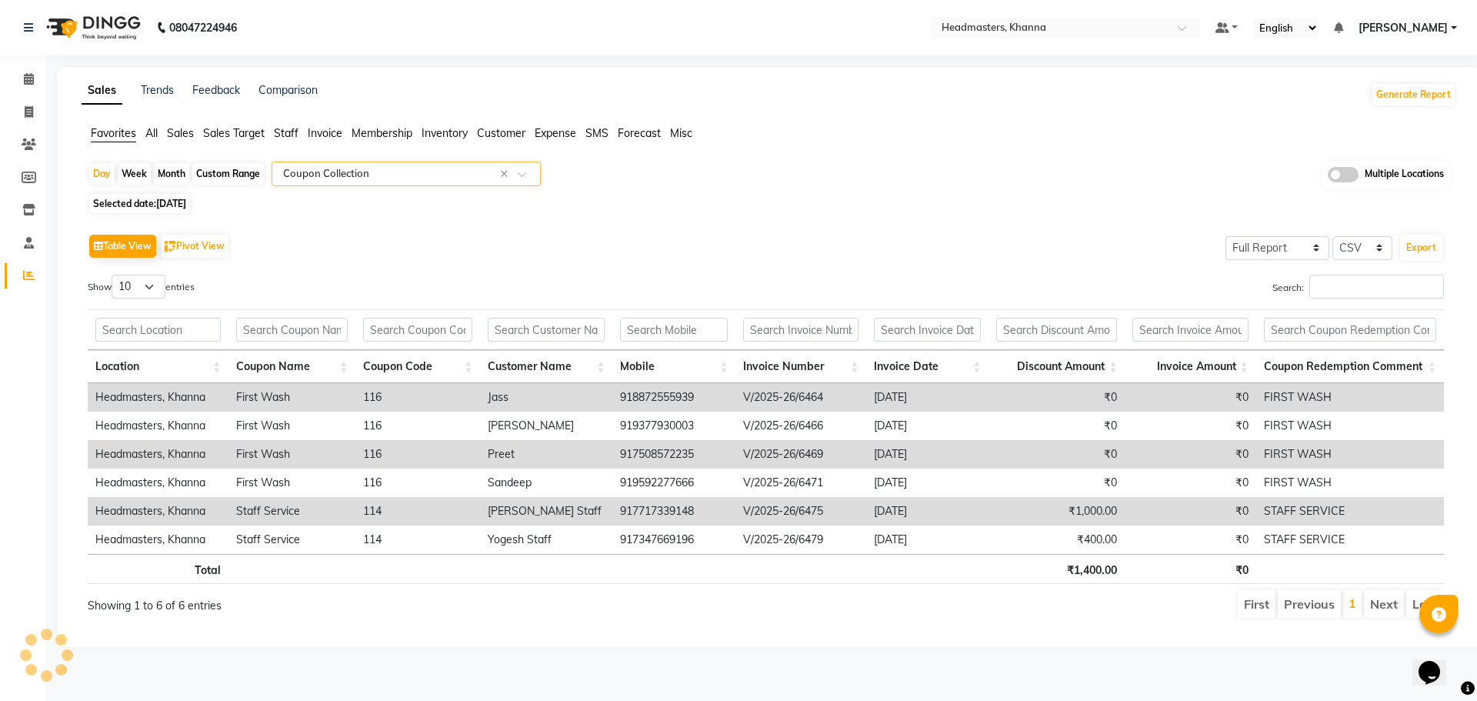
click at [345, 362] on th "Coupon Name" at bounding box center [292, 366] width 127 height 33
drag, startPoint x: 1477, startPoint y: 329, endPoint x: 1477, endPoint y: 393, distance: 64.6
click at [1477, 393] on div "Sales Trends Feedback Comparison Generate Report Favorites All Sales Sales Targ…" at bounding box center [769, 357] width 1424 height 580
click at [899, 196] on div "Selected date: 30-09-2025" at bounding box center [772, 203] width 1369 height 16
drag, startPoint x: 699, startPoint y: 399, endPoint x: 616, endPoint y: 398, distance: 83.1
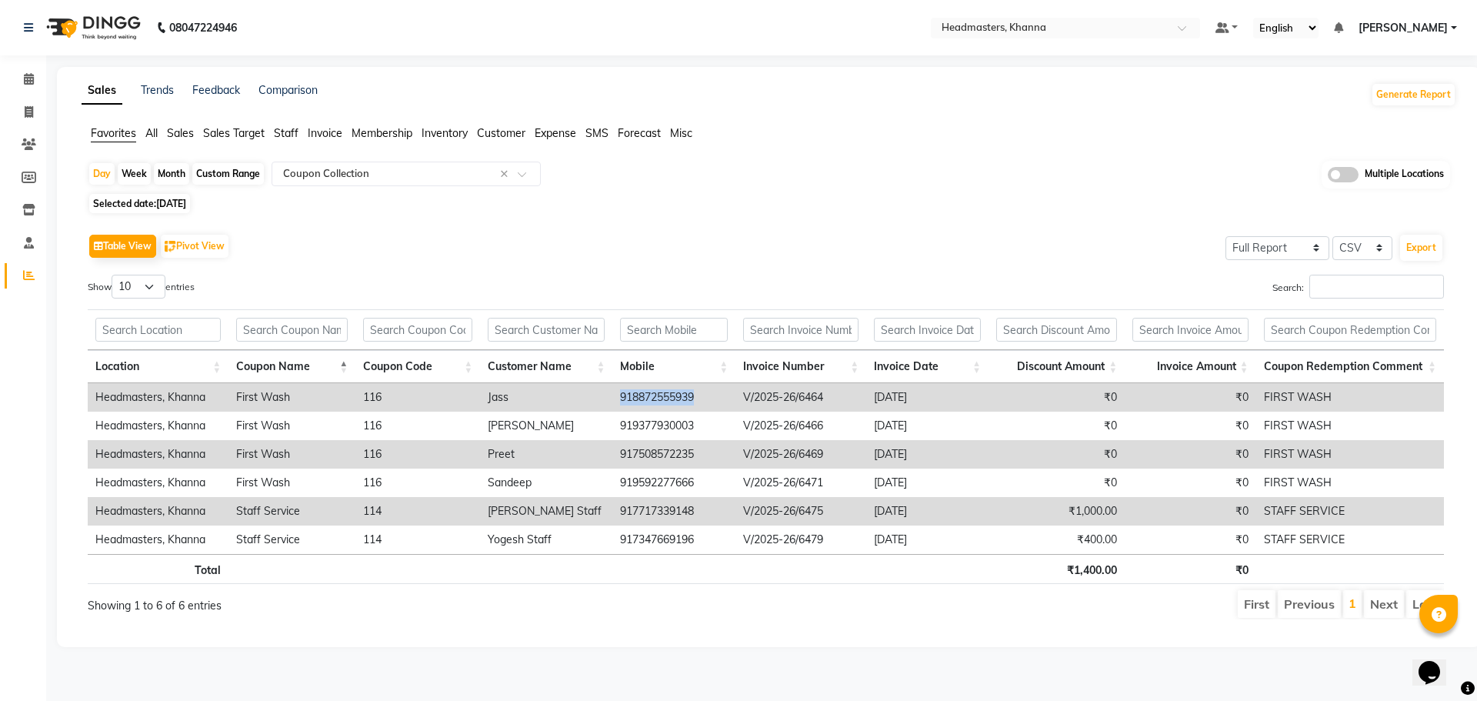
click at [616, 398] on td "918872555939" at bounding box center [673, 397] width 123 height 28
copy td "918872555939"
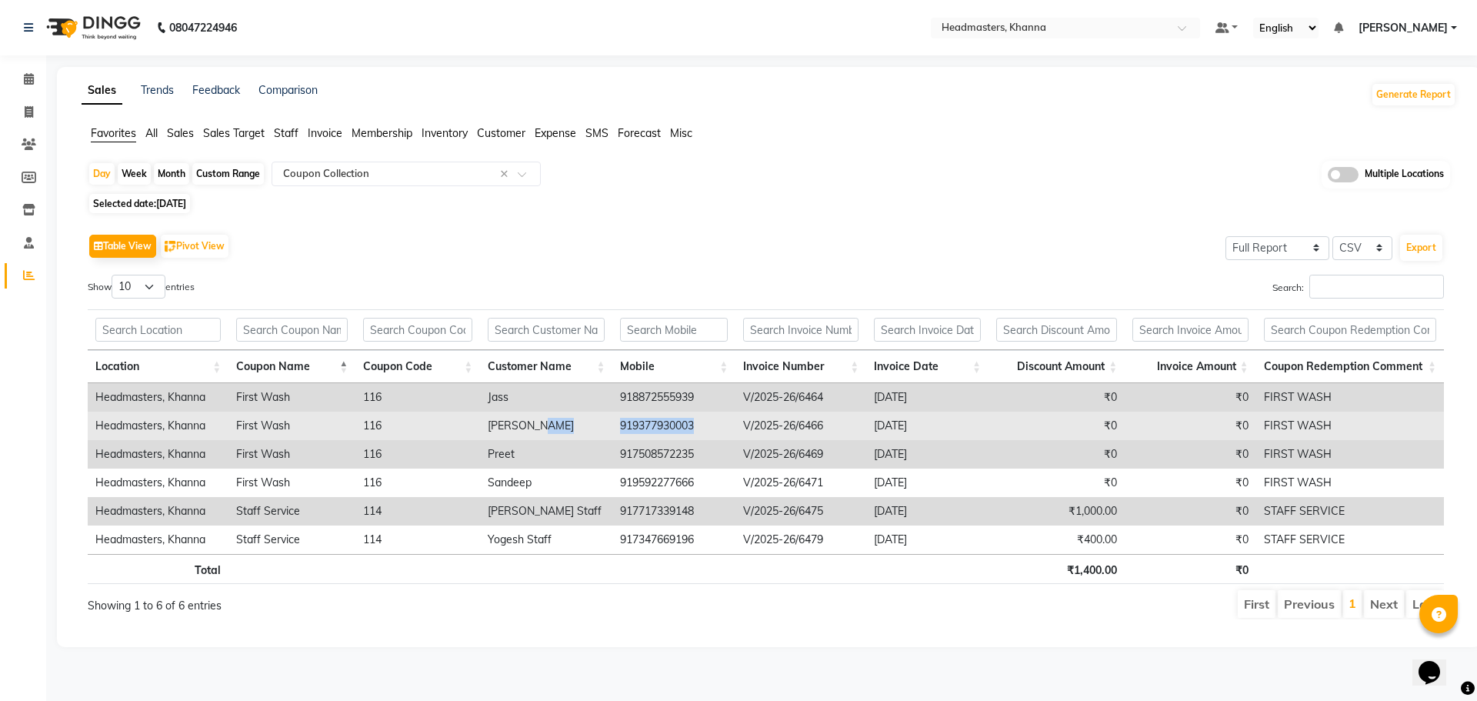
drag, startPoint x: 705, startPoint y: 418, endPoint x: 599, endPoint y: 425, distance: 106.5
click at [599, 425] on tr "Headmasters, Khanna First Wash 116 Harpreet 919377930003 V/2025-26/6466 2025-09…" at bounding box center [766, 426] width 1356 height 28
copy tr "919377930003"
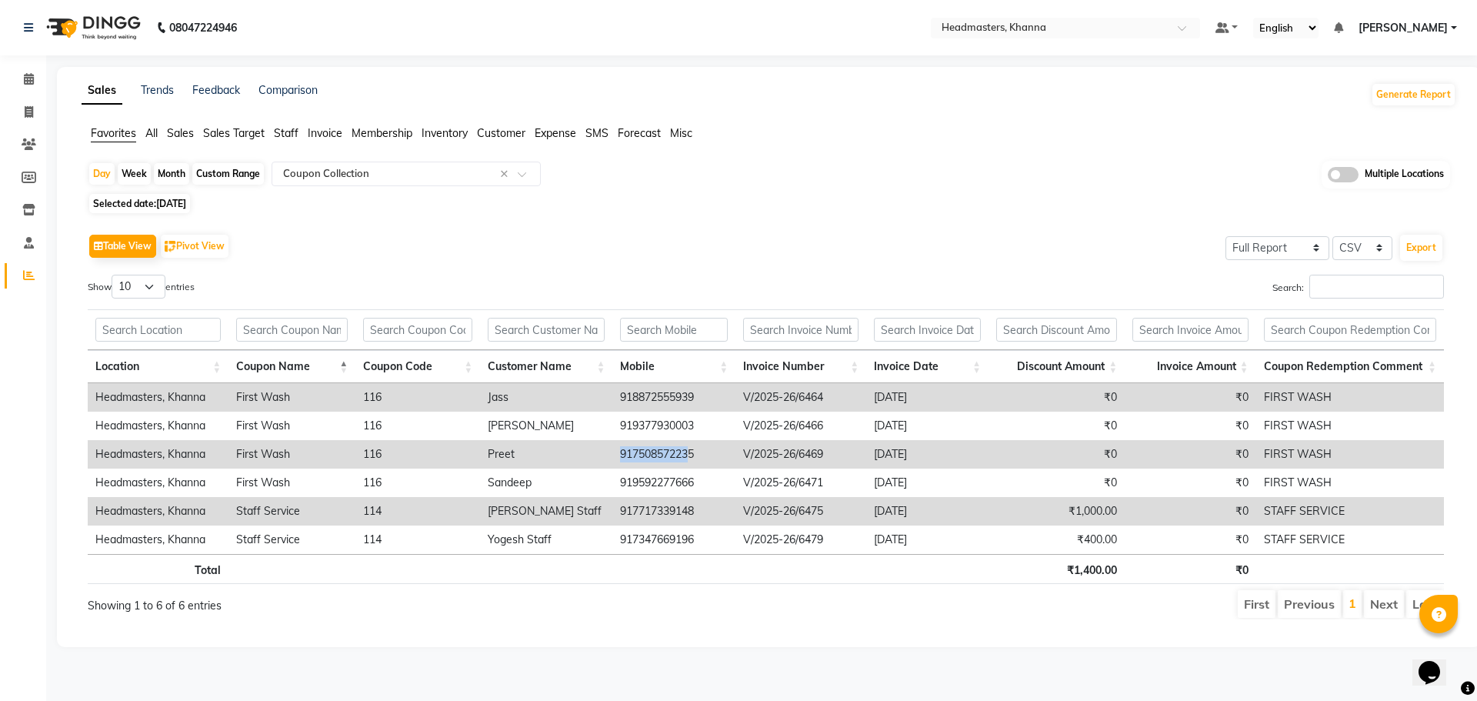
drag, startPoint x: 695, startPoint y: 449, endPoint x: 617, endPoint y: 455, distance: 77.9
click at [617, 455] on td "917508572235" at bounding box center [673, 454] width 123 height 28
drag, startPoint x: 703, startPoint y: 453, endPoint x: 627, endPoint y: 452, distance: 76.2
click at [627, 452] on td "917508572235" at bounding box center [673, 454] width 123 height 28
drag, startPoint x: 614, startPoint y: 455, endPoint x: 696, endPoint y: 454, distance: 81.6
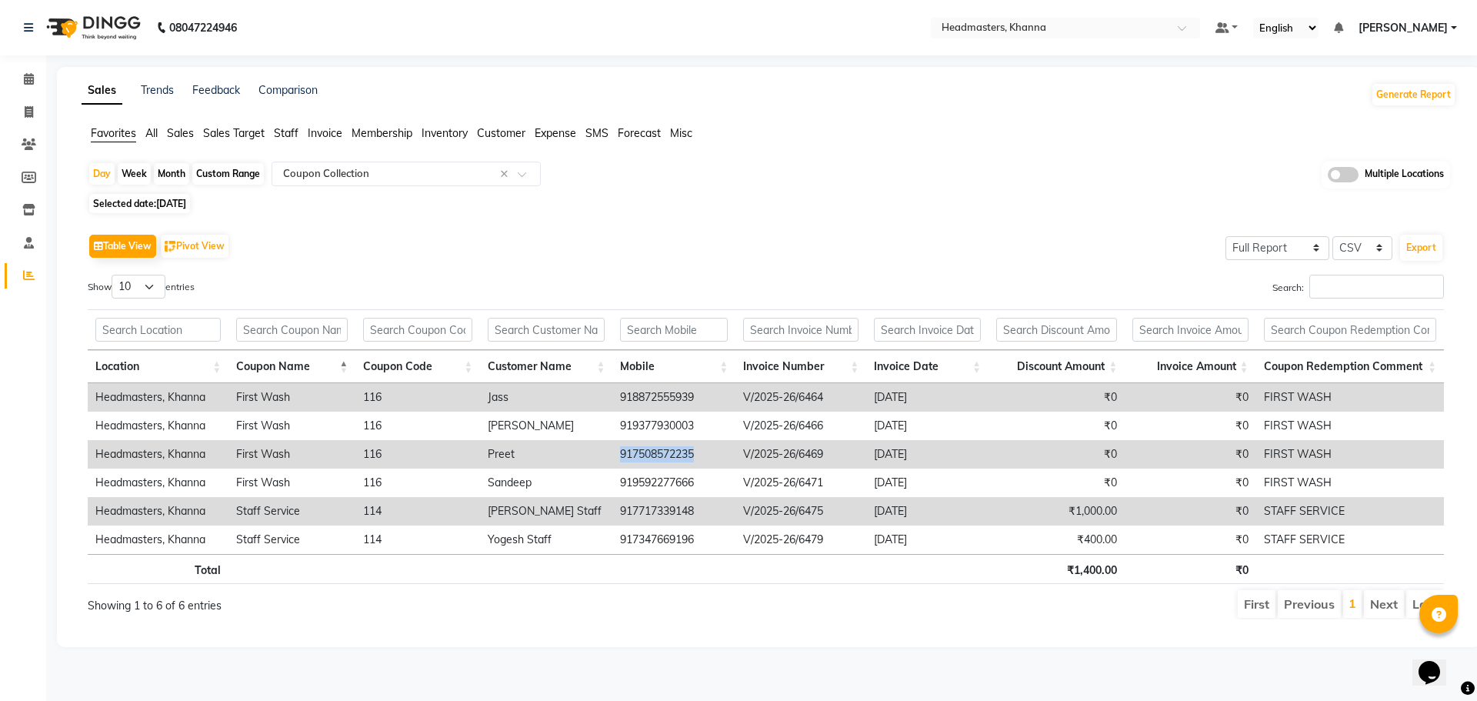
click at [696, 454] on td "917508572235" at bounding box center [673, 454] width 123 height 28
copy td "917508572235"
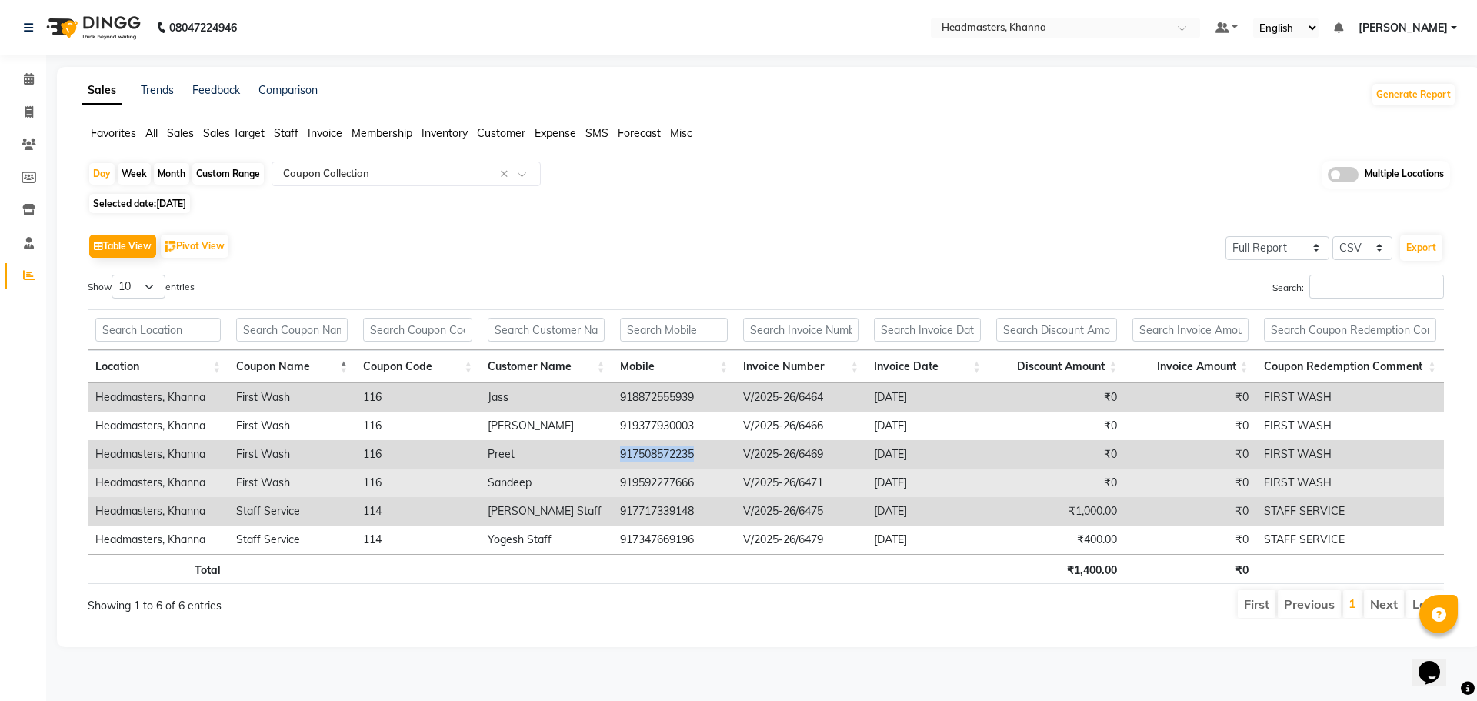
drag, startPoint x: 707, startPoint y: 477, endPoint x: 608, endPoint y: 475, distance: 99.3
click at [608, 475] on tr "Headmasters, Khanna First Wash 116 Sandeep 919592277666 V/2025-26/6471 2025-09-…" at bounding box center [766, 483] width 1356 height 28
copy tr "919592277666"
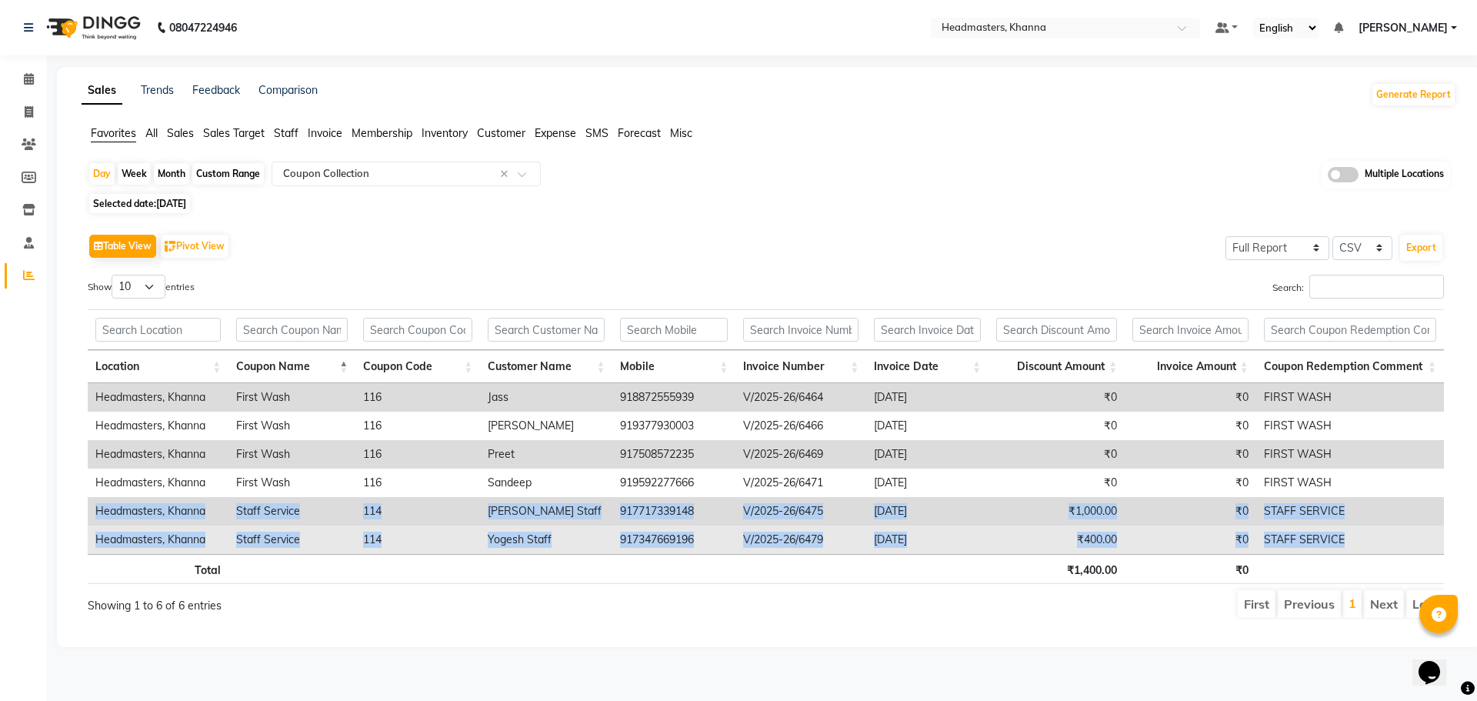
drag, startPoint x: 100, startPoint y: 509, endPoint x: 1348, endPoint y: 540, distance: 1248.4
click at [1348, 540] on tbody "Headmasters, Khanna First Wash 116 Jass 918872555939 V/2025-26/6464 2025-09-30 …" at bounding box center [766, 468] width 1356 height 171
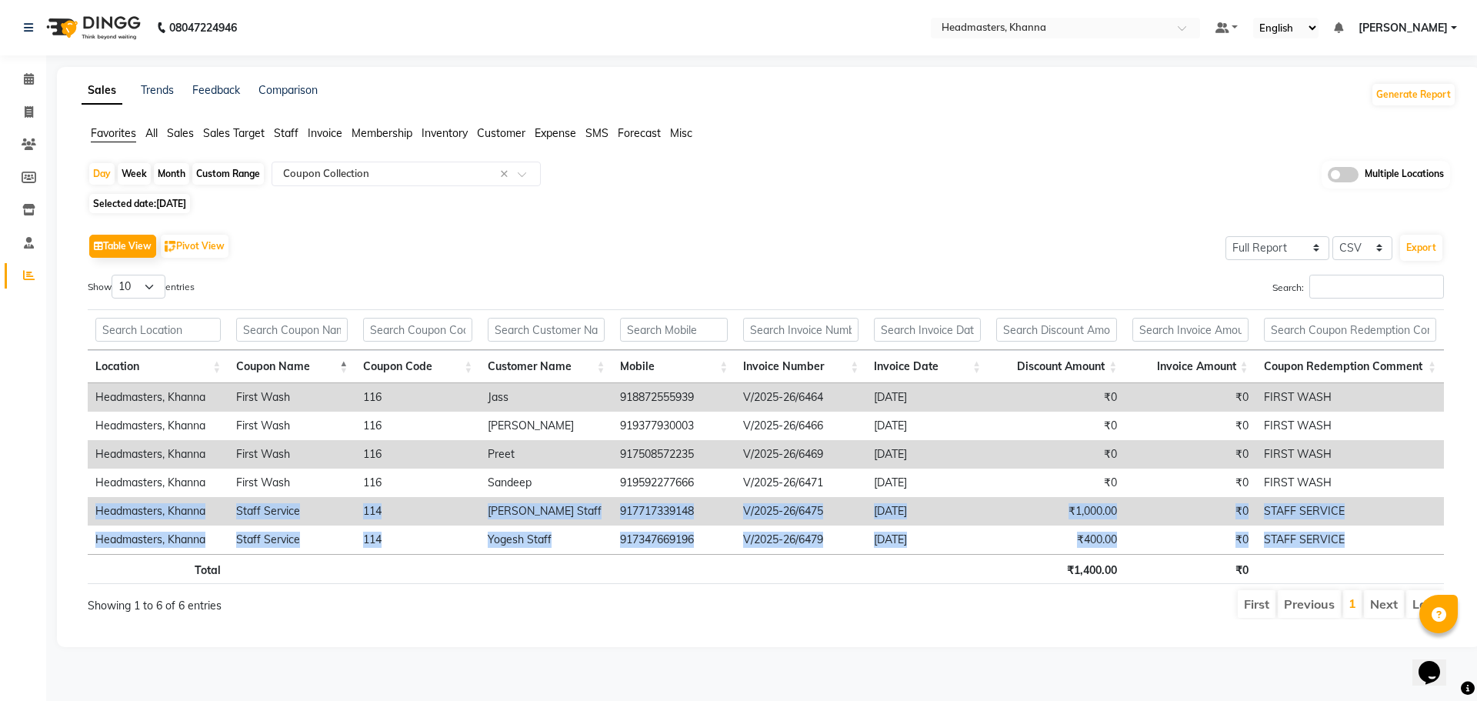
copy tbody "Headmasters, Khanna Staff Service 114 Ranveer Staff 917717339148 V/2025-26/6475…"
click at [1116, 22] on input "text" at bounding box center [1050, 29] width 223 height 15
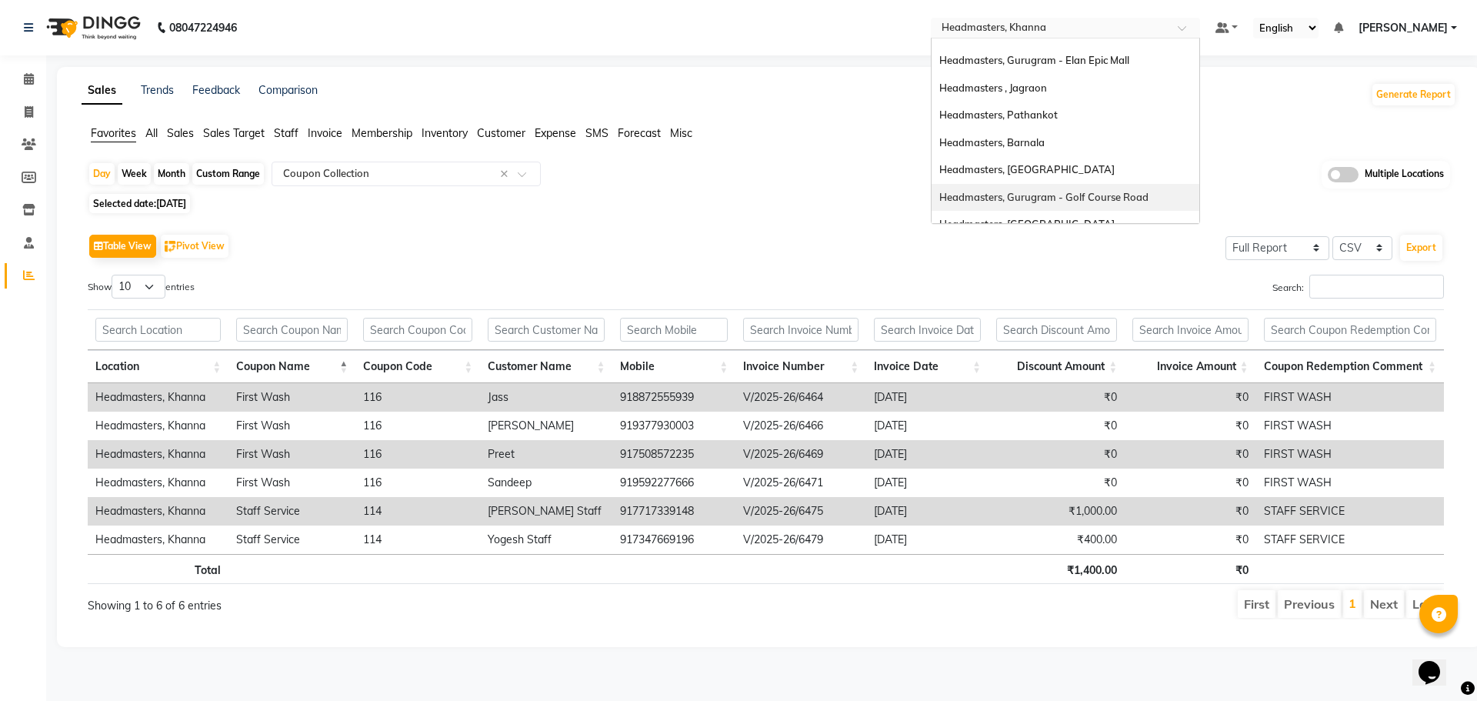
scroll to position [91, 0]
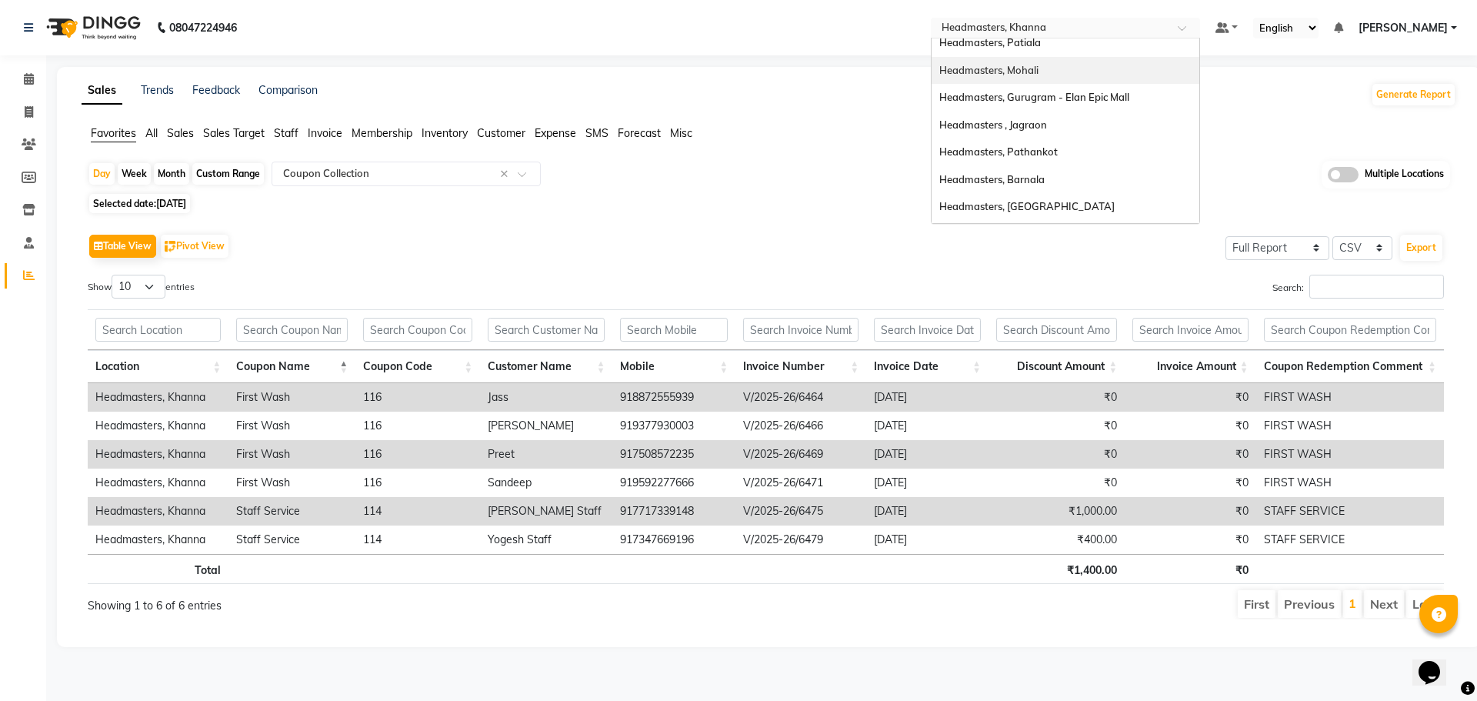
click at [1127, 68] on div "Headmasters, Mohali" at bounding box center [1066, 71] width 268 height 28
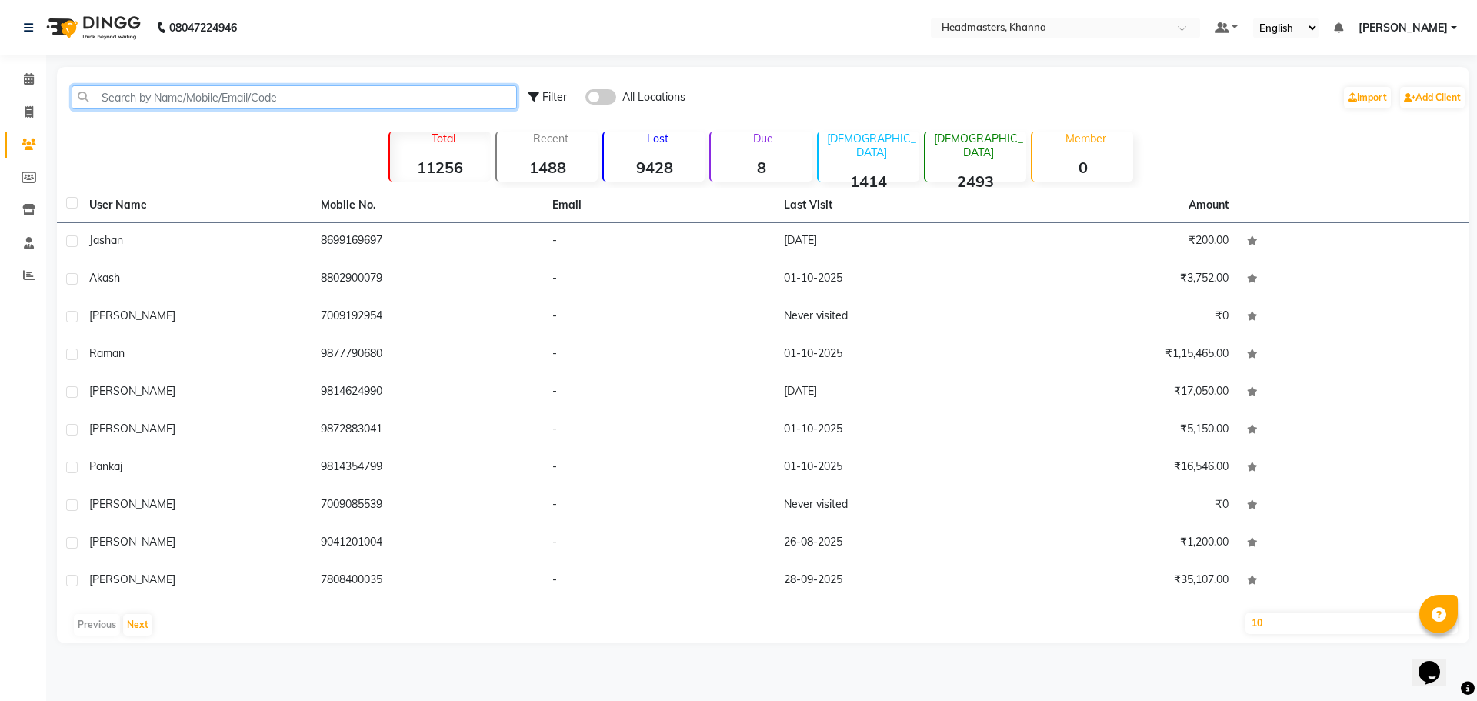
click at [114, 88] on input "text" at bounding box center [294, 97] width 445 height 24
paste input "918872555939"
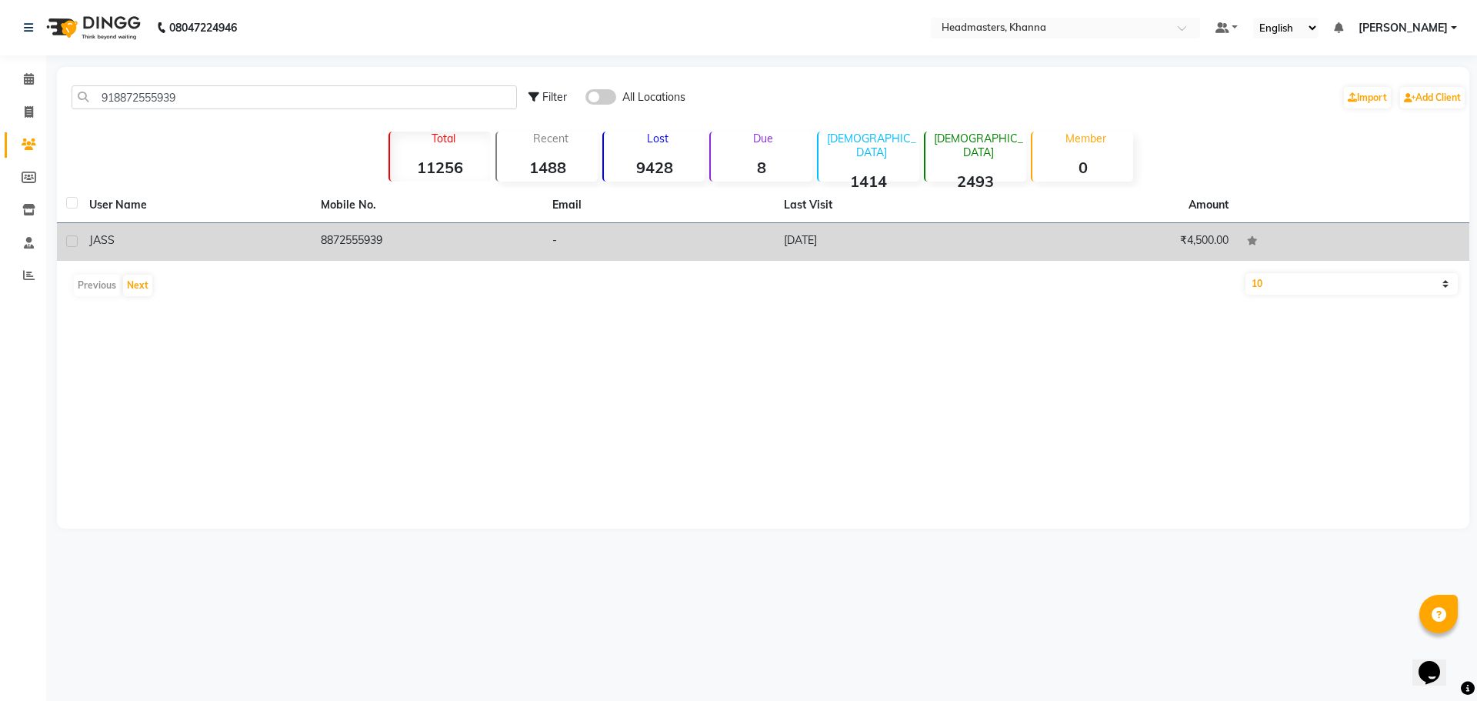
click at [166, 249] on td "JASS" at bounding box center [196, 242] width 232 height 38
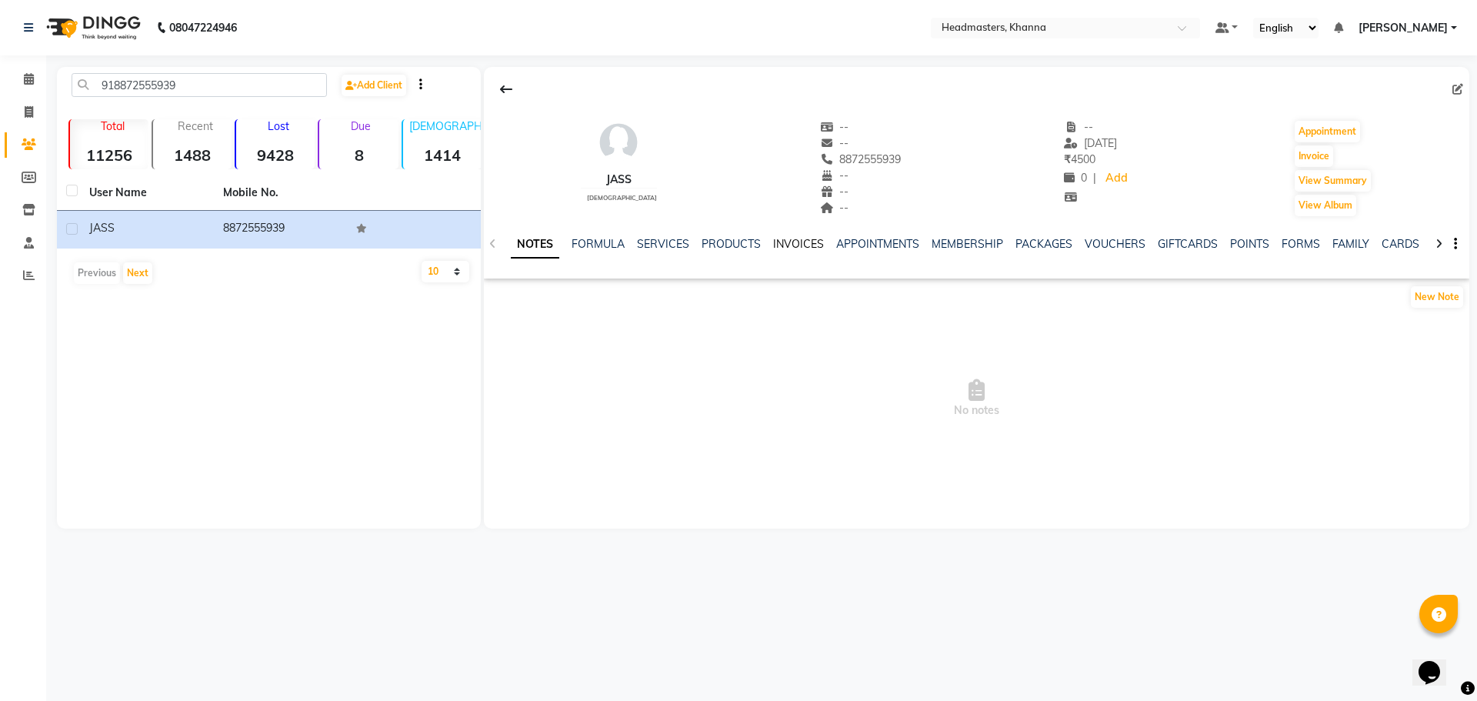
click at [806, 247] on link "INVOICES" at bounding box center [798, 244] width 51 height 14
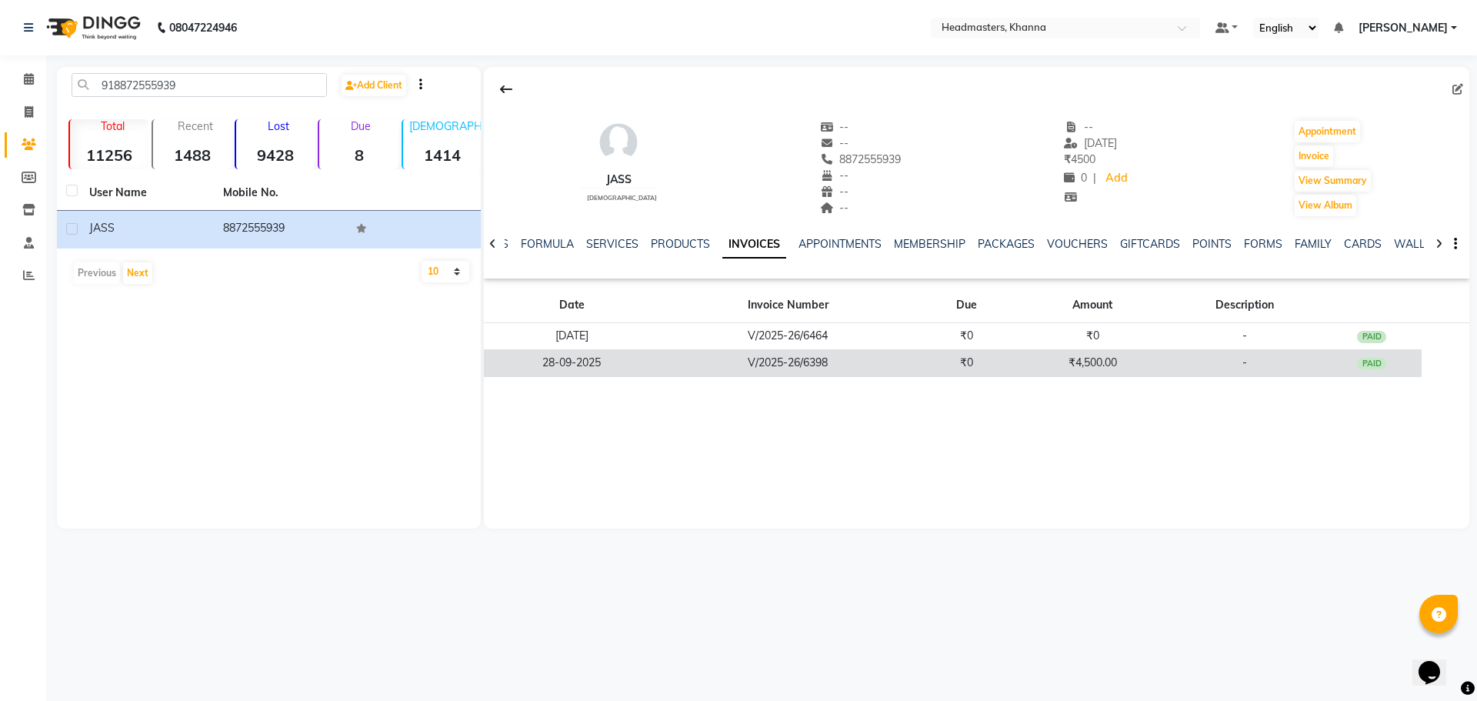
click at [983, 358] on td "₹0" at bounding box center [967, 362] width 102 height 27
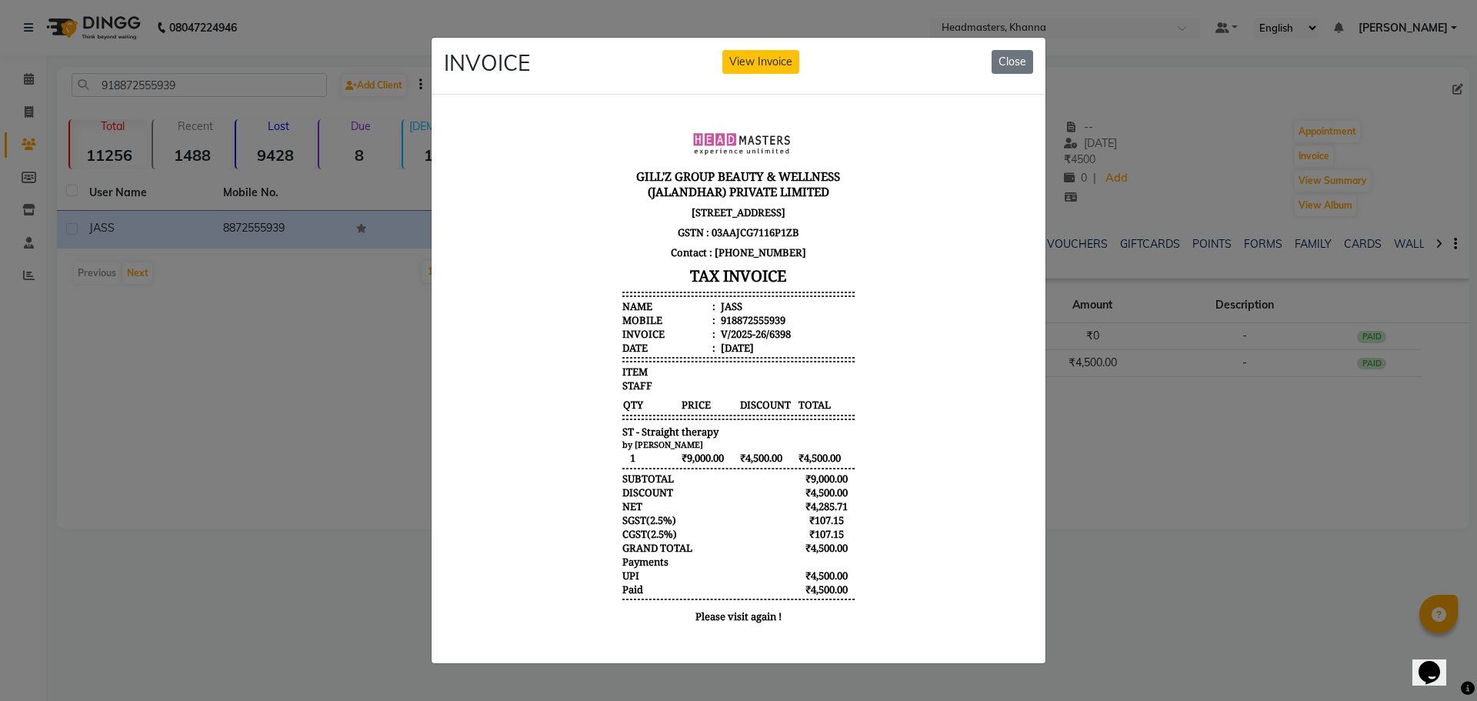
click at [1163, 472] on ngb-modal-window "INVOICE View Invoice Close" at bounding box center [738, 350] width 1477 height 701
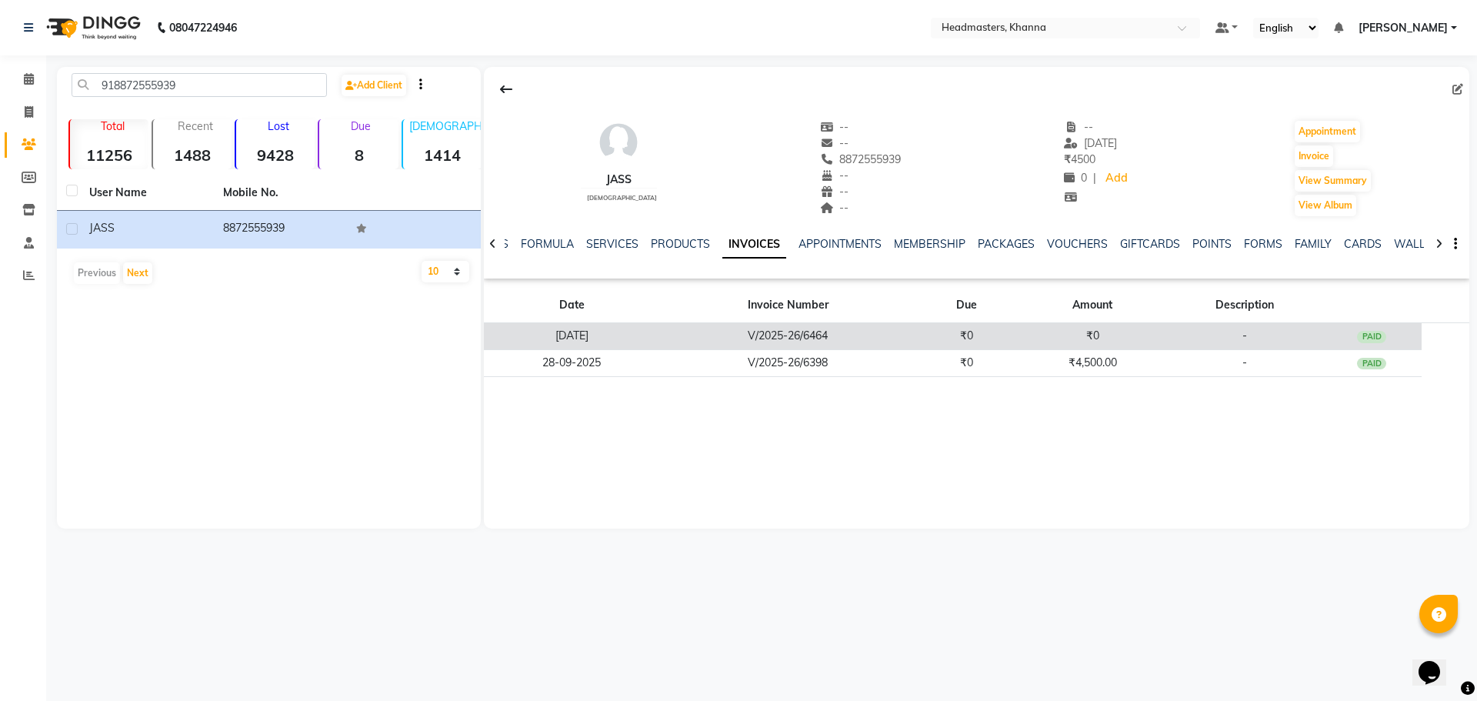
click at [1121, 335] on td "₹0" at bounding box center [1092, 336] width 151 height 27
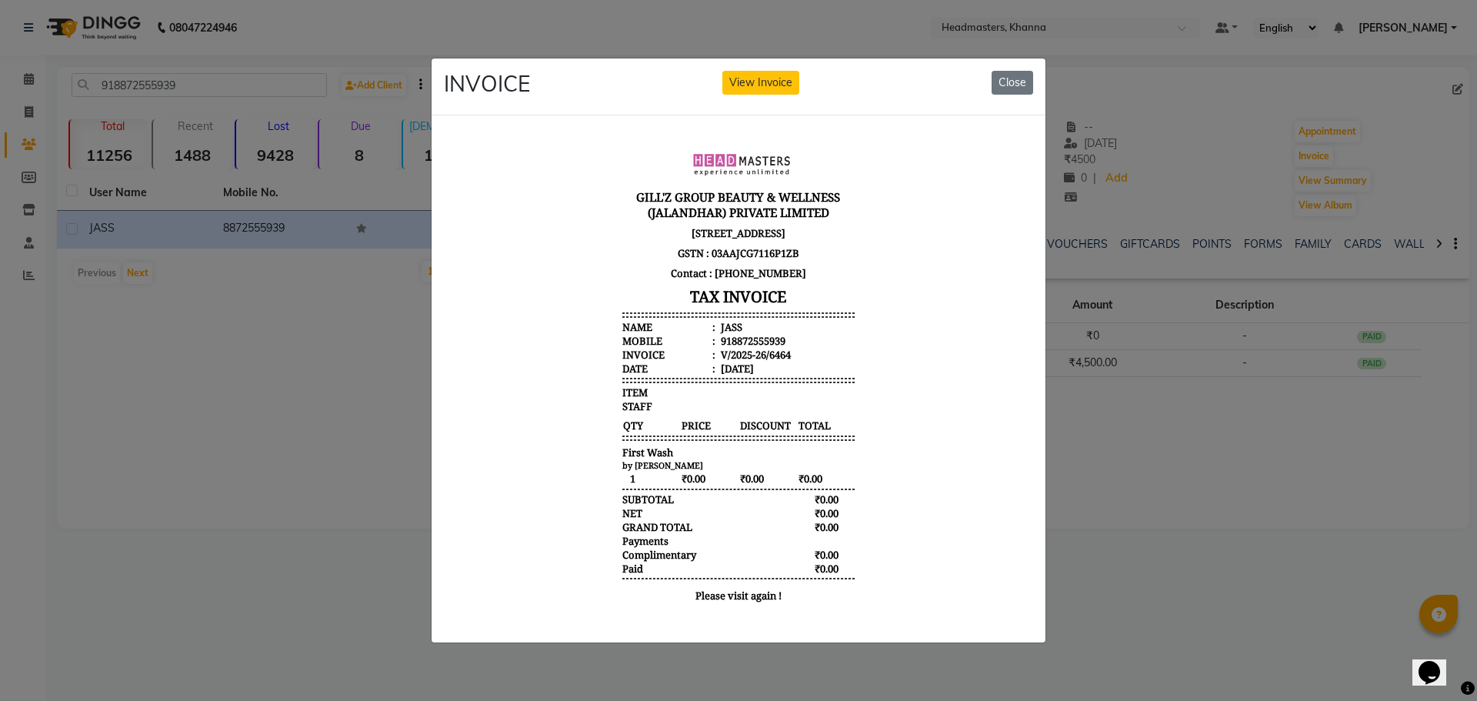
click at [1170, 469] on ngb-modal-window "INVOICE View Invoice Close" at bounding box center [738, 350] width 1477 height 701
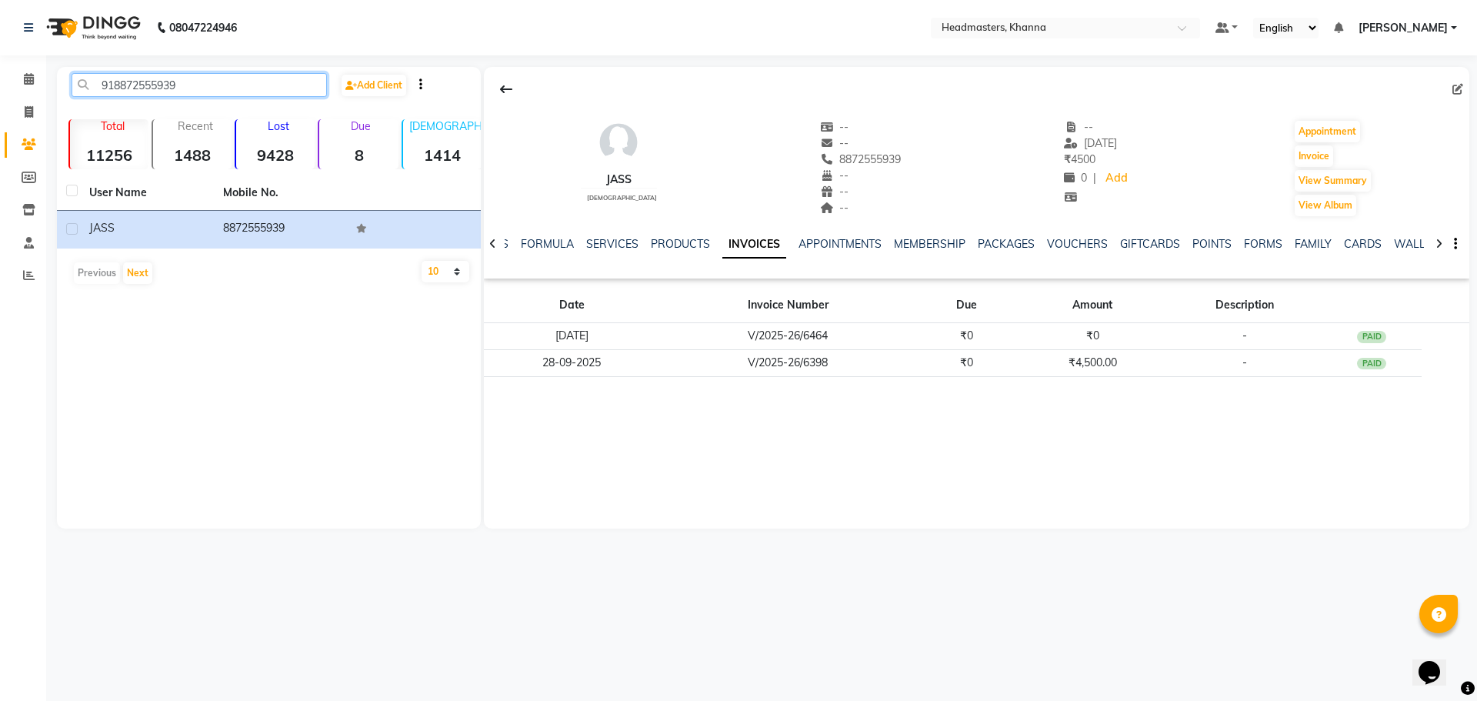
drag, startPoint x: 195, startPoint y: 87, endPoint x: 0, endPoint y: 87, distance: 194.7
click at [0, 87] on app-home "08047224946 Select Location × Headmasters, Khanna Default Panel My Panel Englis…" at bounding box center [738, 276] width 1477 height 552
paste input "919377930003"
click at [122, 87] on input "919377930003" at bounding box center [199, 85] width 255 height 24
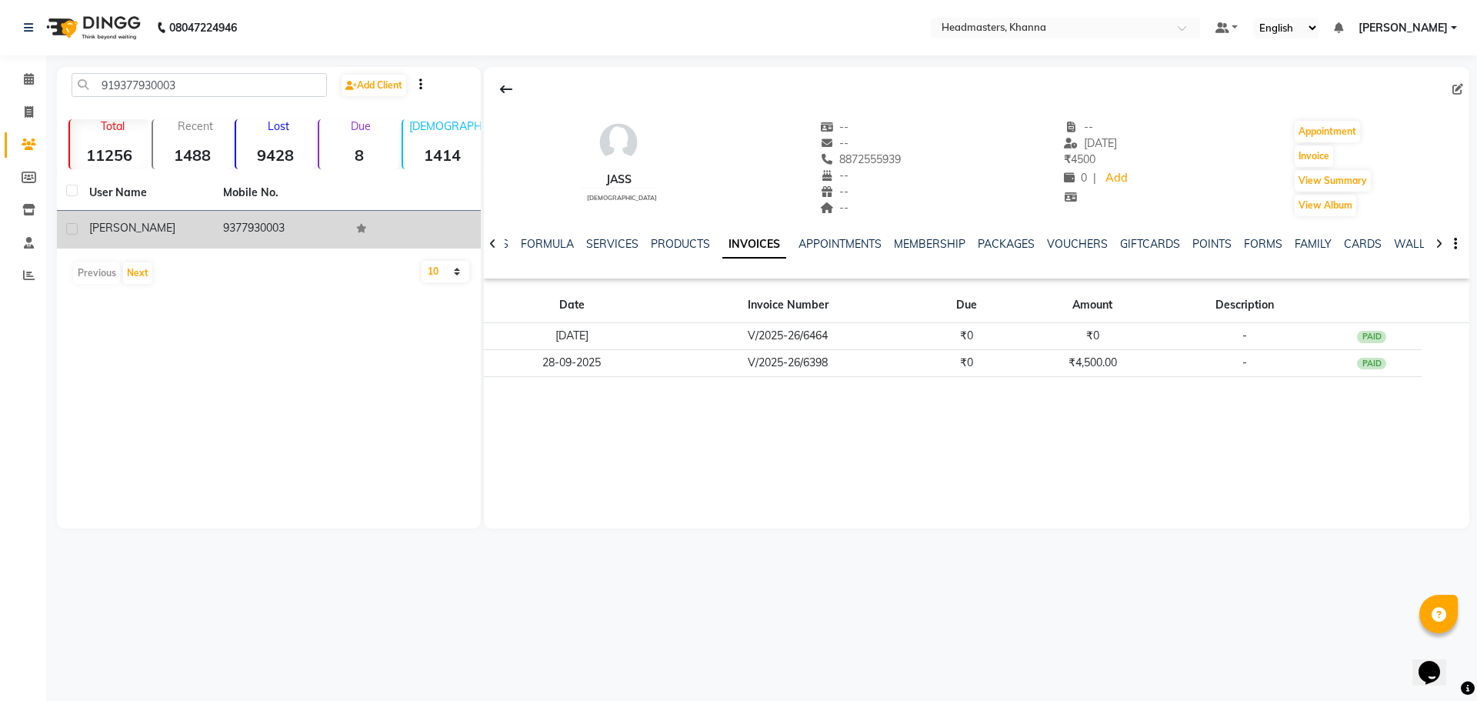
click at [151, 228] on div "[PERSON_NAME]" at bounding box center [146, 228] width 115 height 16
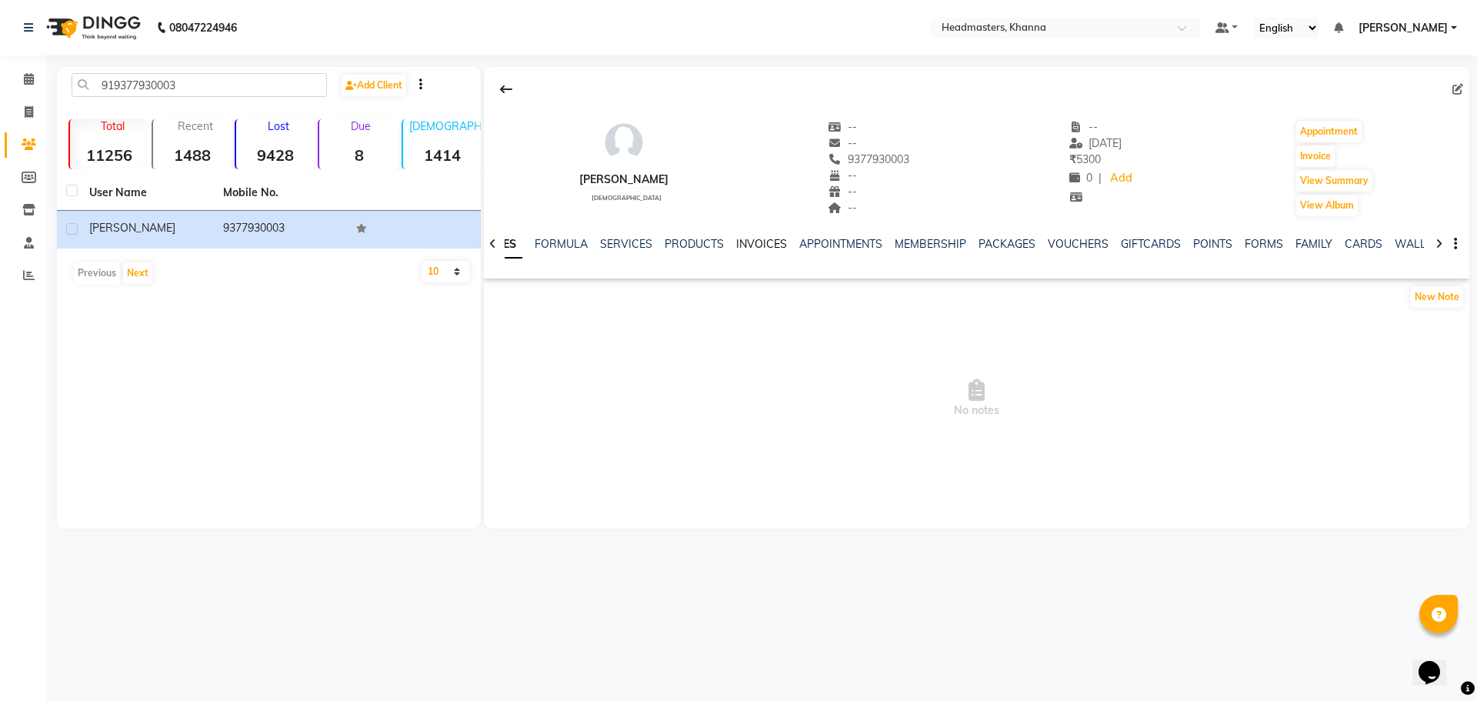
click at [754, 242] on link "INVOICES" at bounding box center [761, 244] width 51 height 14
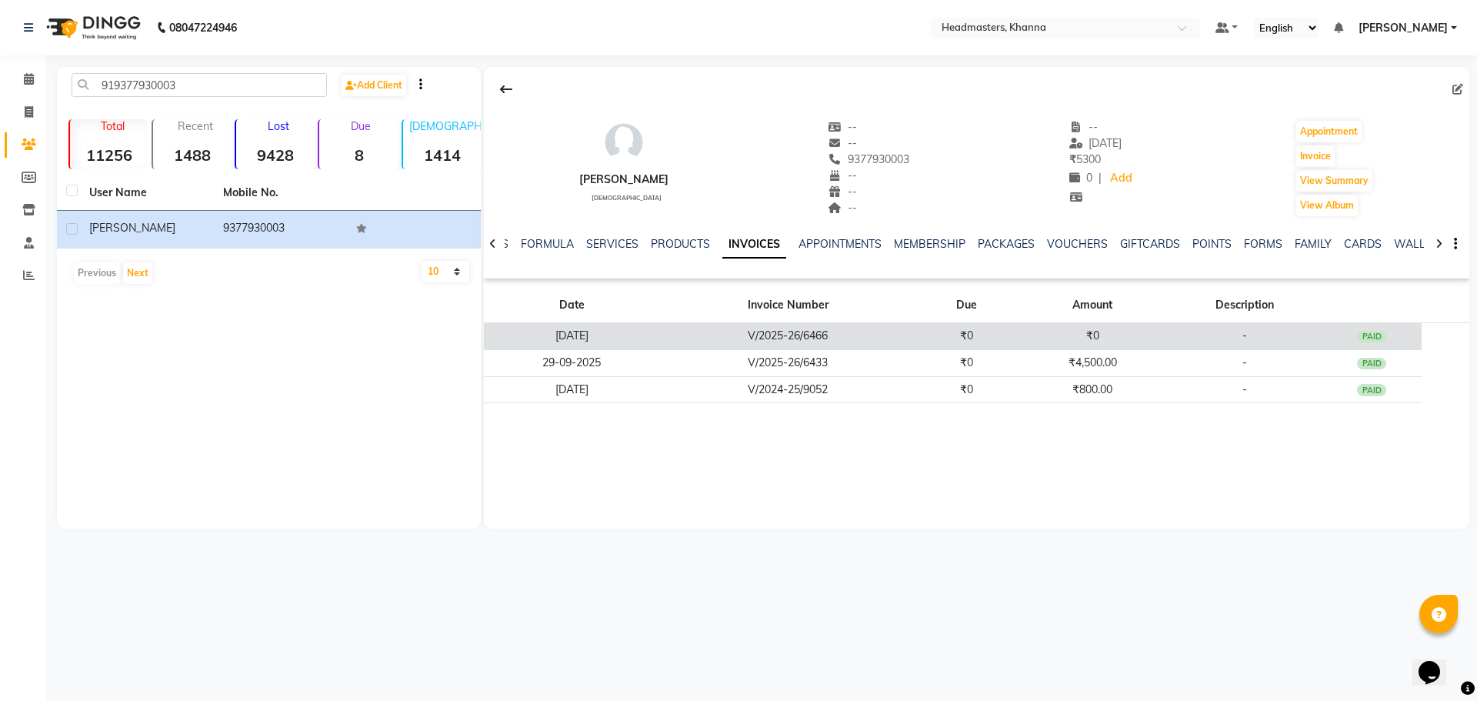
click at [693, 346] on td "V/2025-26/6466" at bounding box center [788, 336] width 256 height 27
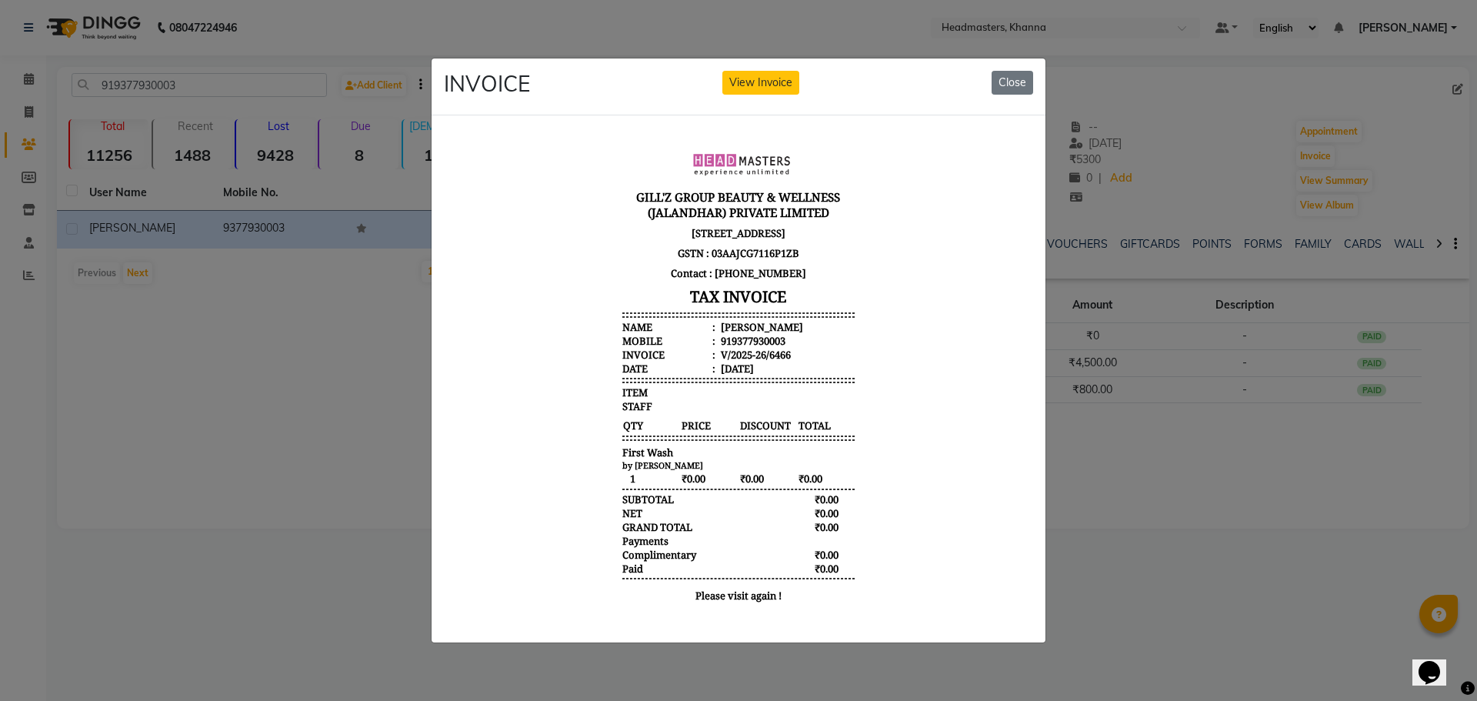
click at [1106, 479] on ngb-modal-window "INVOICE View Invoice Close" at bounding box center [738, 350] width 1477 height 701
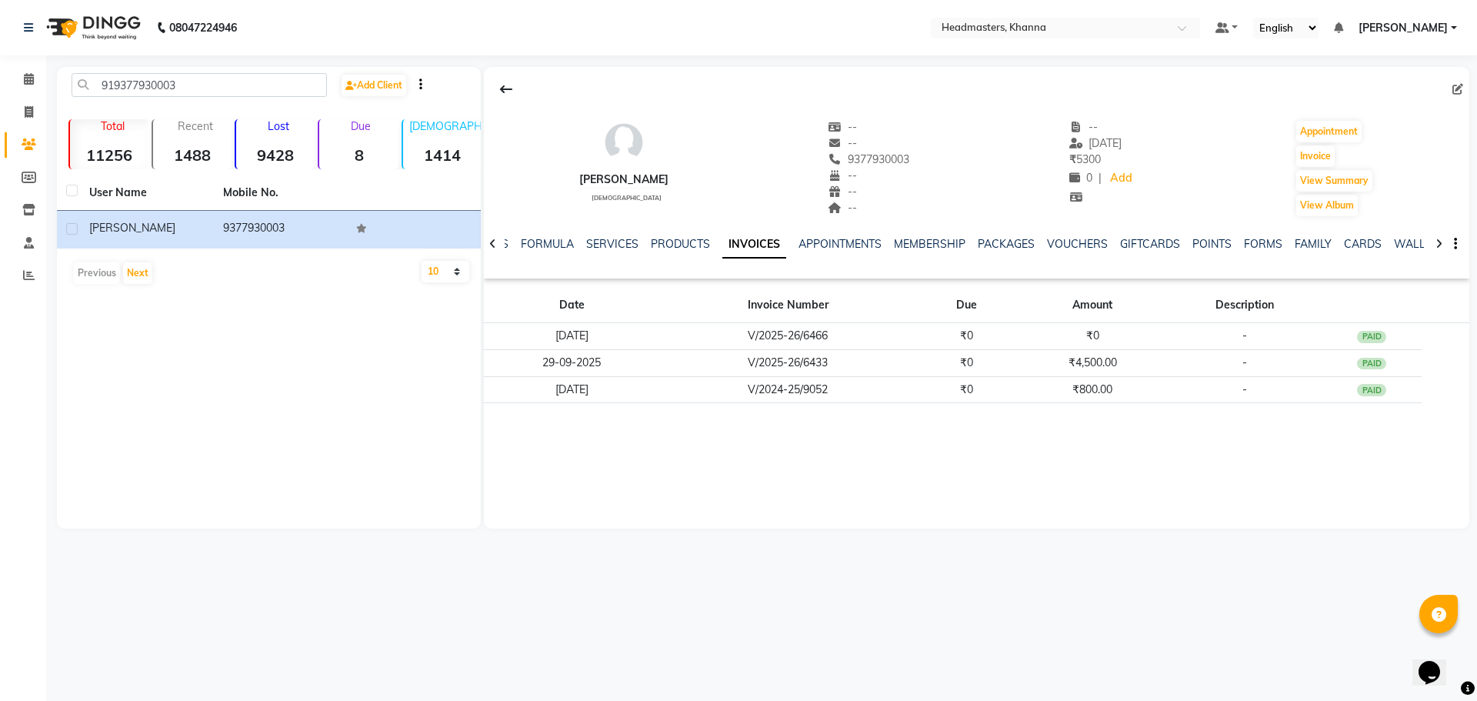
click at [1049, 384] on td "₹800.00" at bounding box center [1092, 389] width 151 height 27
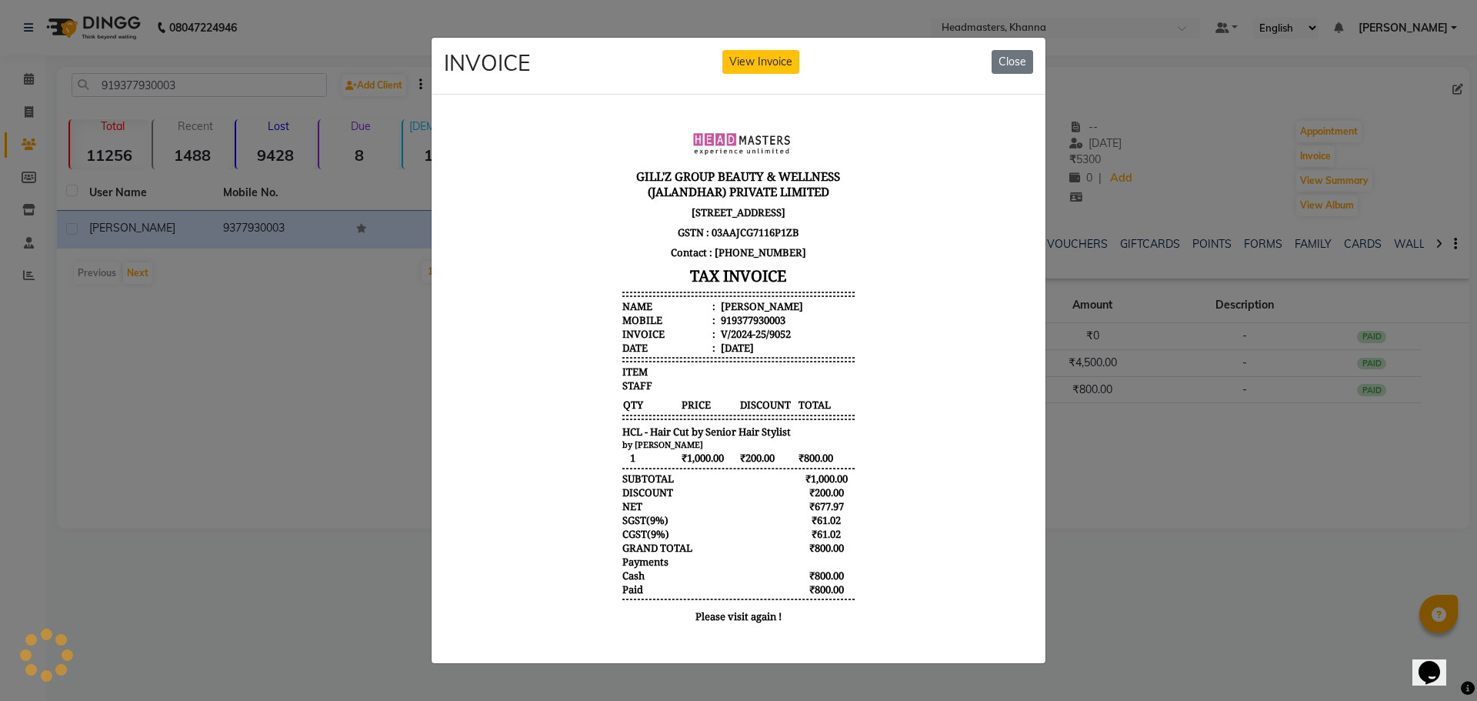
click at [1184, 504] on ngb-modal-window "INVOICE View Invoice Close" at bounding box center [738, 350] width 1477 height 701
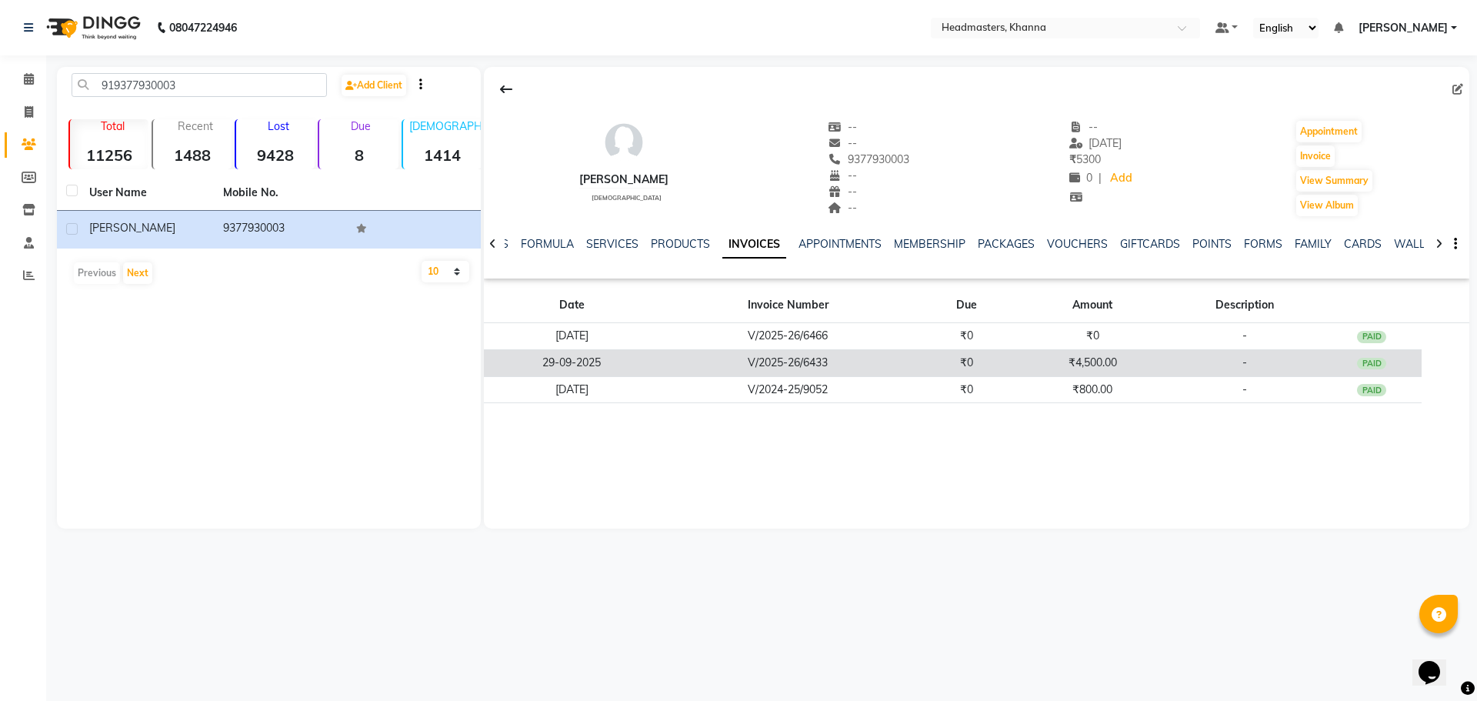
click at [1059, 360] on td "₹4,500.00" at bounding box center [1092, 362] width 151 height 27
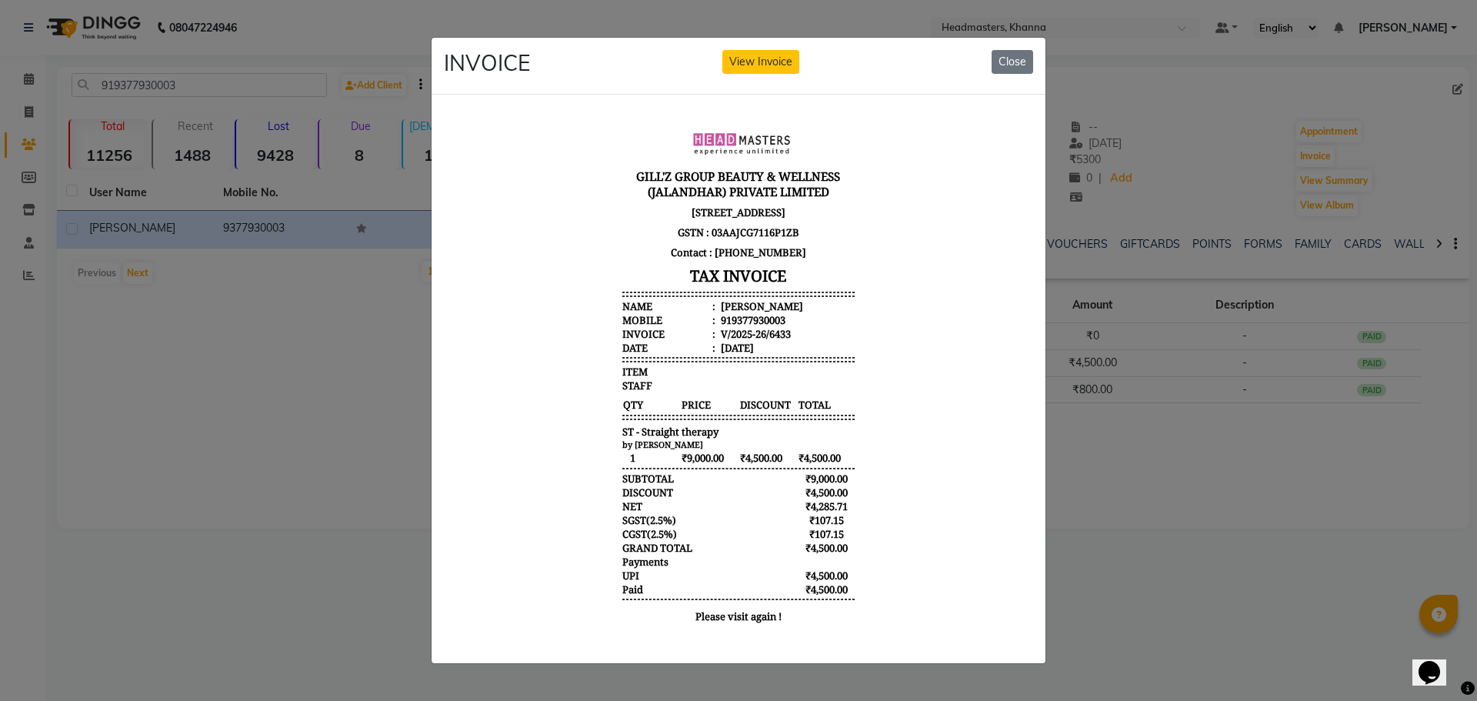
click at [1163, 442] on ngb-modal-window "INVOICE View Invoice Close" at bounding box center [738, 350] width 1477 height 701
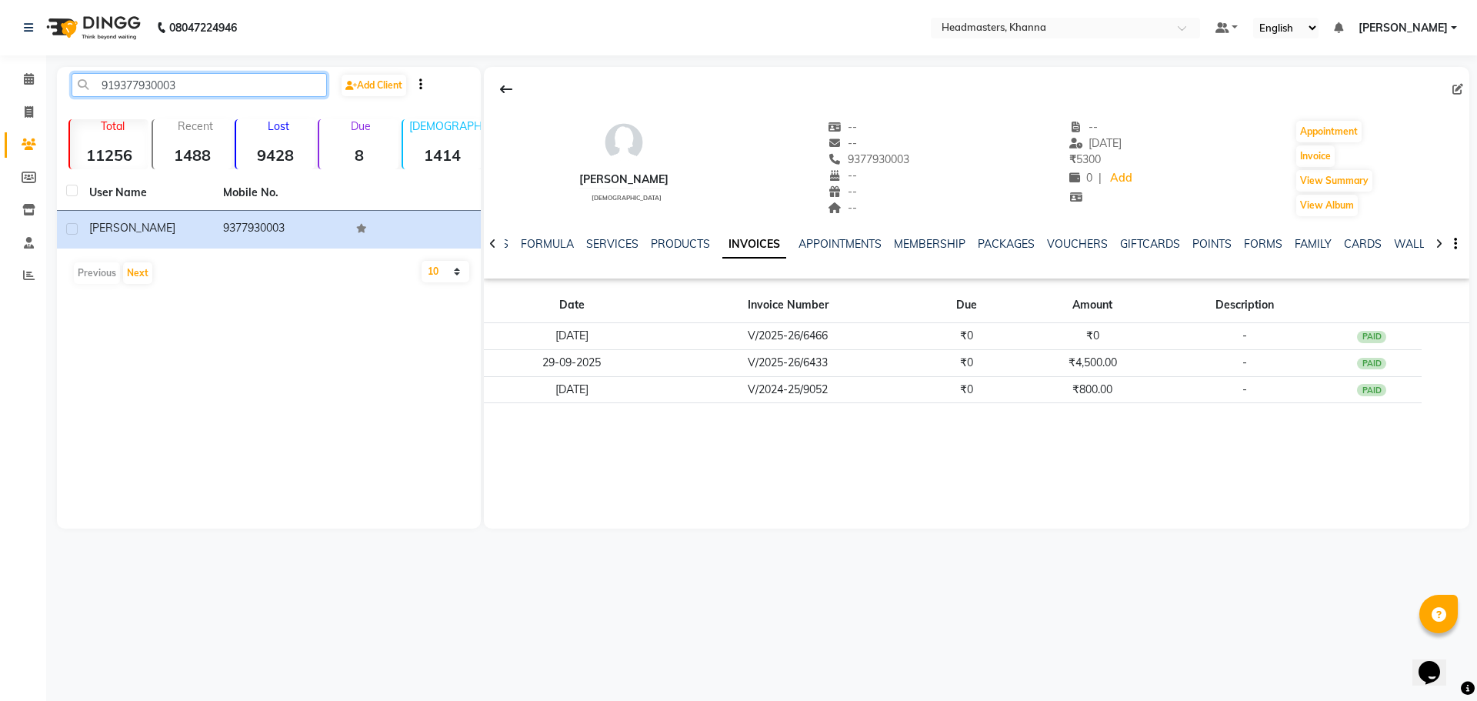
drag, startPoint x: 179, startPoint y: 79, endPoint x: 0, endPoint y: 87, distance: 179.4
click at [0, 87] on app-home "08047224946 Select Location × Headmasters, Khanna Default Panel My Panel Englis…" at bounding box center [738, 276] width 1477 height 552
paste input "7508572235"
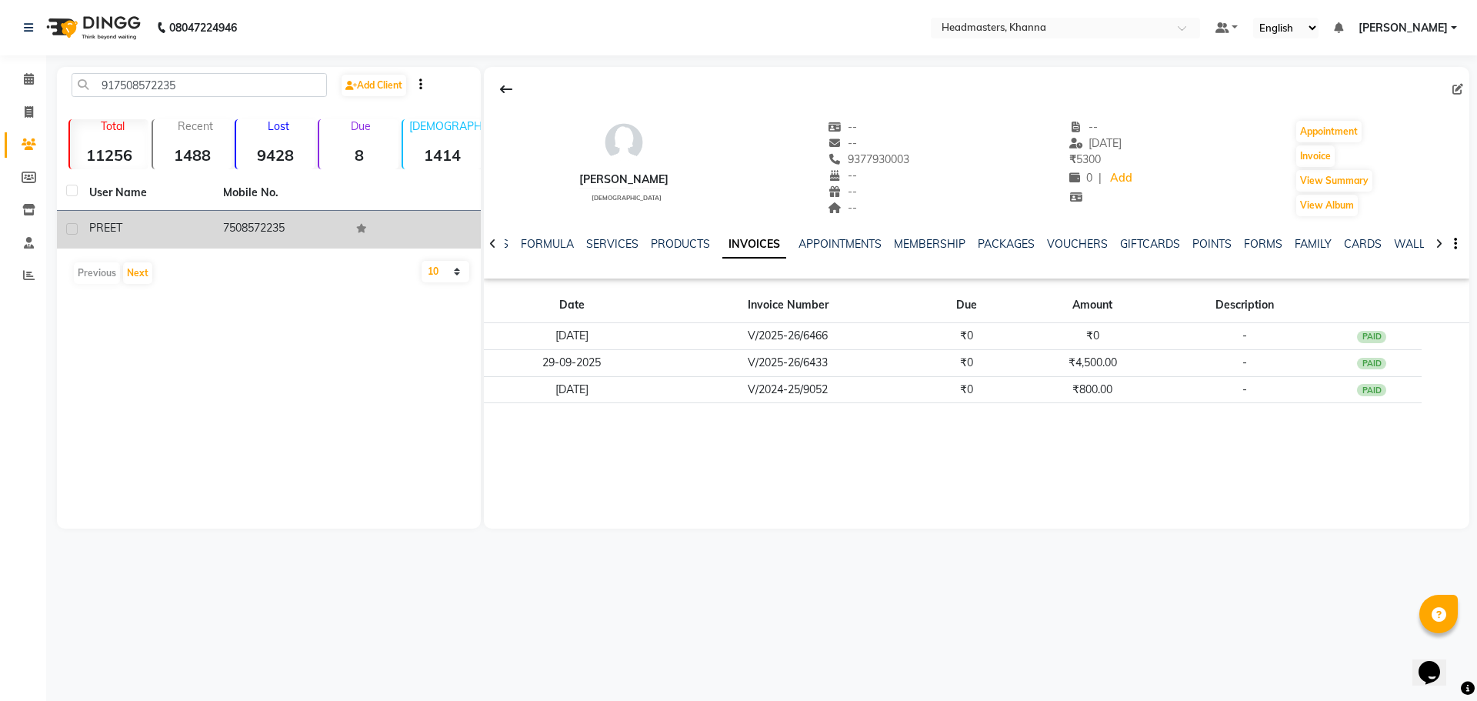
click at [169, 231] on div "PREET" at bounding box center [146, 228] width 115 height 16
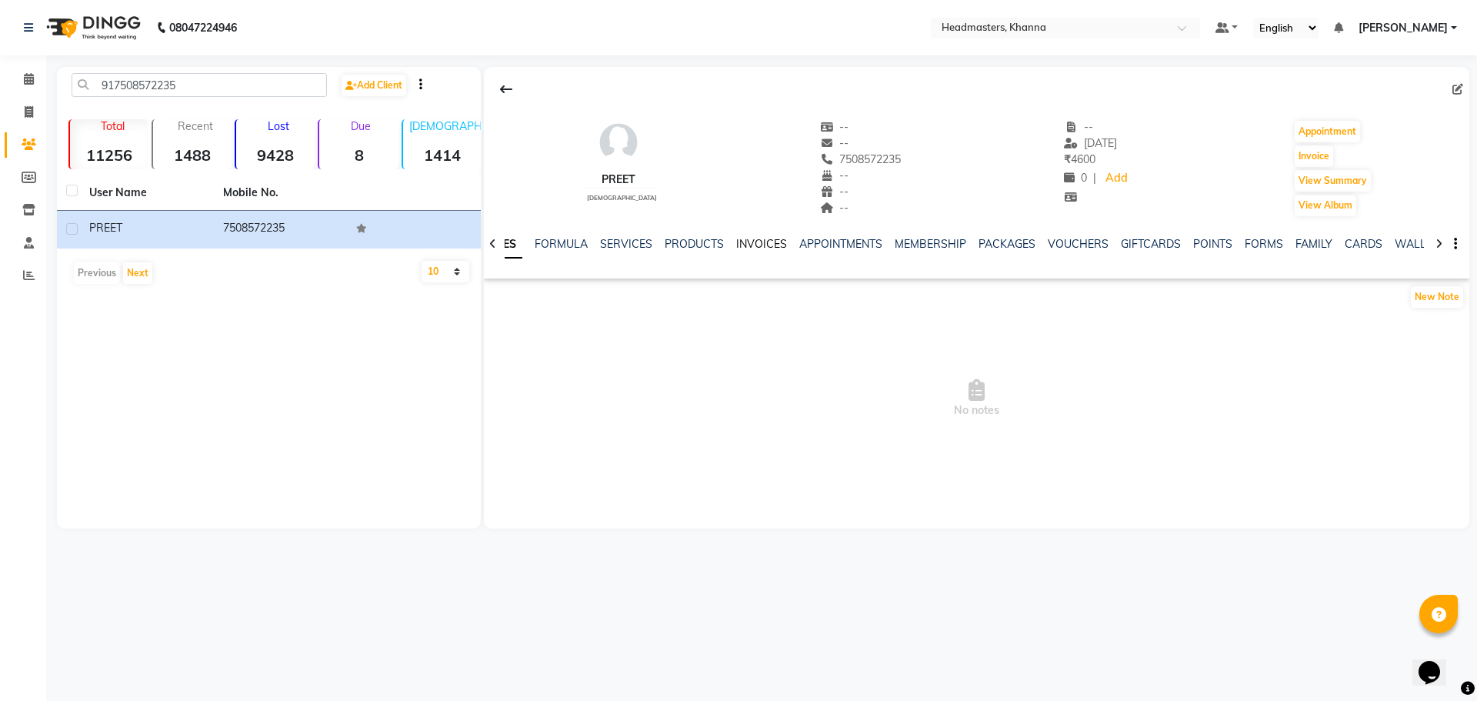
click at [766, 244] on link "INVOICES" at bounding box center [761, 244] width 51 height 14
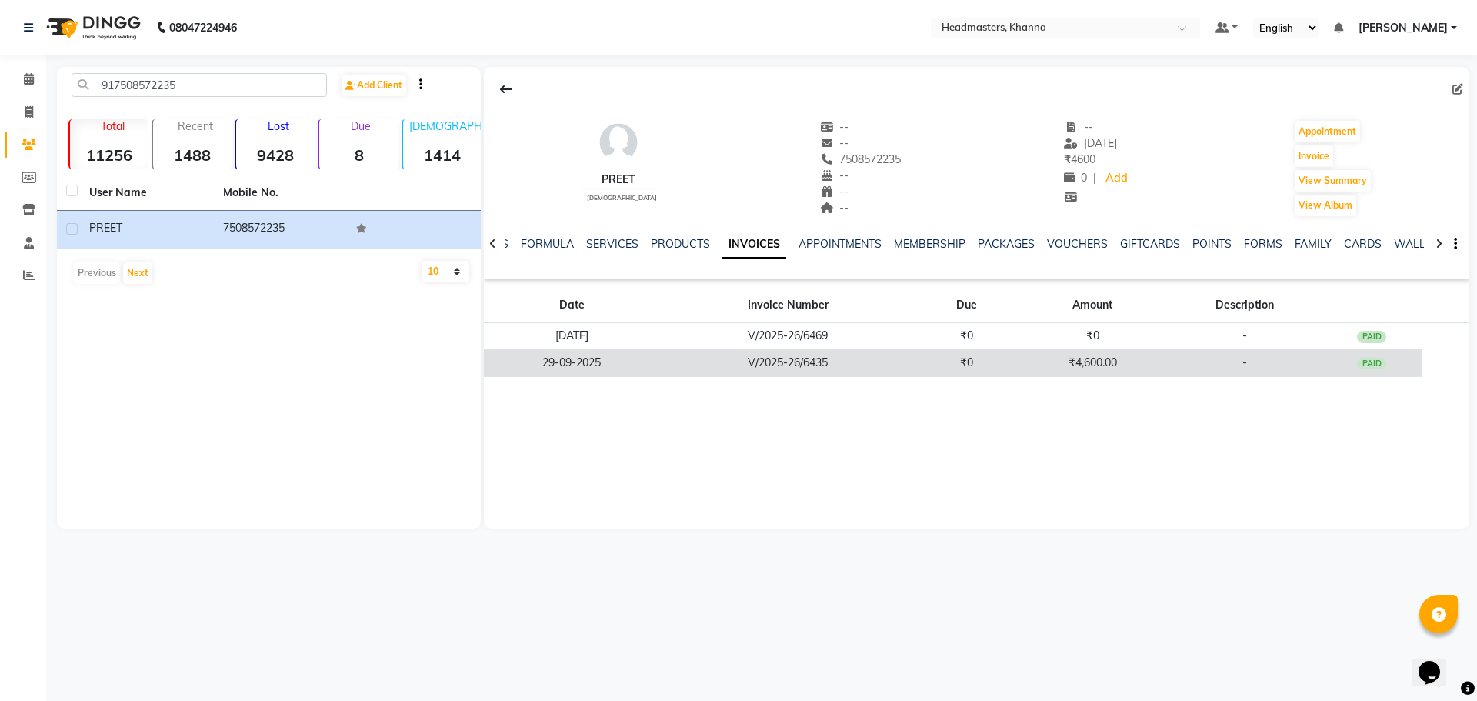
click at [1053, 354] on td "₹4,600.00" at bounding box center [1092, 362] width 151 height 27
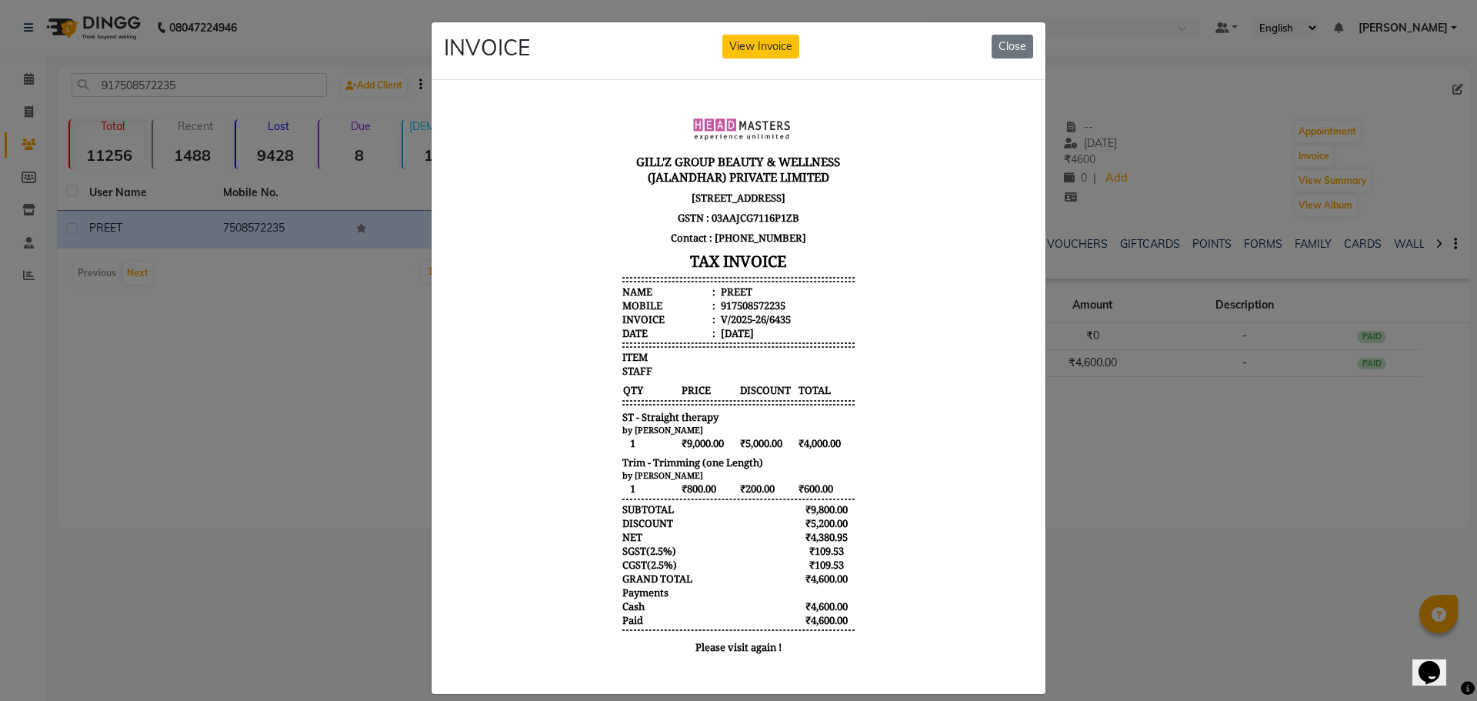
click at [1177, 451] on ngb-modal-window "INVOICE View Invoice Close" at bounding box center [738, 350] width 1477 height 701
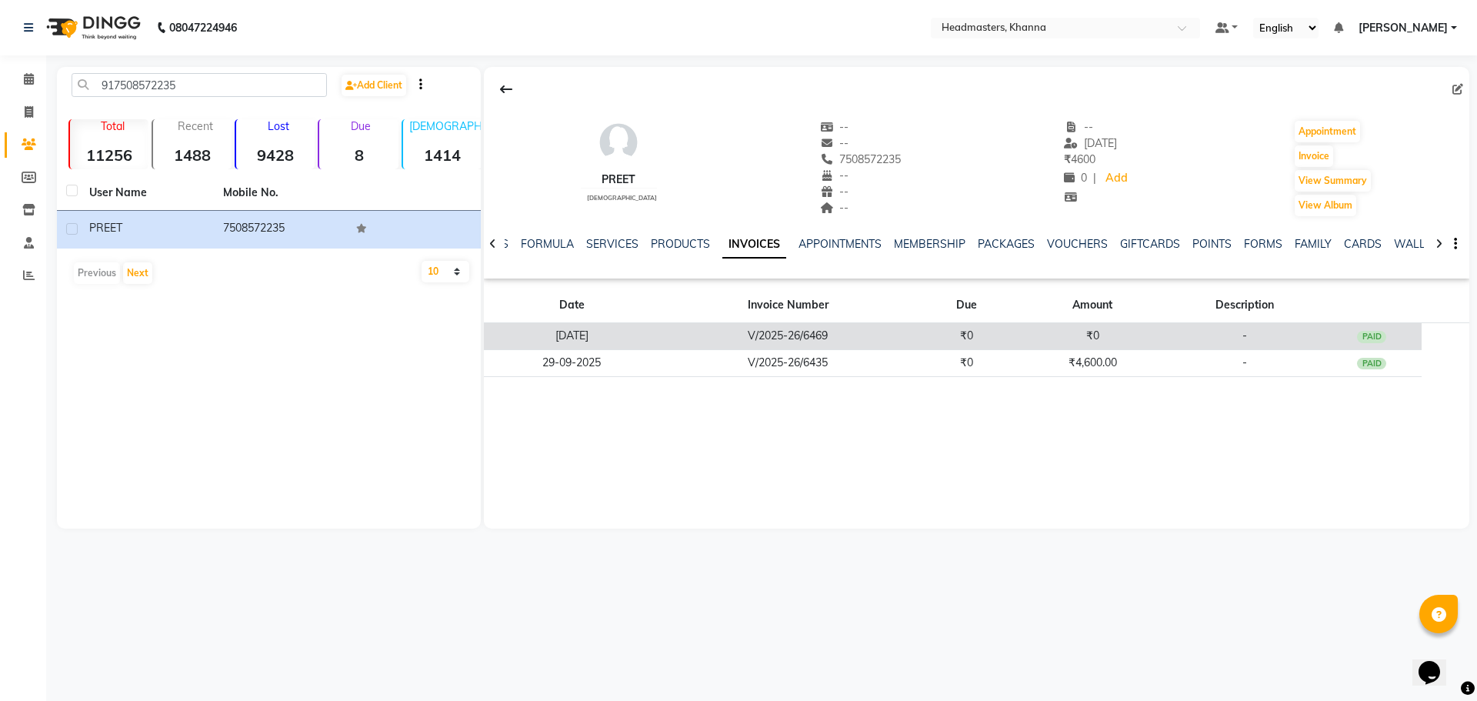
click at [1102, 329] on td "₹0" at bounding box center [1092, 336] width 151 height 27
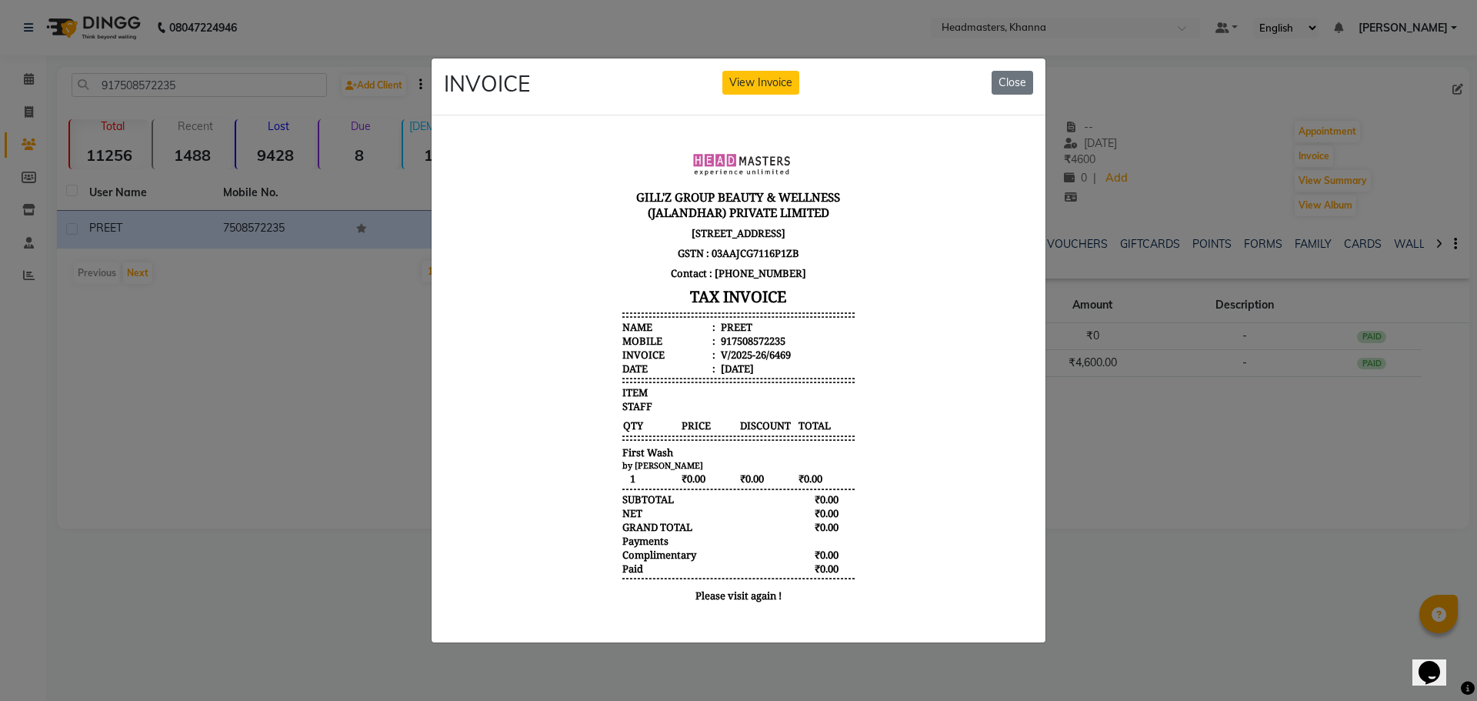
drag, startPoint x: 1169, startPoint y: 470, endPoint x: 451, endPoint y: 221, distance: 759.9
click at [1169, 470] on ngb-modal-window "INVOICE View Invoice Close" at bounding box center [738, 350] width 1477 height 701
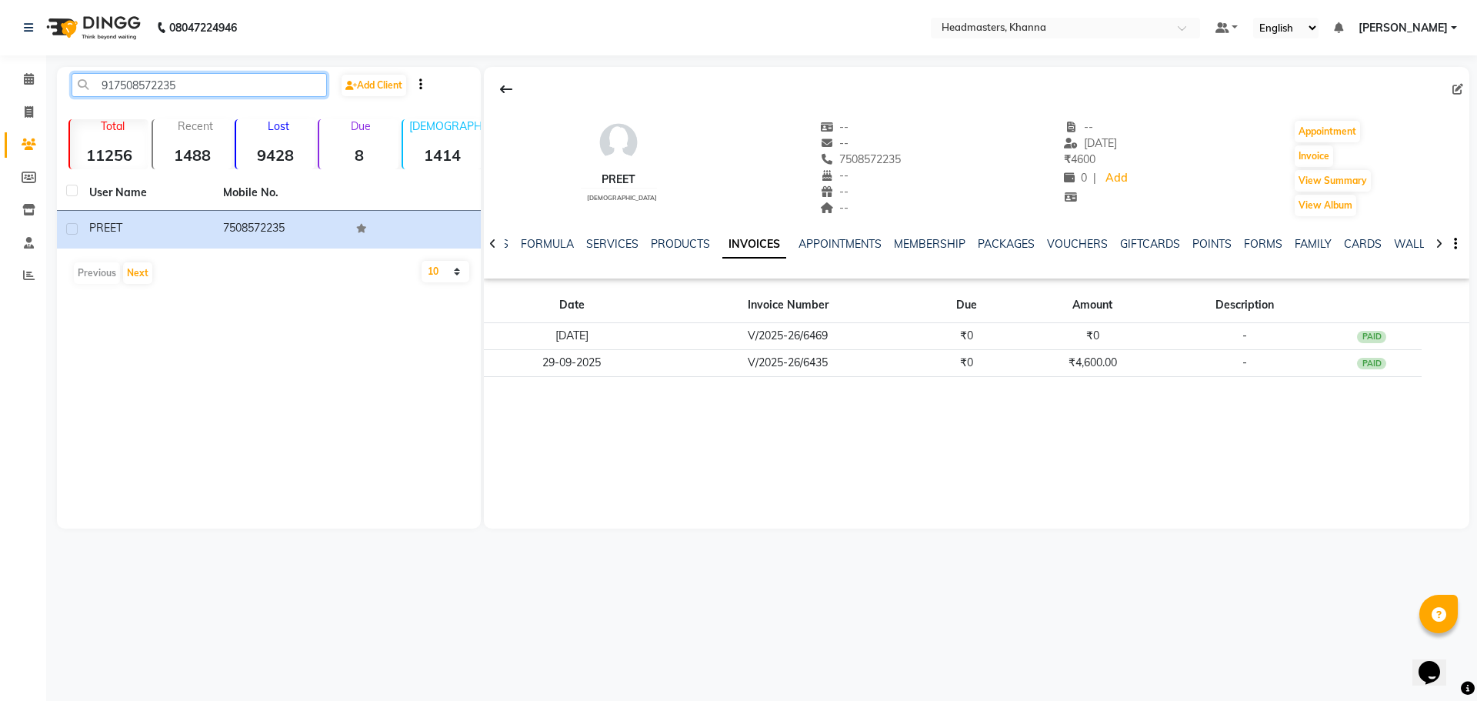
drag, startPoint x: 202, startPoint y: 81, endPoint x: 0, endPoint y: 83, distance: 201.6
click at [0, 83] on app-home "08047224946 Select Location × Headmasters, Khanna Default Panel My Panel Englis…" at bounding box center [738, 276] width 1477 height 552
paste input "919592277666"
click at [122, 77] on input "919592277666" at bounding box center [199, 85] width 255 height 24
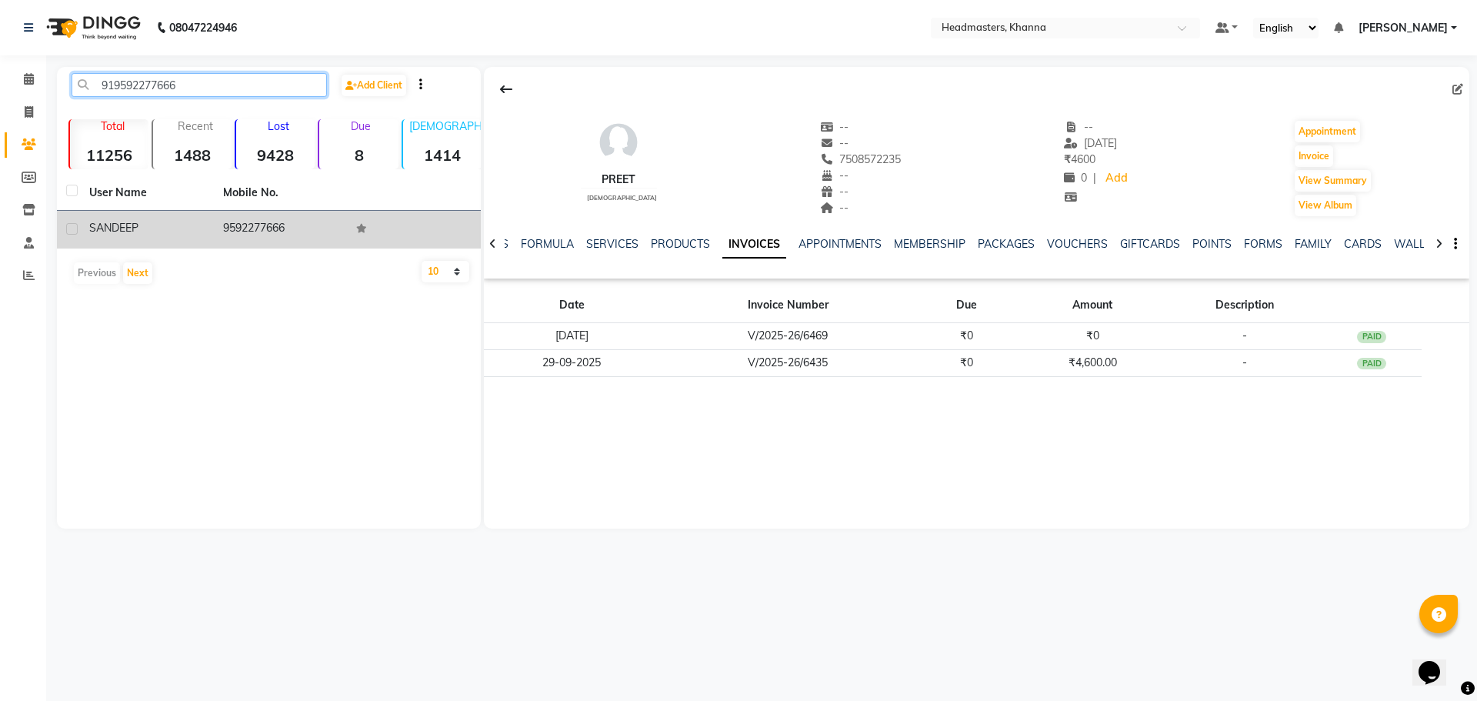
type input "919592277666"
click at [280, 224] on td "9592277666" at bounding box center [281, 230] width 134 height 38
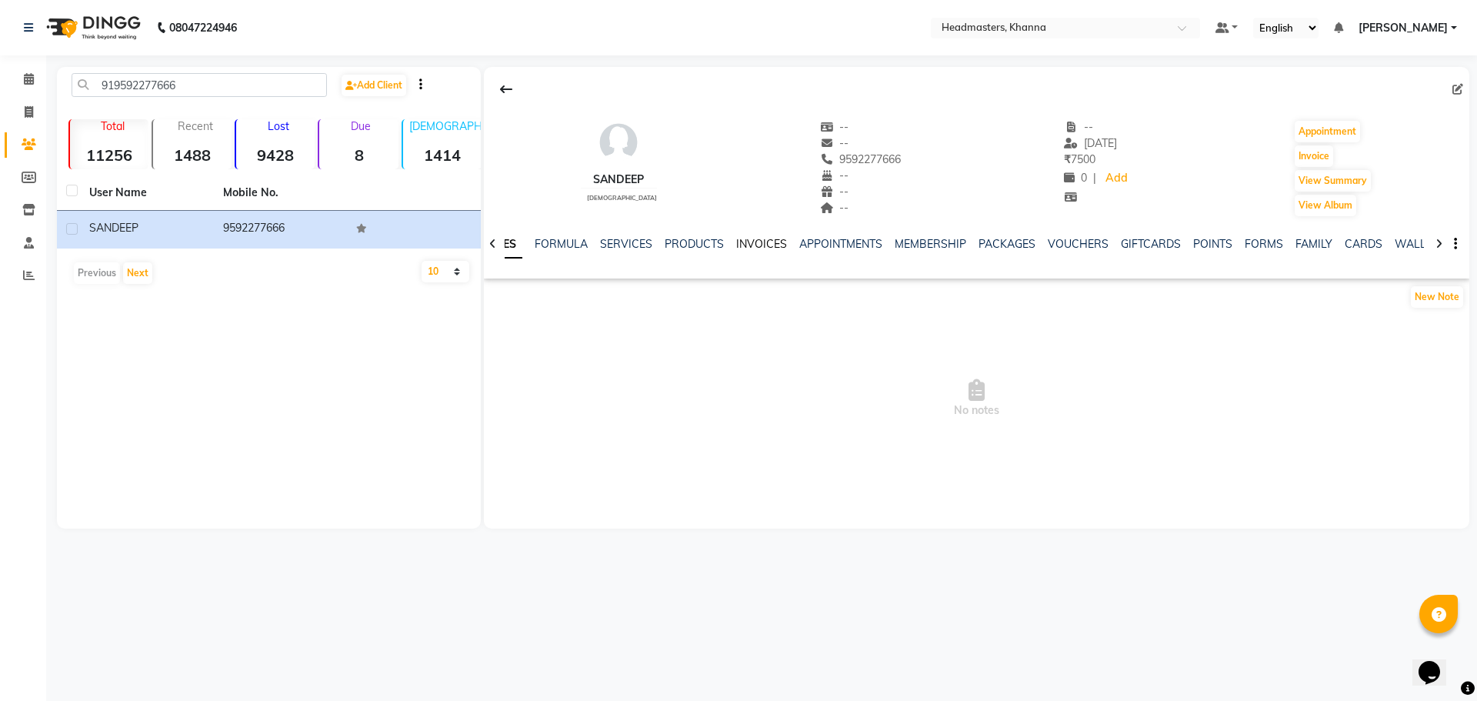
click at [768, 238] on link "INVOICES" at bounding box center [761, 244] width 51 height 14
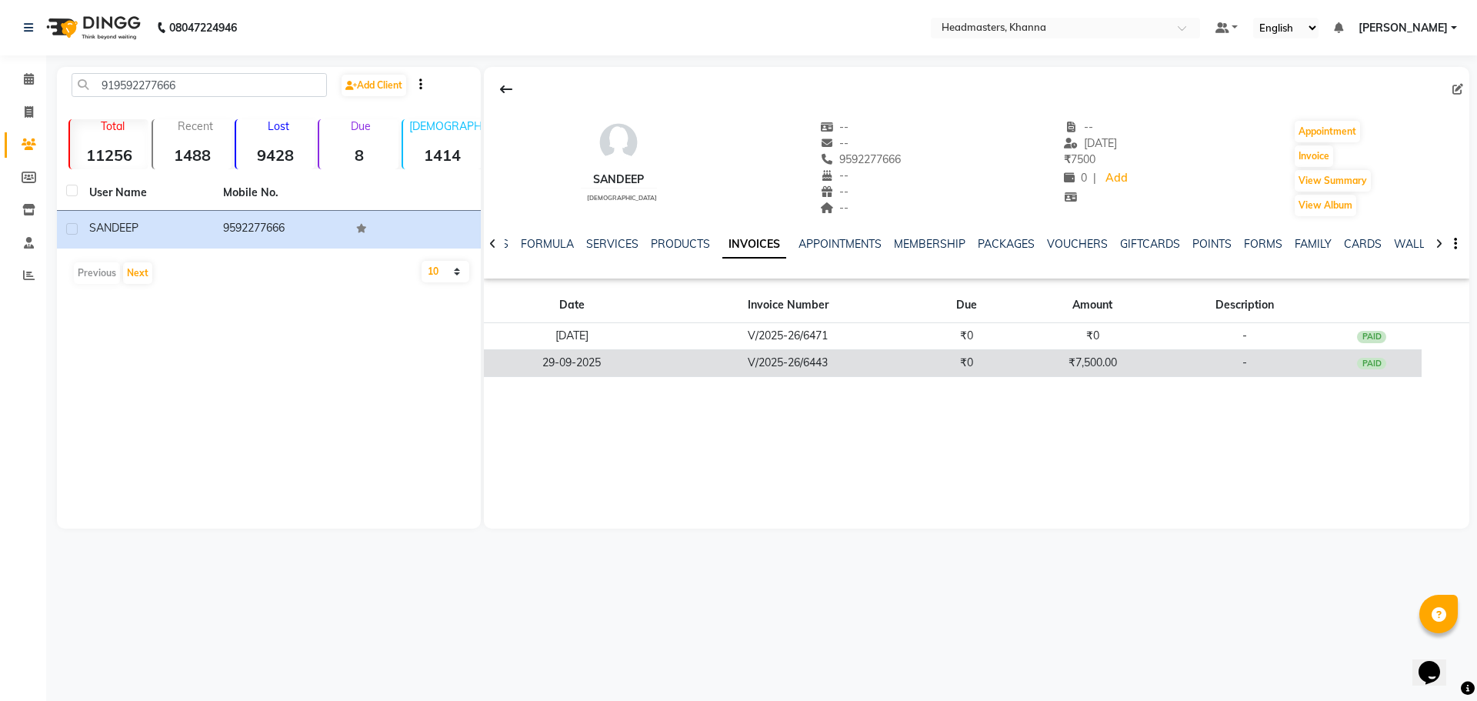
click at [995, 363] on td "₹0" at bounding box center [967, 362] width 102 height 27
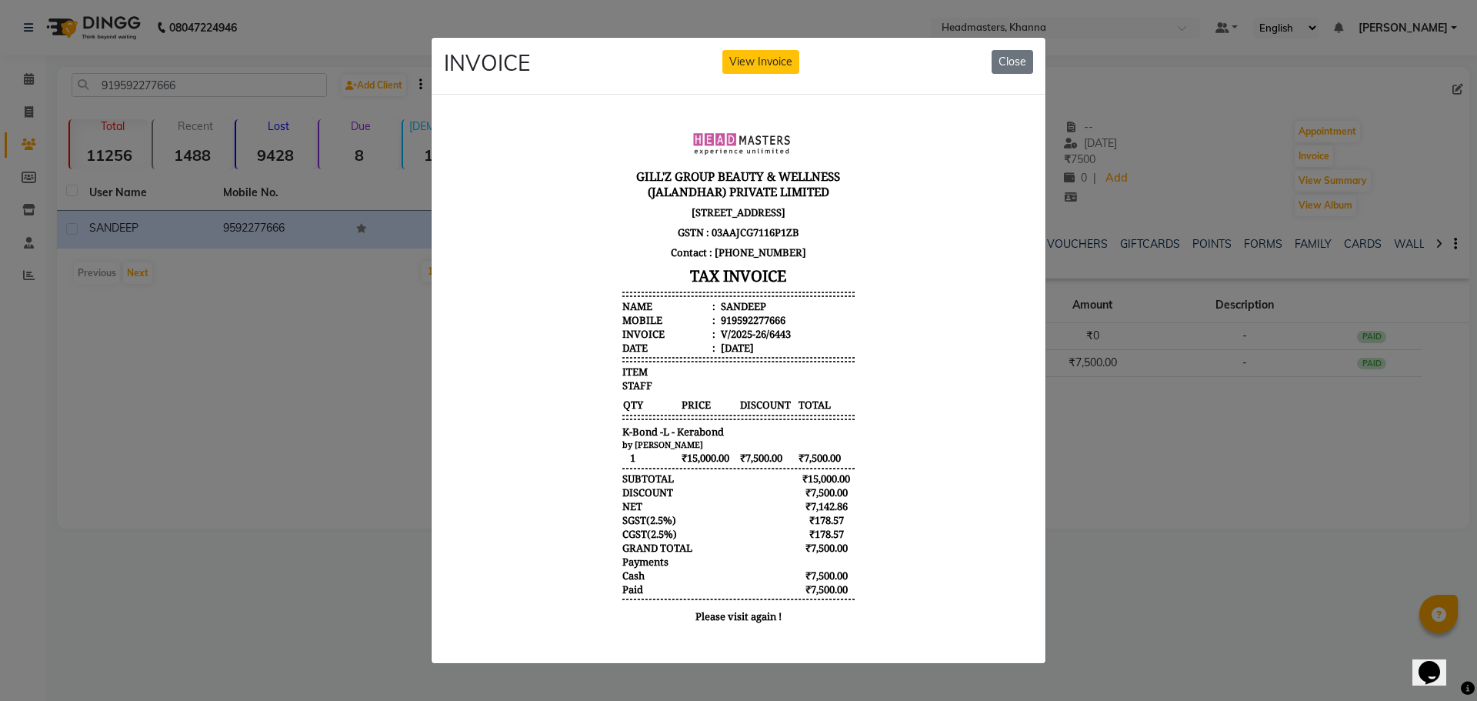
click at [1123, 464] on ngb-modal-window "INVOICE View Invoice Close" at bounding box center [738, 350] width 1477 height 701
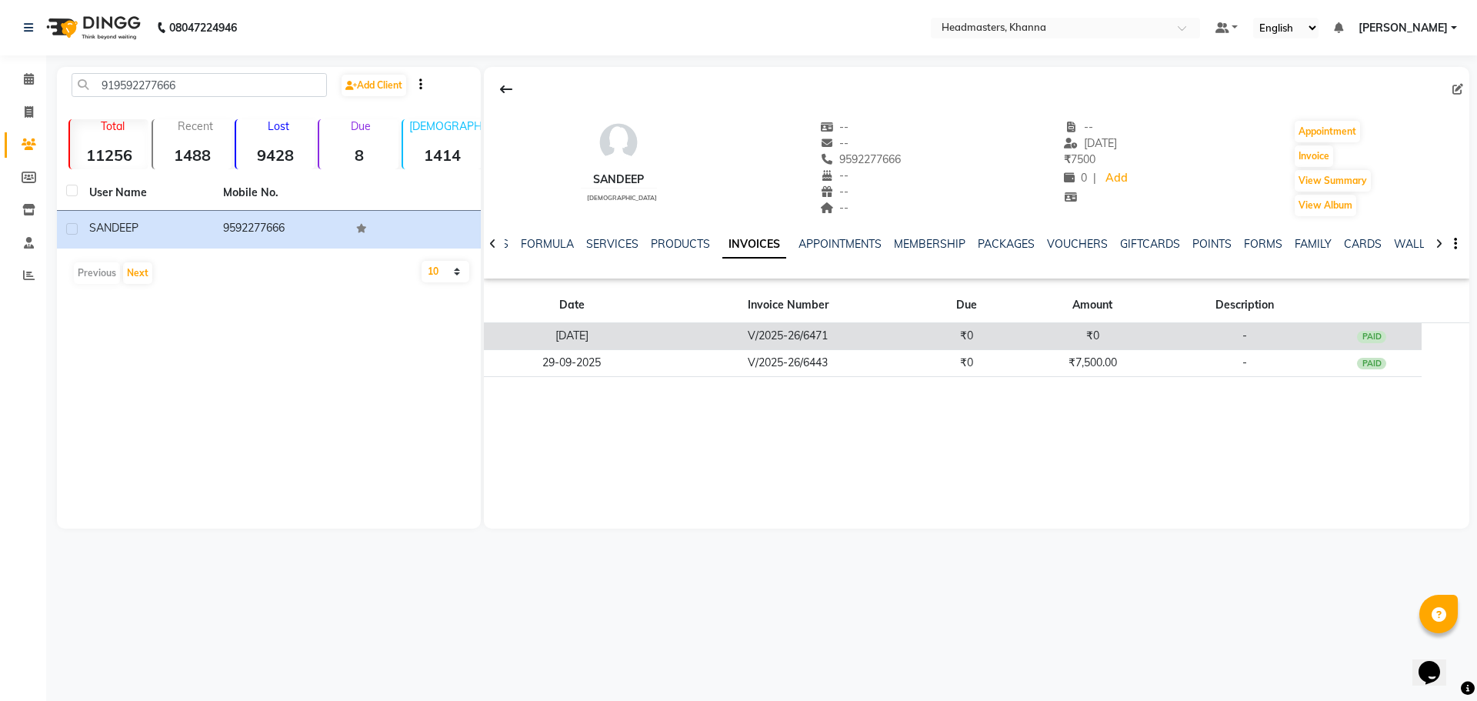
click at [1080, 340] on td "₹0" at bounding box center [1092, 336] width 151 height 27
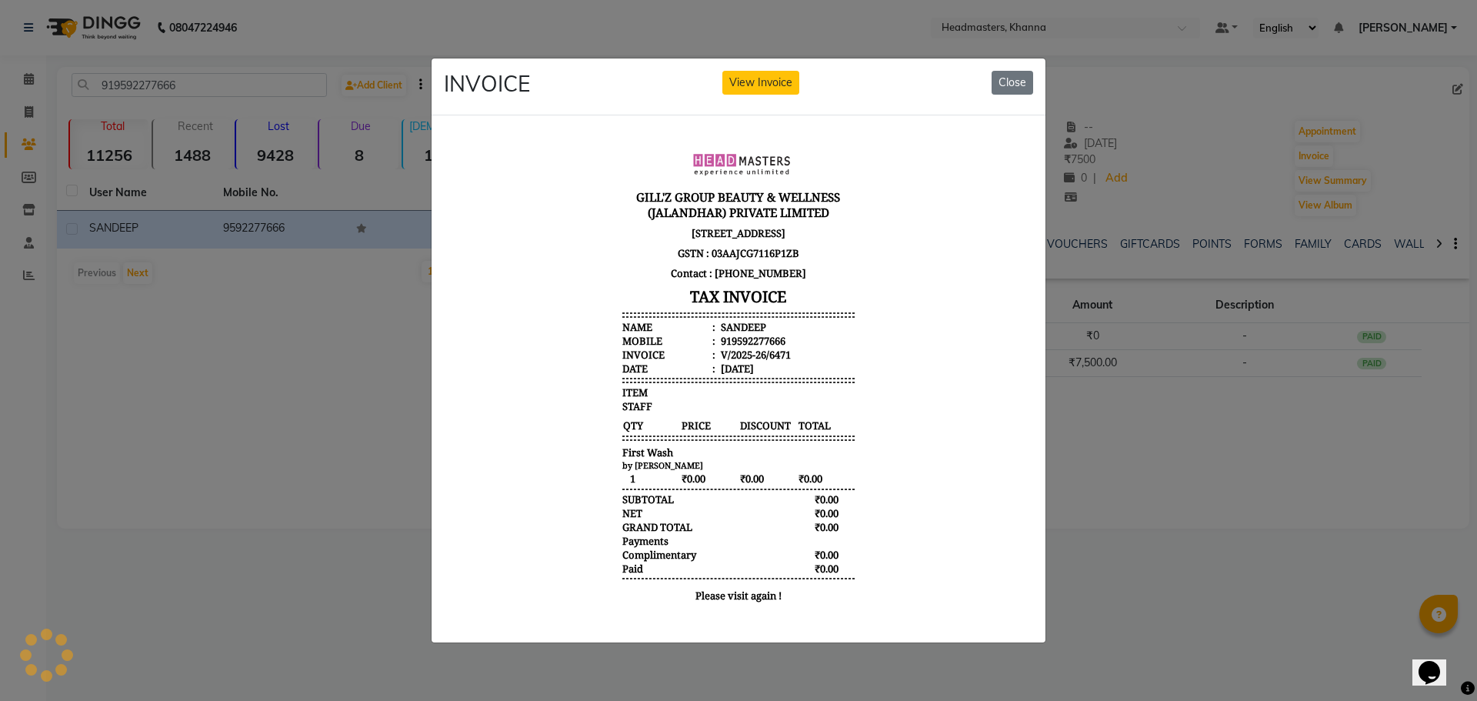
click at [1176, 472] on ngb-modal-window "INVOICE View Invoice Close" at bounding box center [738, 350] width 1477 height 701
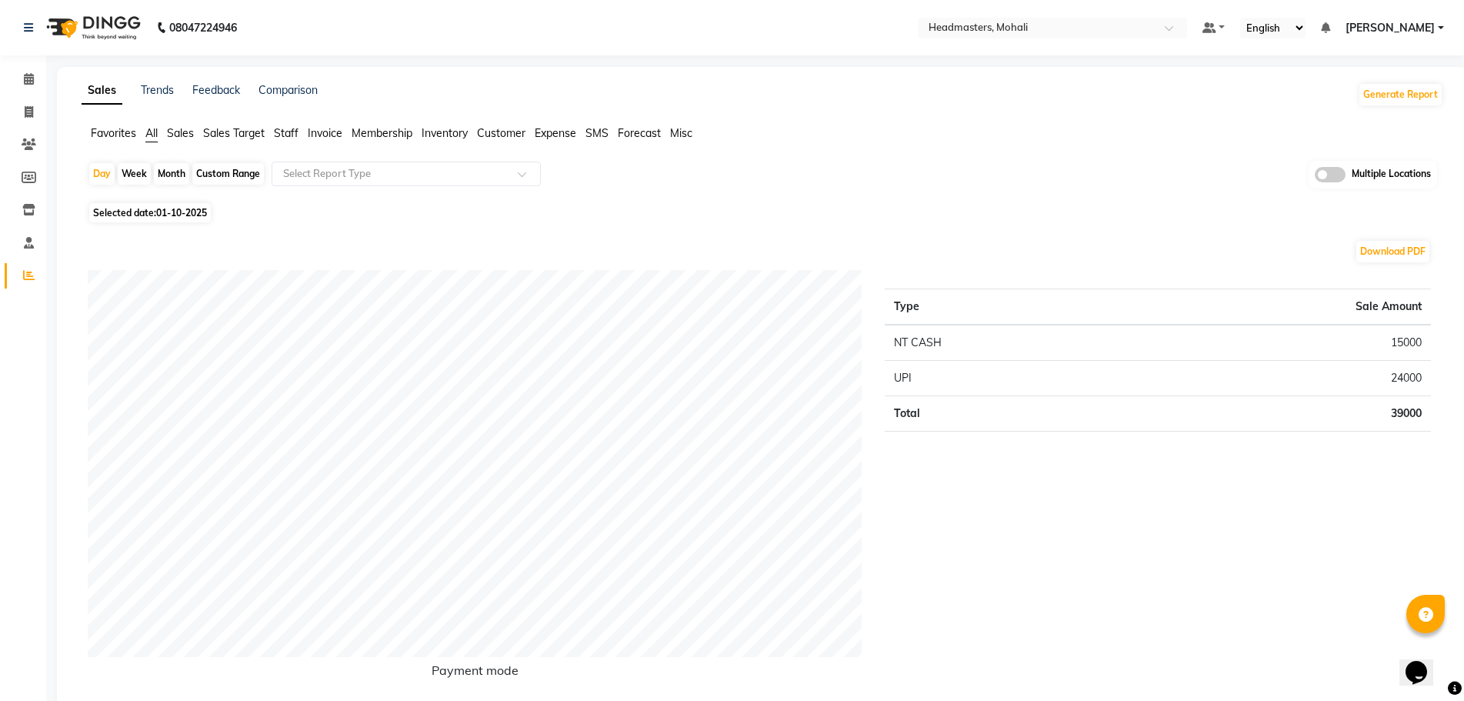
click at [184, 211] on span "01-10-2025" at bounding box center [181, 213] width 51 height 12
select select "10"
select select "2025"
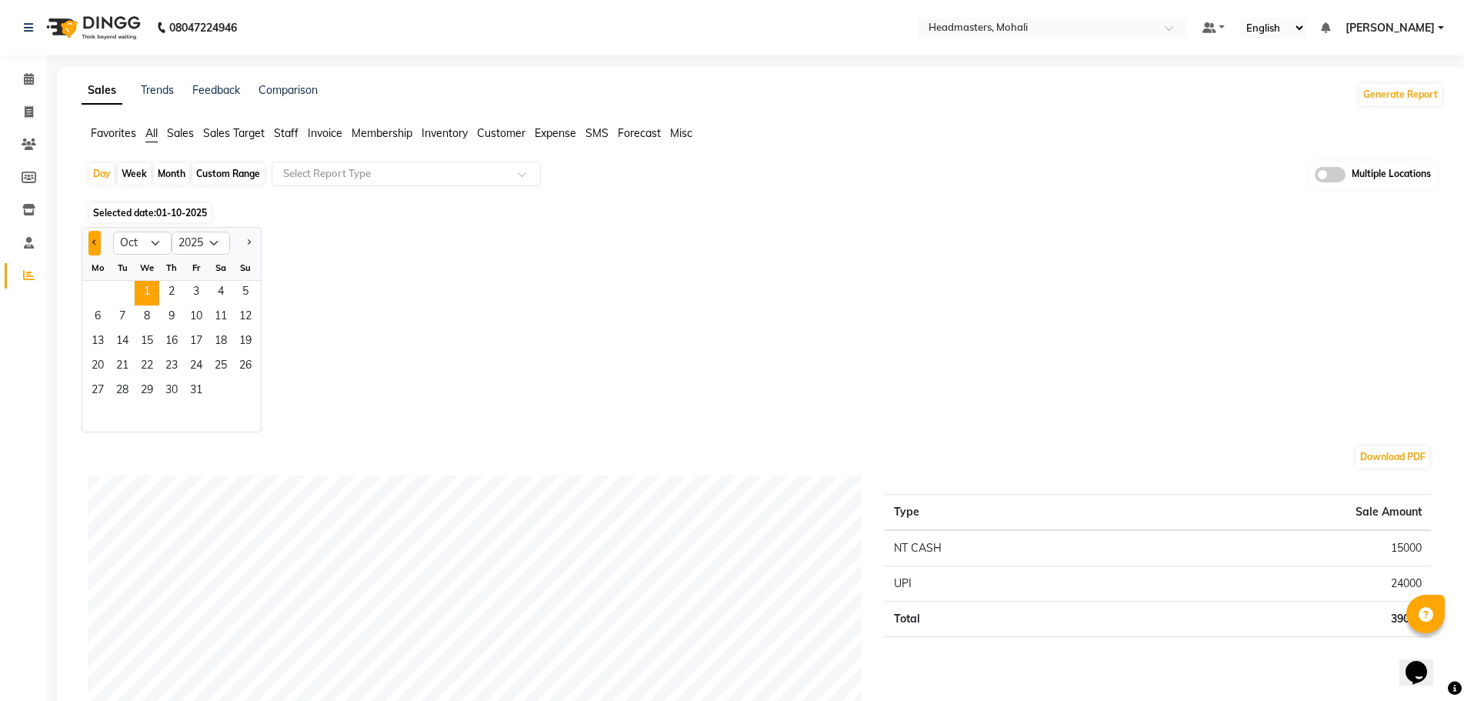
click at [95, 246] on button "Previous month" at bounding box center [94, 243] width 12 height 25
select select "9"
click at [132, 392] on span "30" at bounding box center [122, 391] width 25 height 25
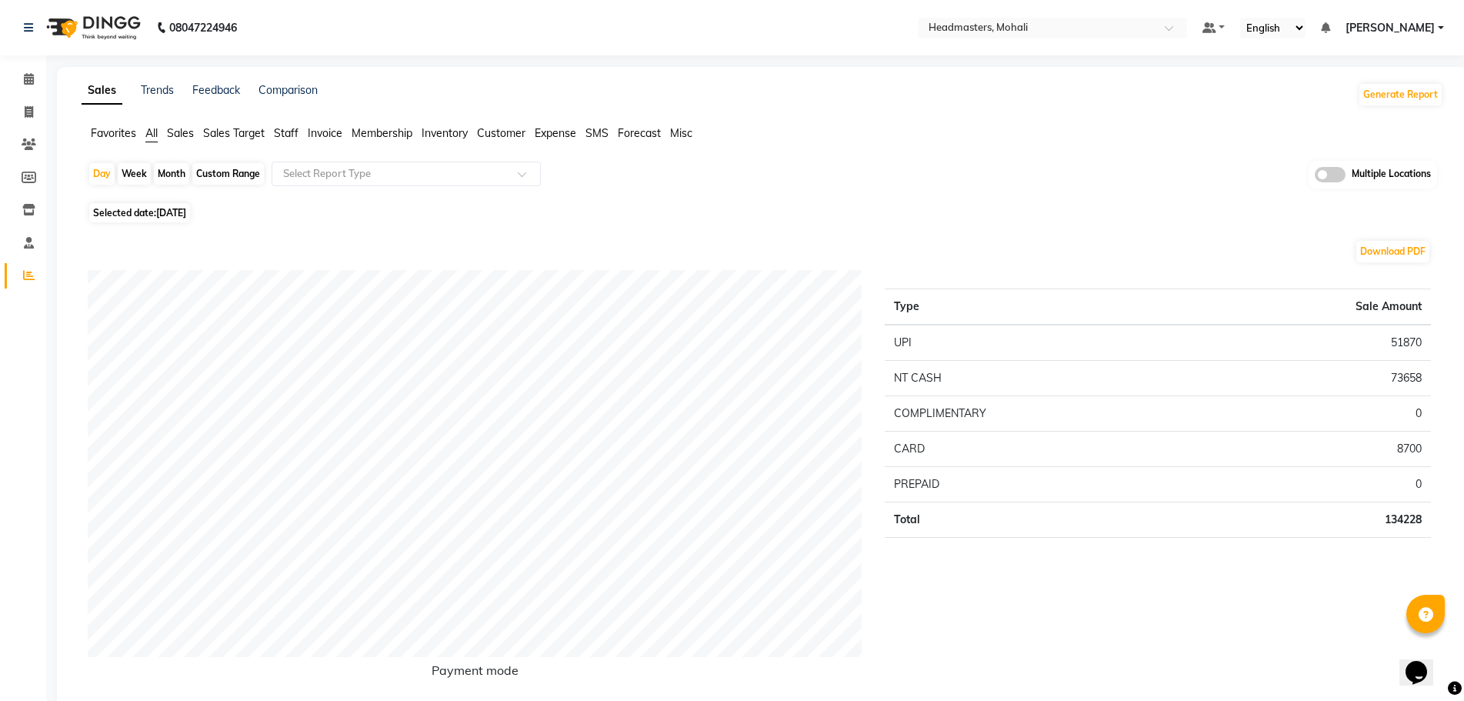
click at [182, 135] on span "Sales" at bounding box center [180, 133] width 27 height 14
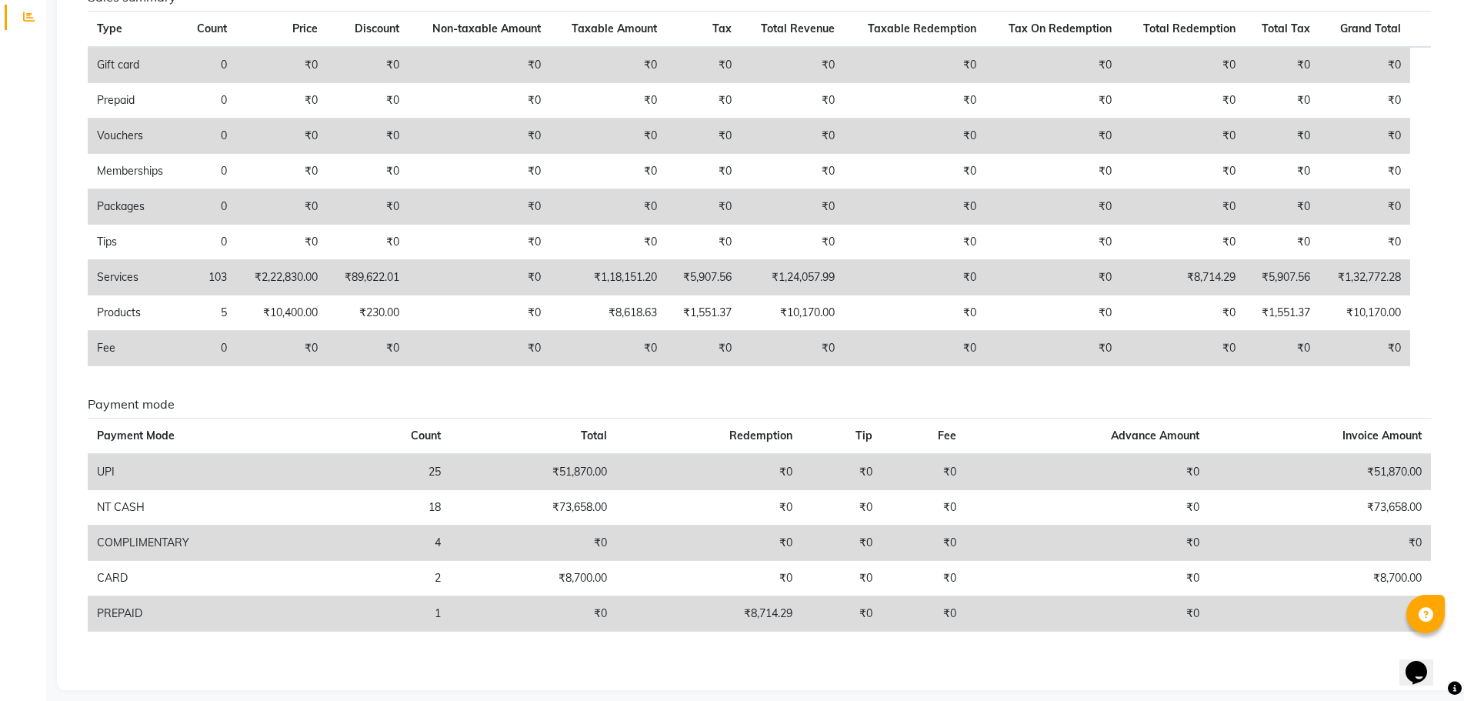
scroll to position [271, 0]
